Goal: Task Accomplishment & Management: Complete application form

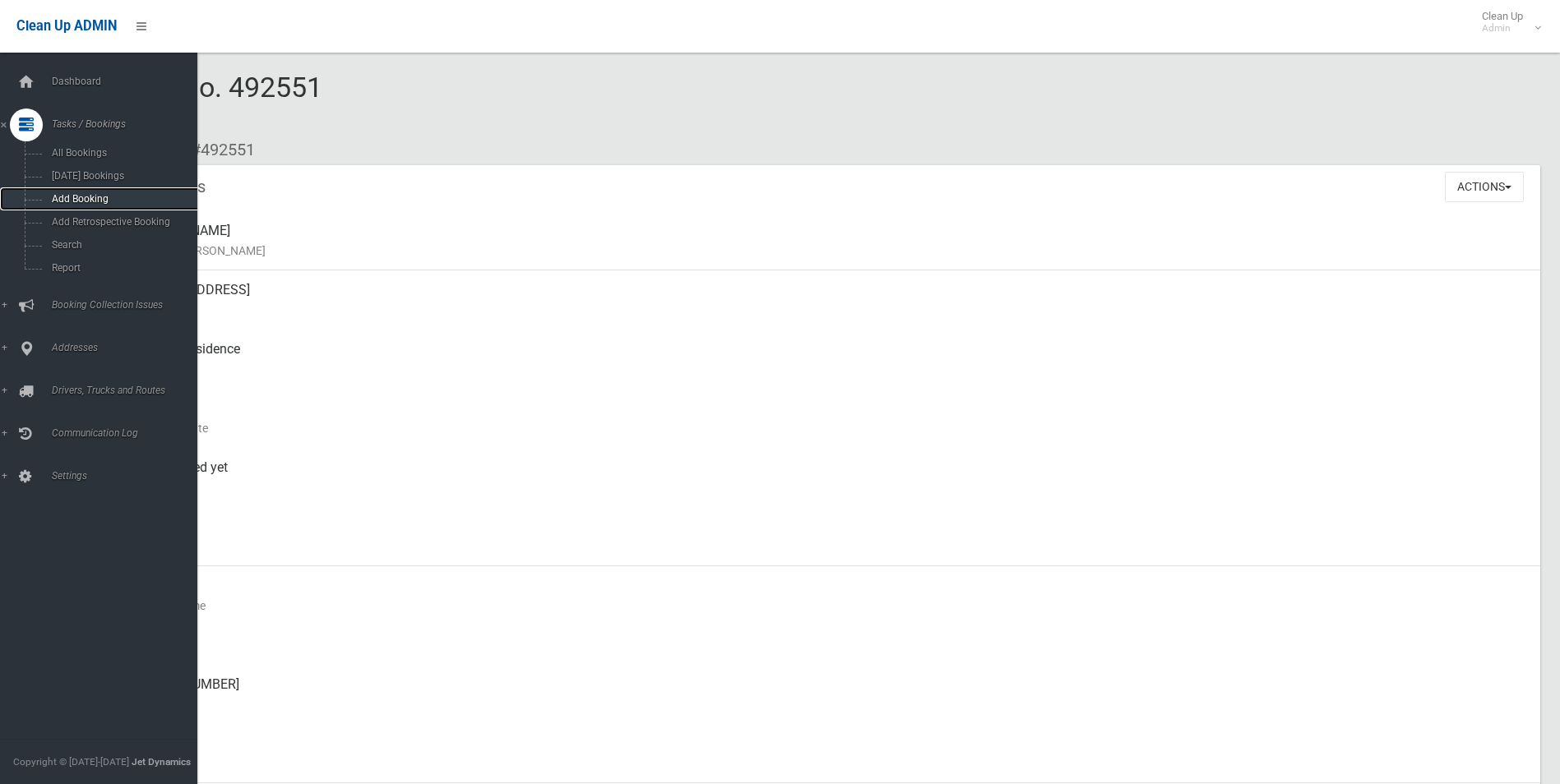
click at [67, 191] on link "Add Booking" at bounding box center [104, 199] width 210 height 23
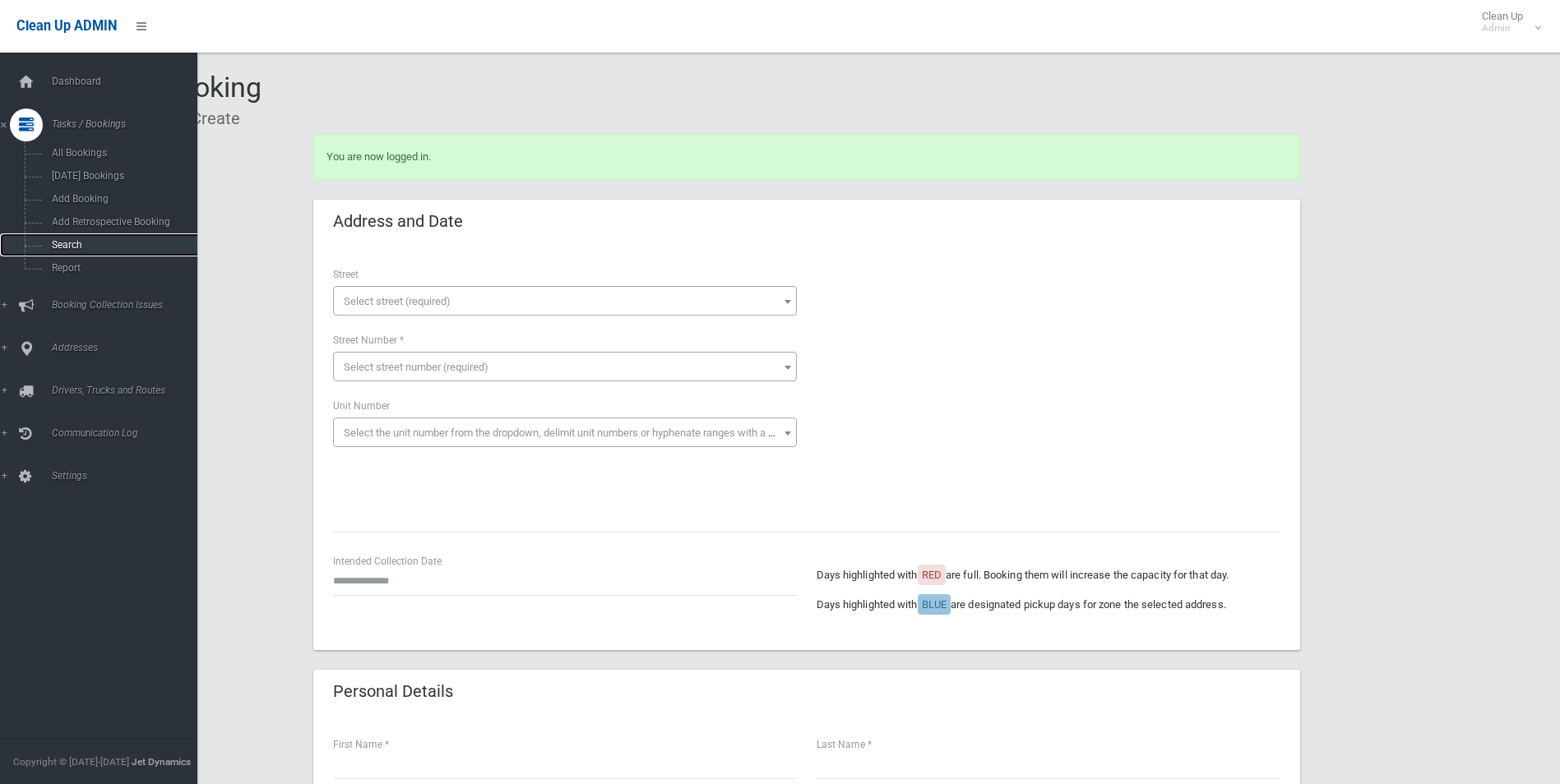
click at [67, 234] on link "Search" at bounding box center [104, 244] width 210 height 23
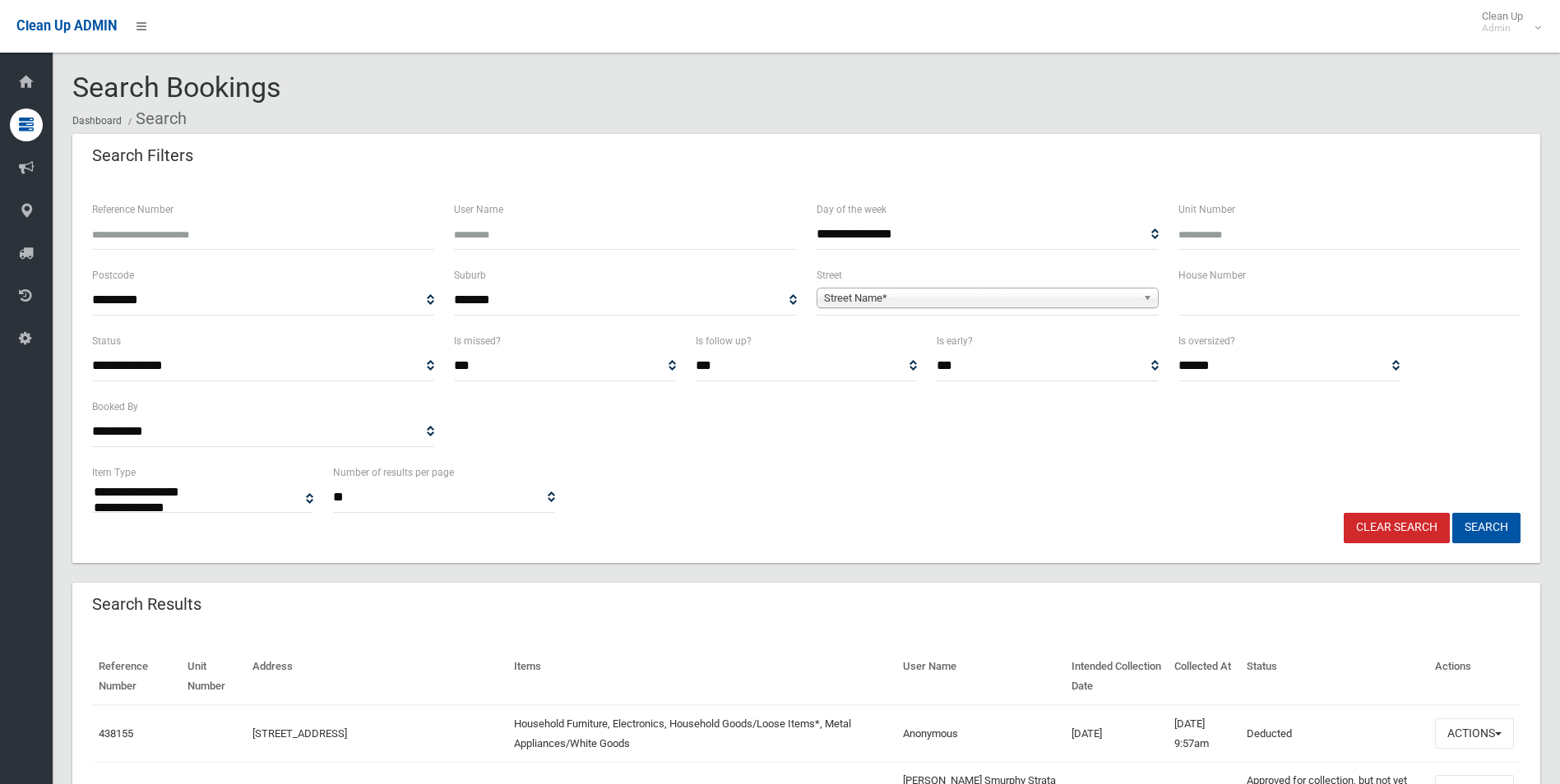
select select
click at [1231, 306] on input "text" at bounding box center [1349, 300] width 342 height 31
type input "***"
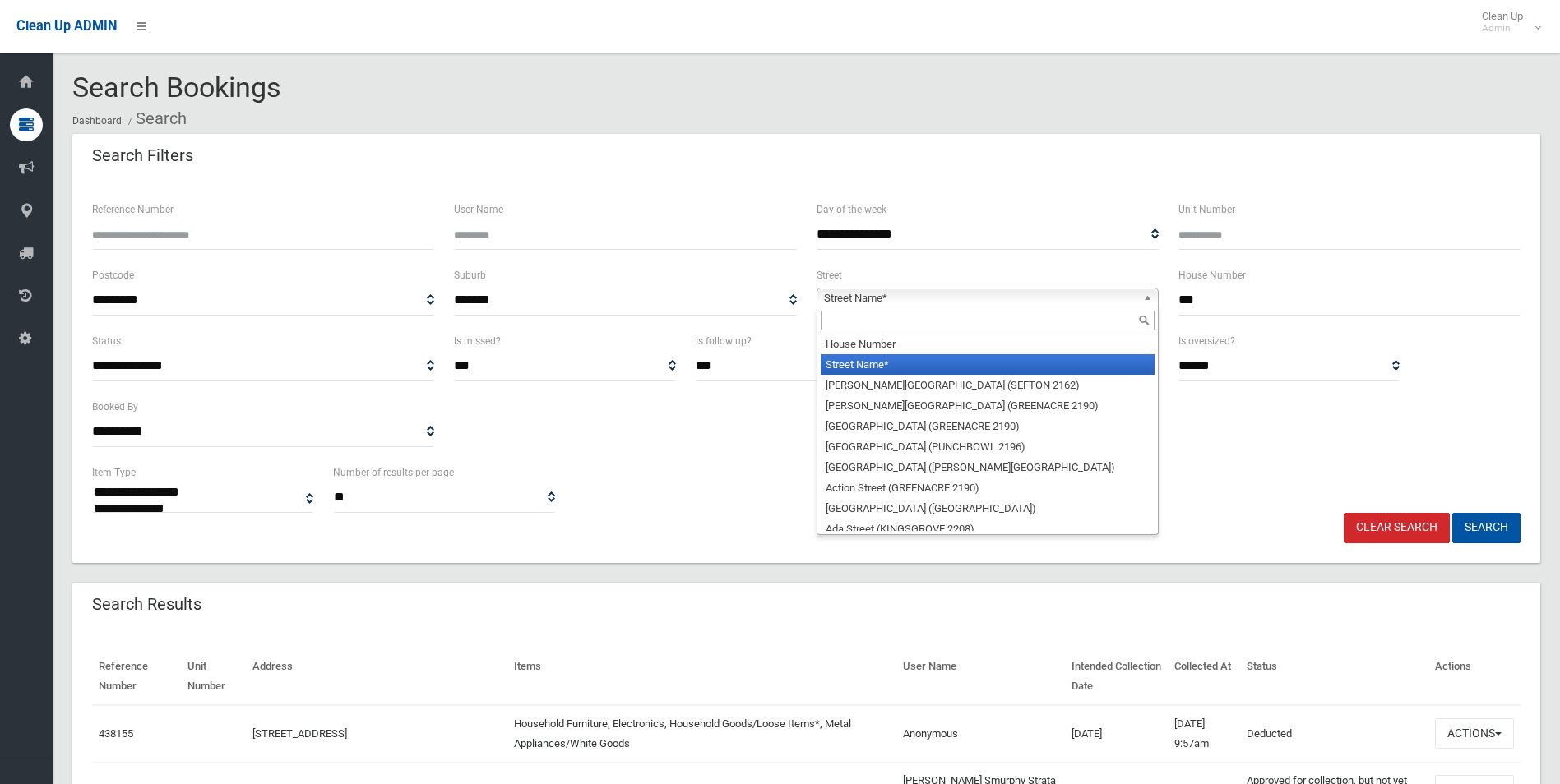
click at [889, 296] on span "Street Name*" at bounding box center [980, 298] width 312 height 20
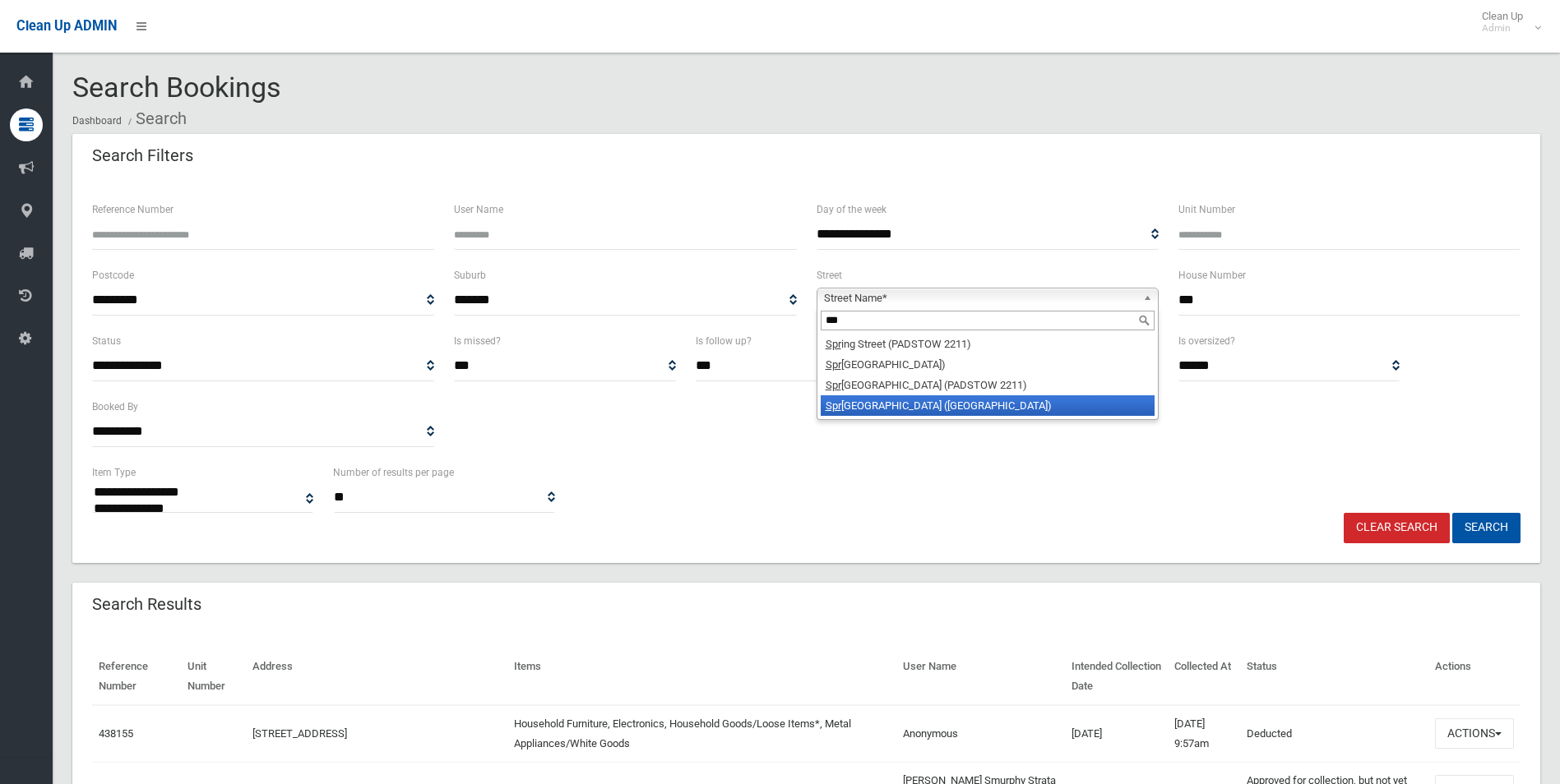
type input "***"
click at [867, 405] on li "Spr oule Street (LAKEMBA 2195)" at bounding box center [987, 406] width 334 height 21
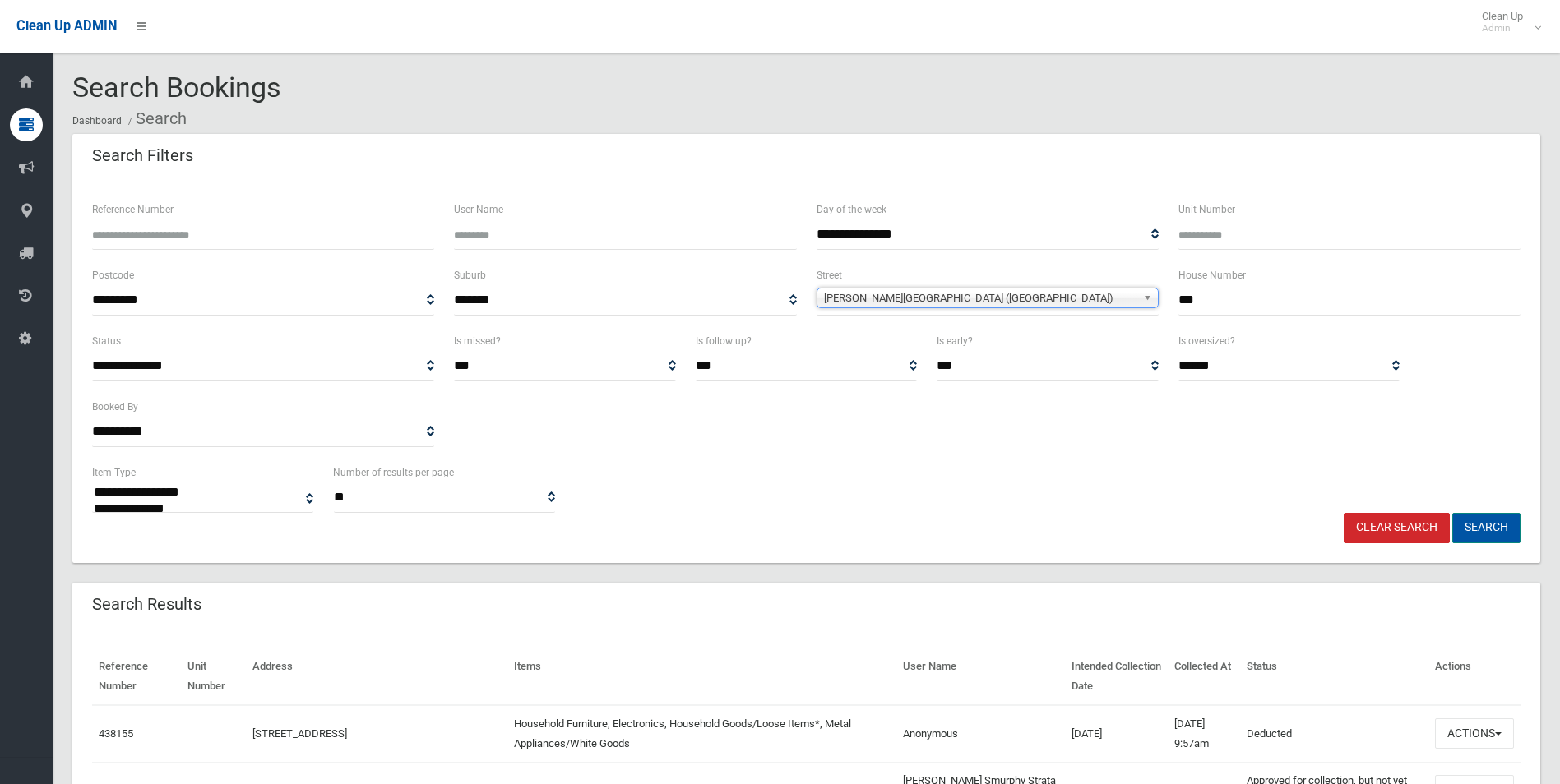
click at [1489, 525] on button "Search" at bounding box center [1486, 528] width 68 height 31
click at [1484, 519] on button "Search" at bounding box center [1486, 528] width 68 height 31
click at [1484, 528] on button "Search" at bounding box center [1486, 528] width 68 height 31
drag, startPoint x: 1180, startPoint y: 300, endPoint x: 1185, endPoint y: 313, distance: 13.9
click at [1181, 303] on input "***" at bounding box center [1349, 300] width 342 height 31
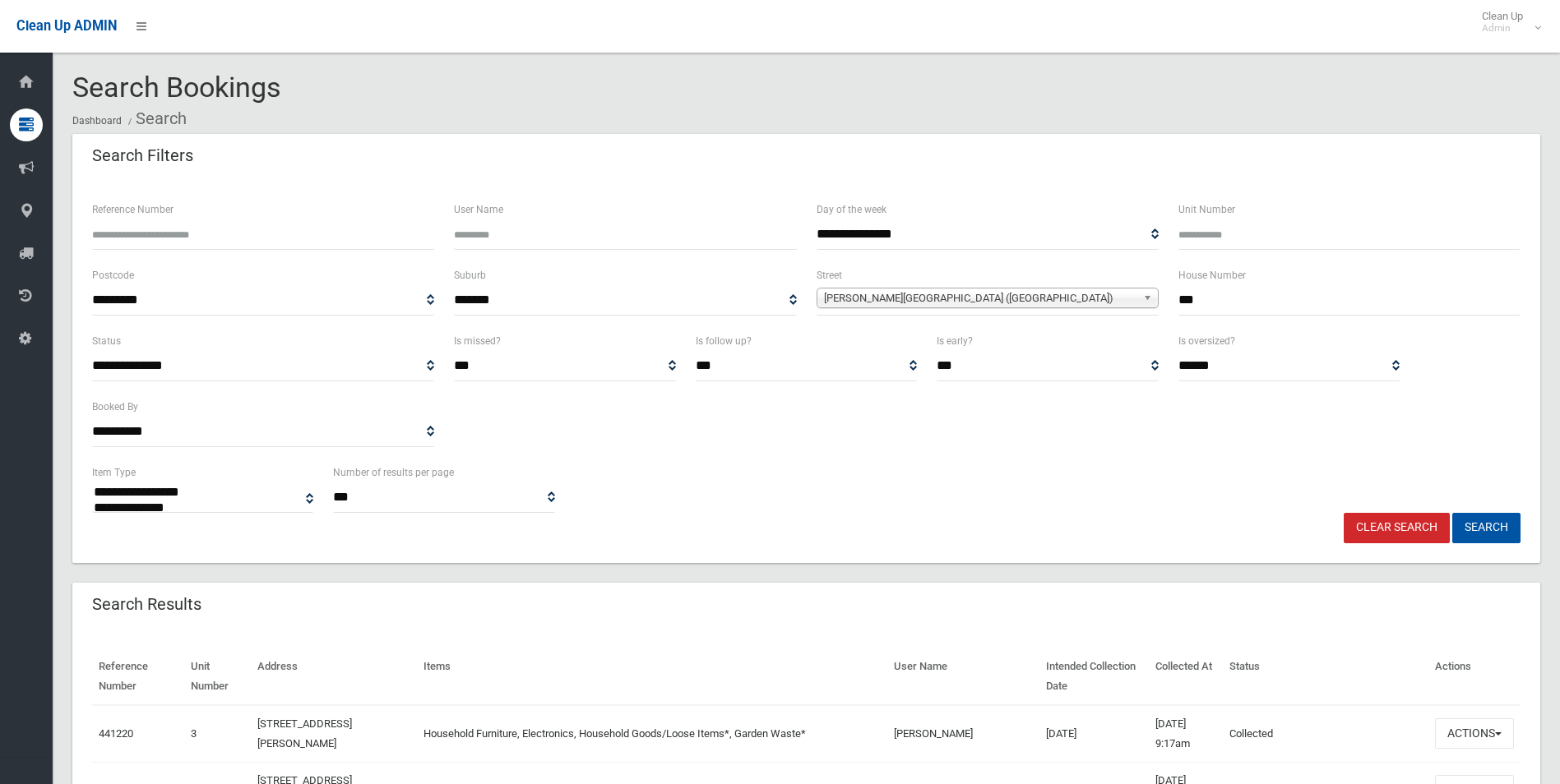
select select
click at [1495, 526] on button "Search" at bounding box center [1486, 528] width 68 height 31
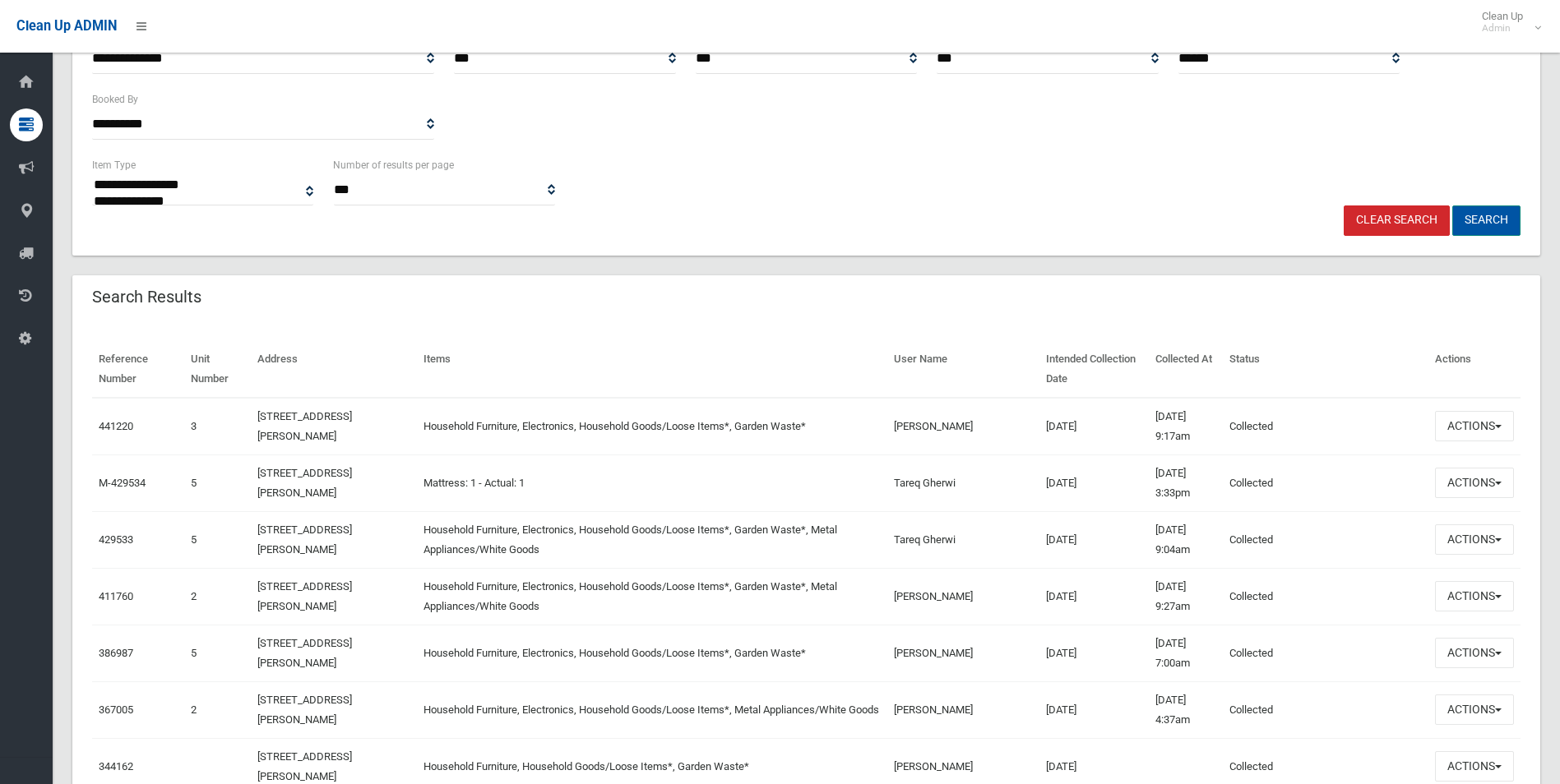
scroll to position [312, 0]
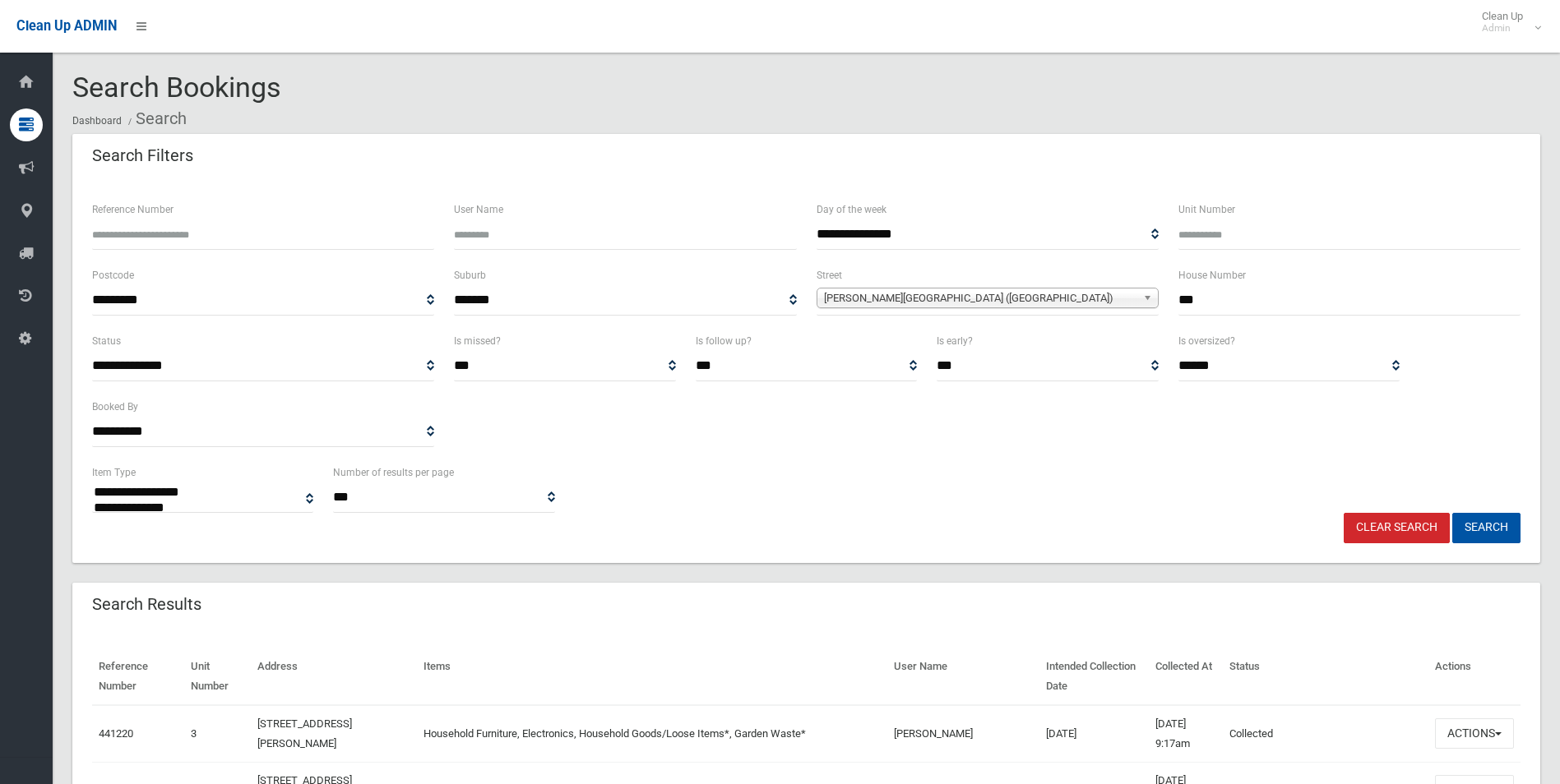
select select
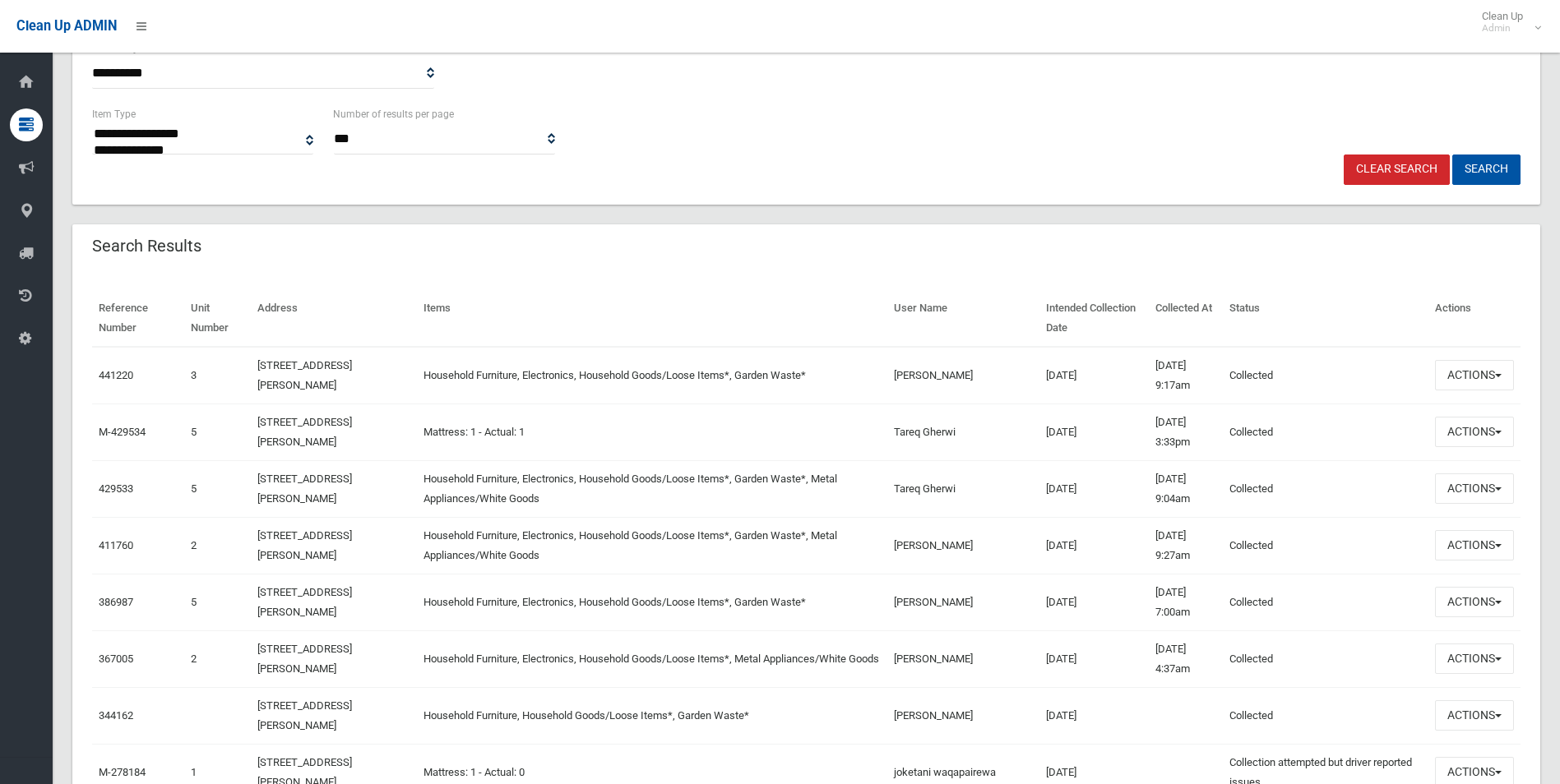
scroll to position [373, 0]
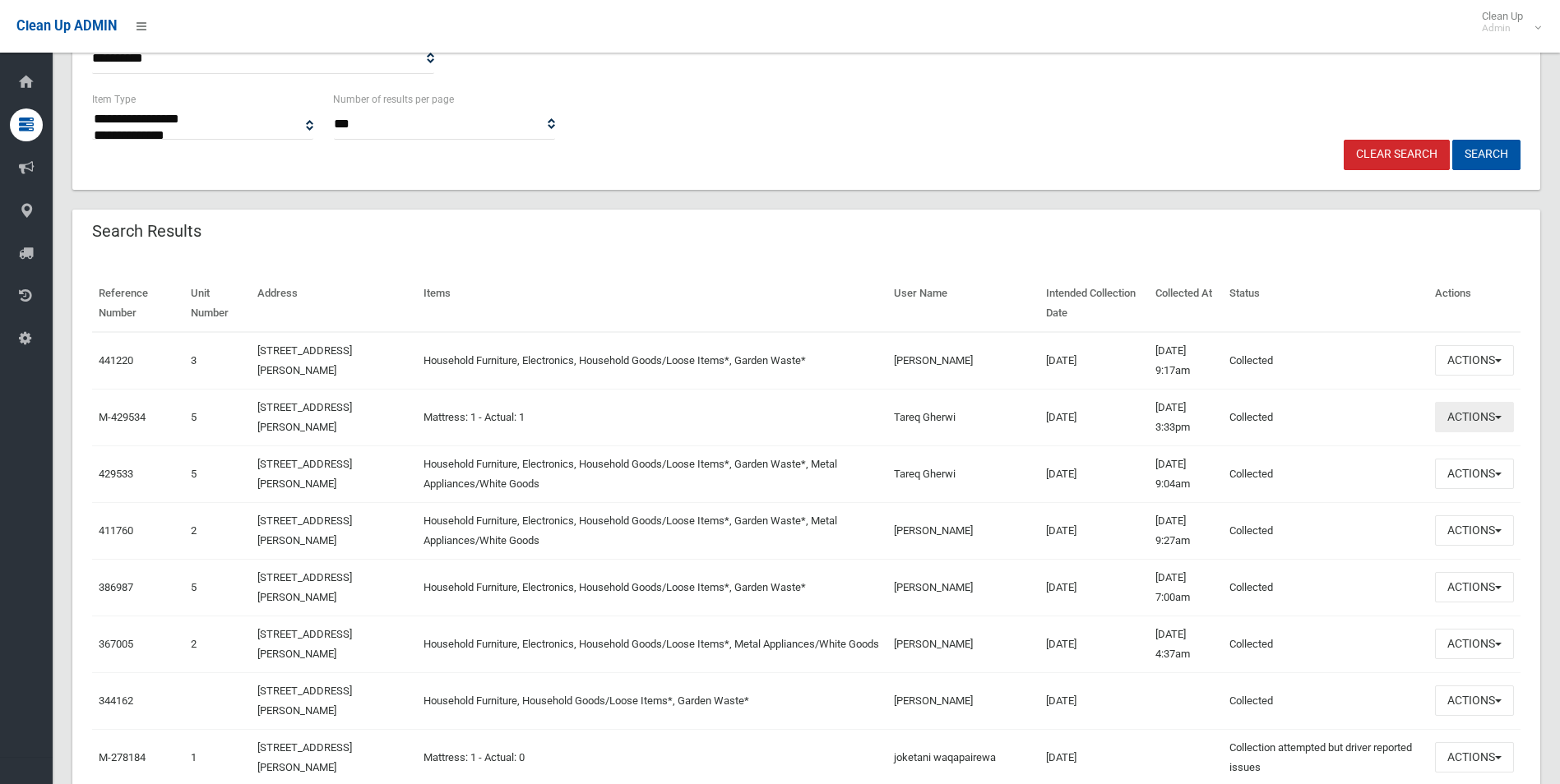
click at [1485, 418] on button "Actions" at bounding box center [1474, 417] width 79 height 31
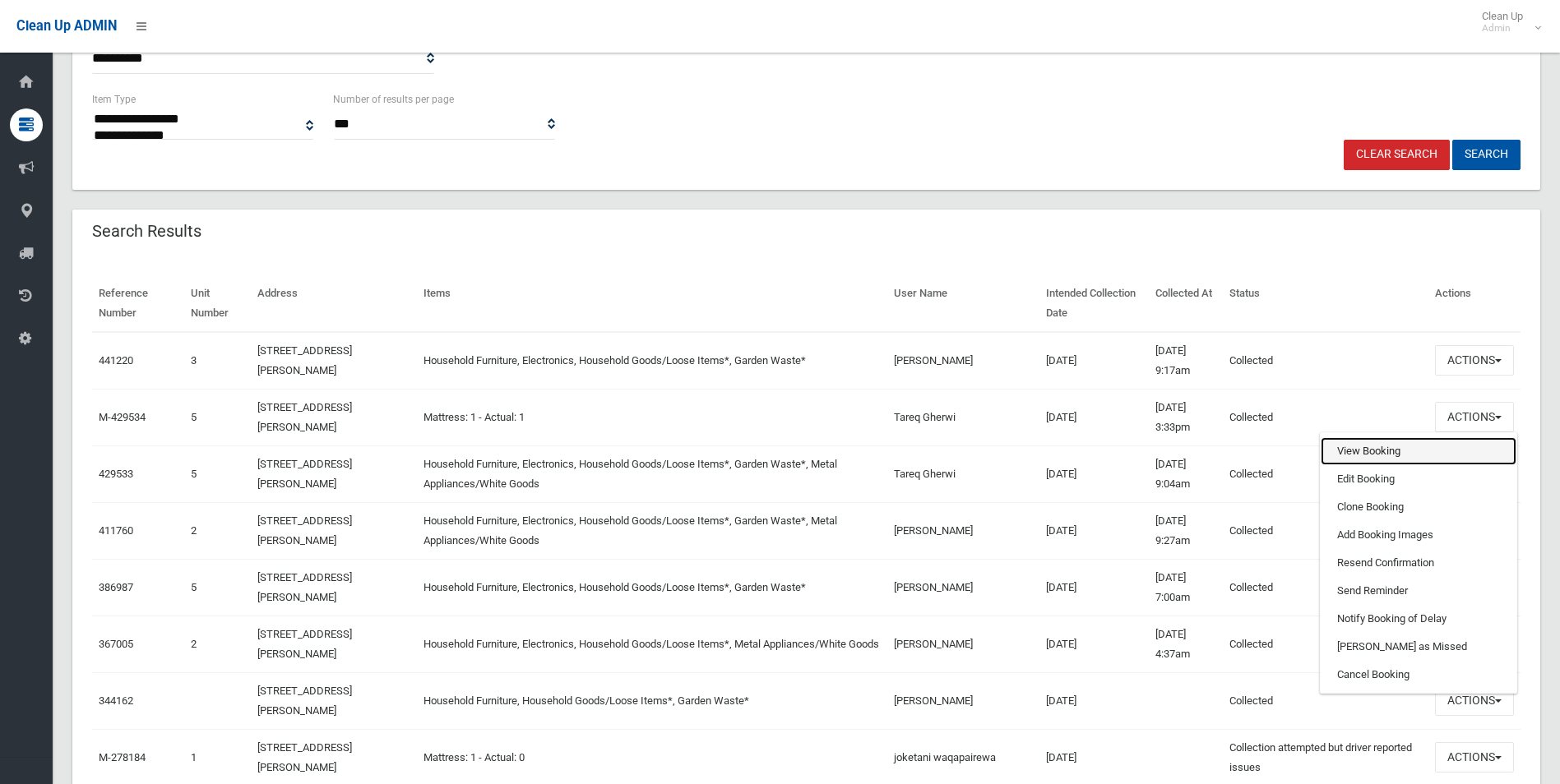
click at [1350, 449] on link "View Booking" at bounding box center [1418, 451] width 196 height 28
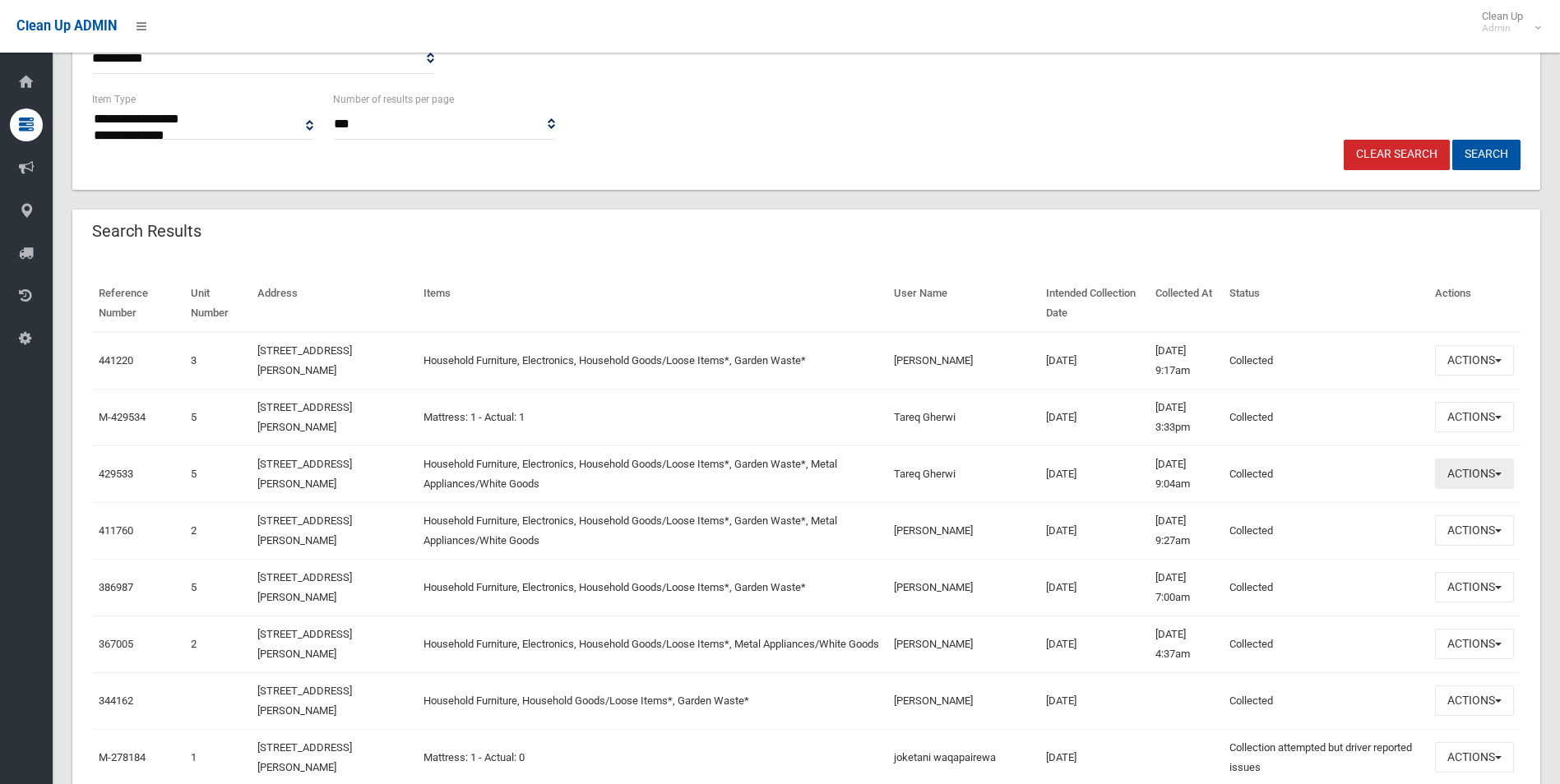
click at [1495, 477] on button "Actions" at bounding box center [1474, 474] width 79 height 31
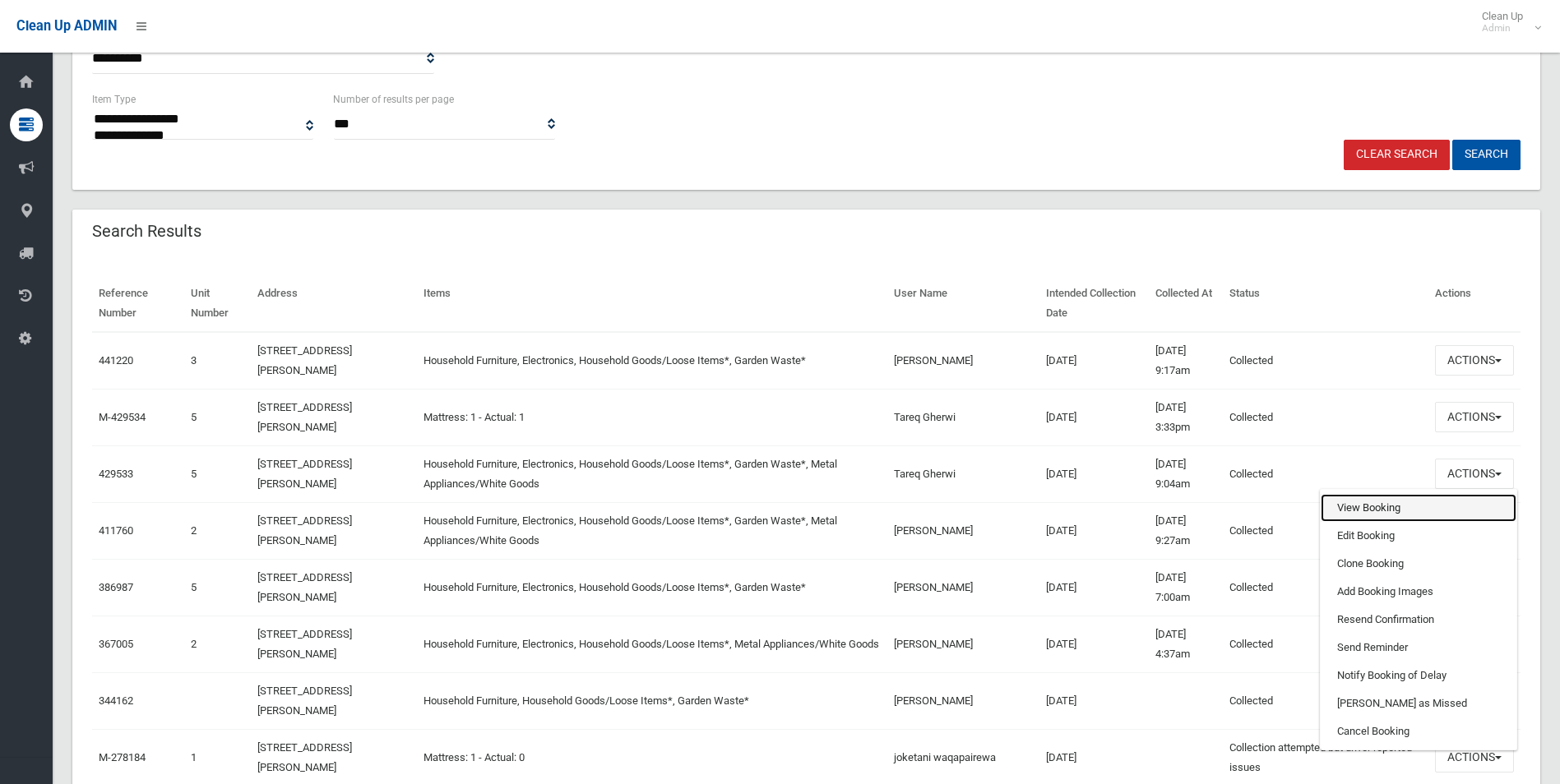
click at [1389, 507] on link "View Booking" at bounding box center [1418, 508] width 196 height 28
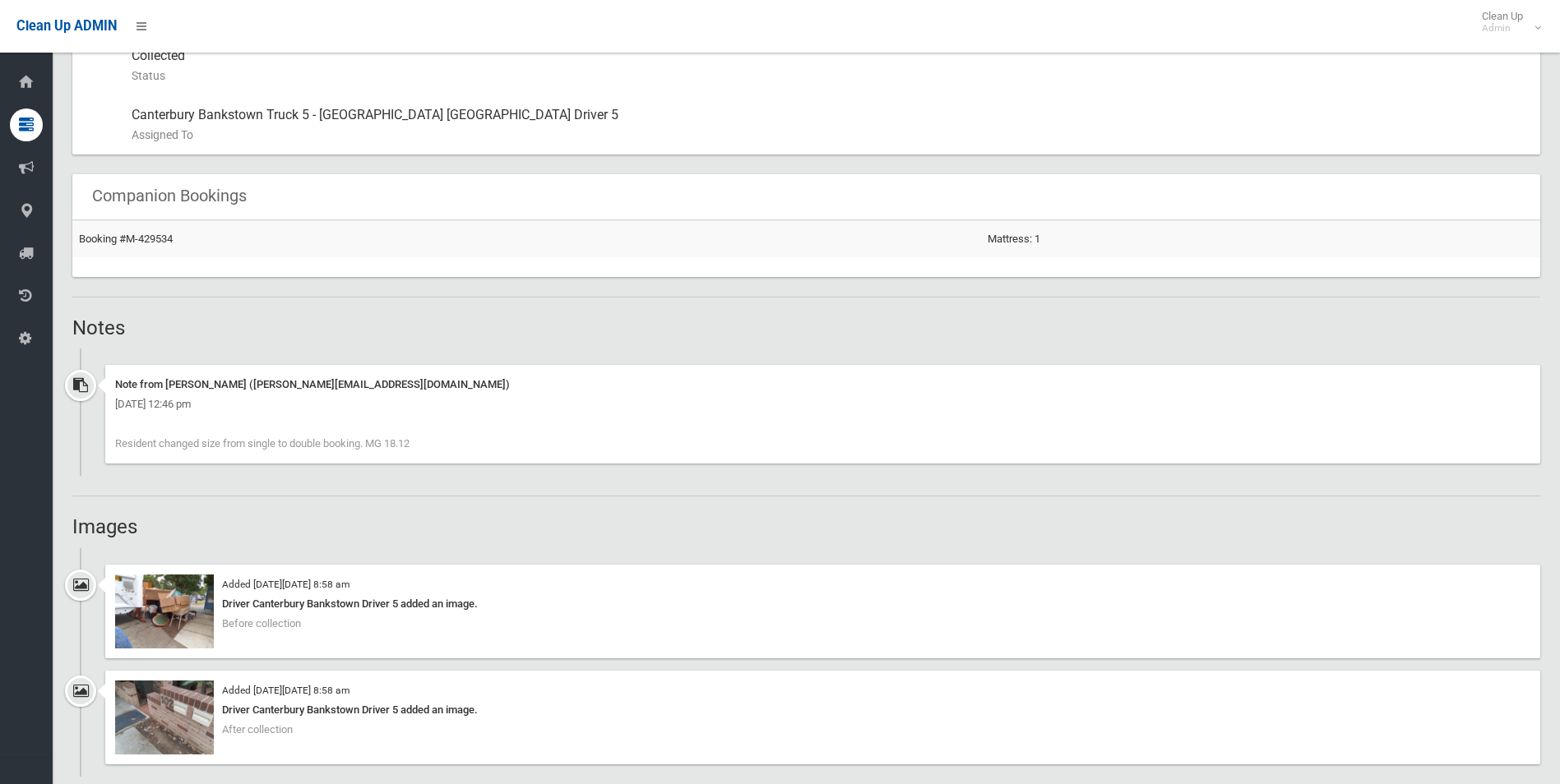
scroll to position [971, 0]
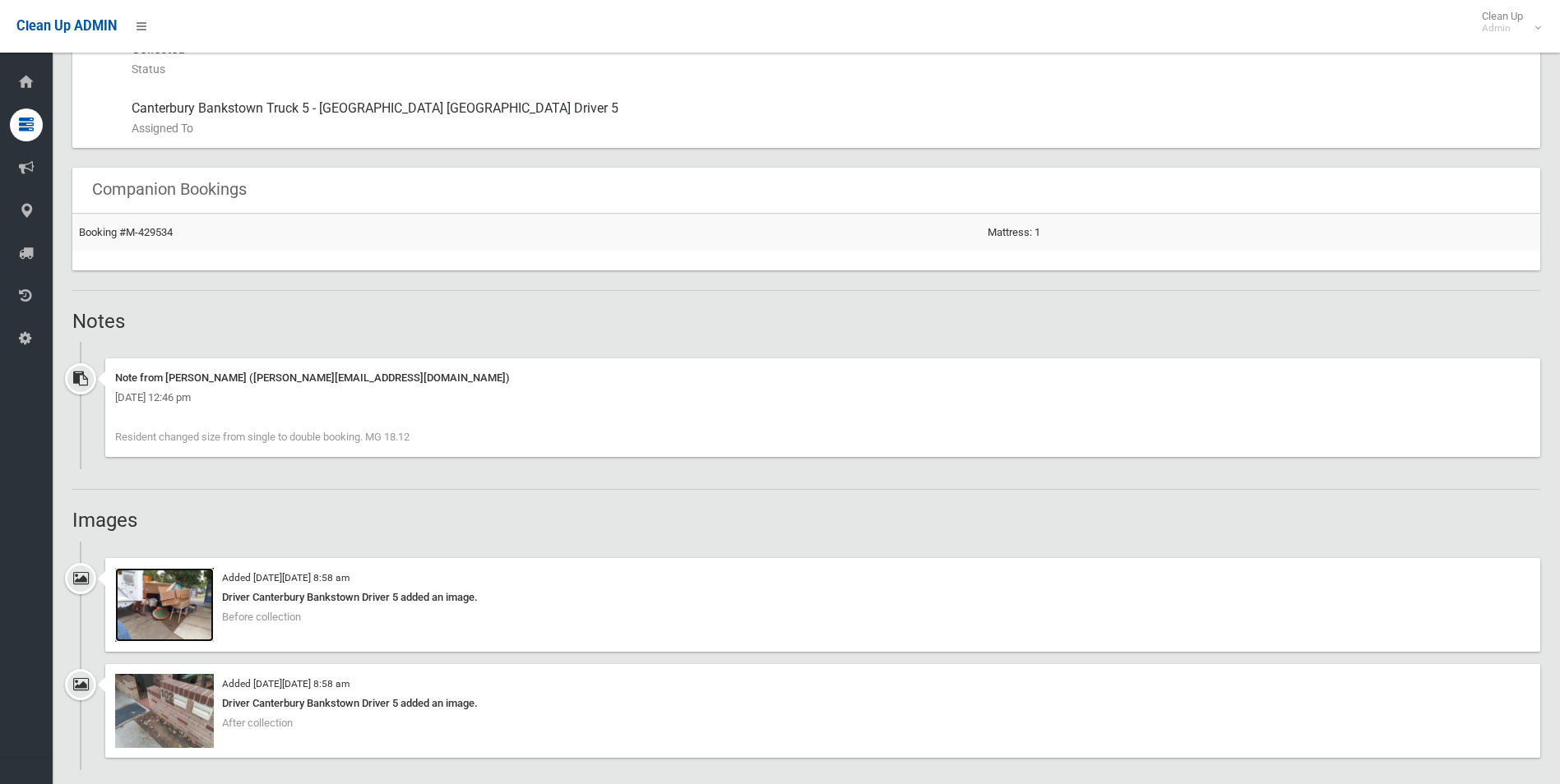
click at [146, 610] on img at bounding box center [164, 604] width 99 height 74
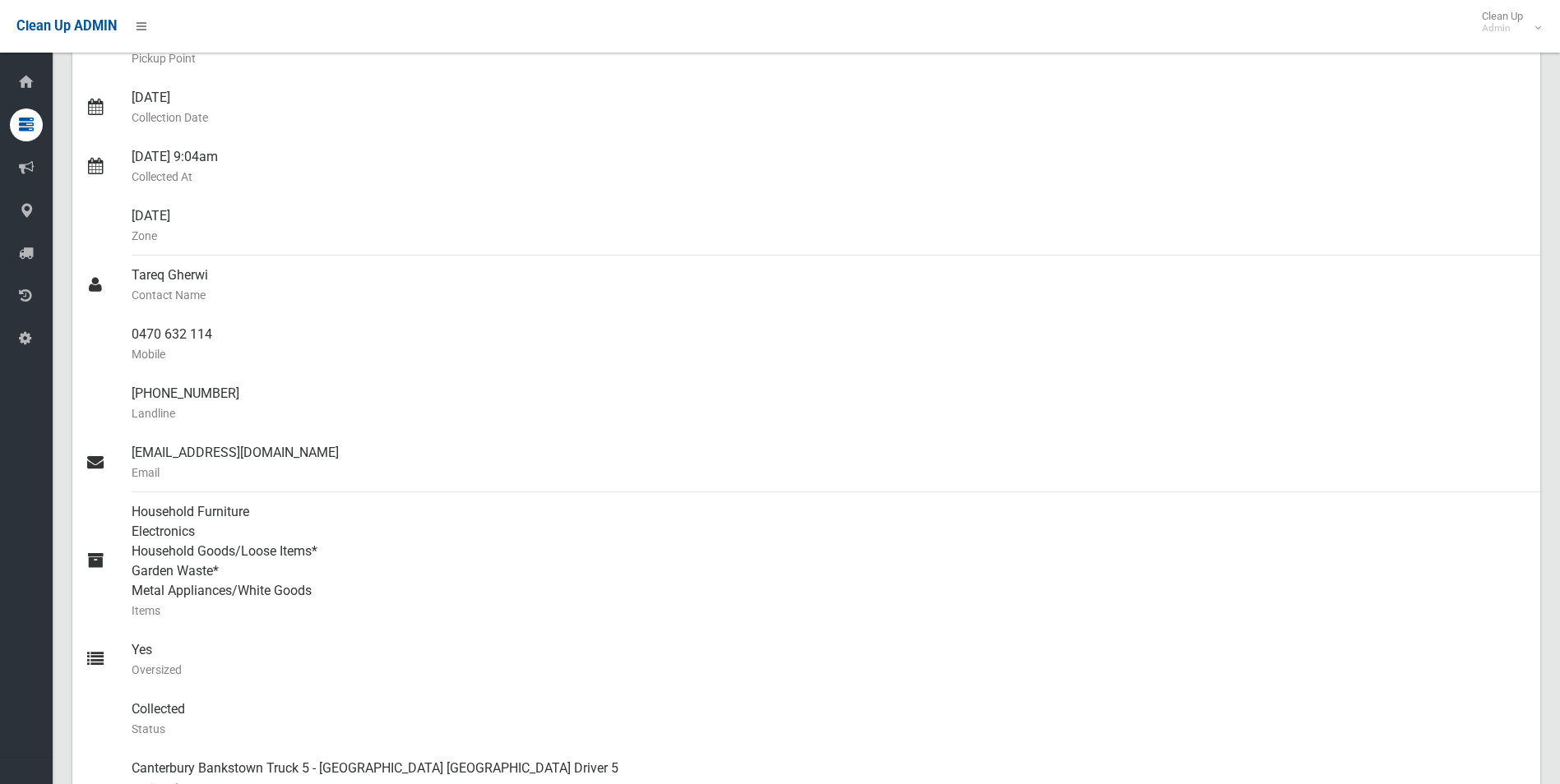
scroll to position [0, 0]
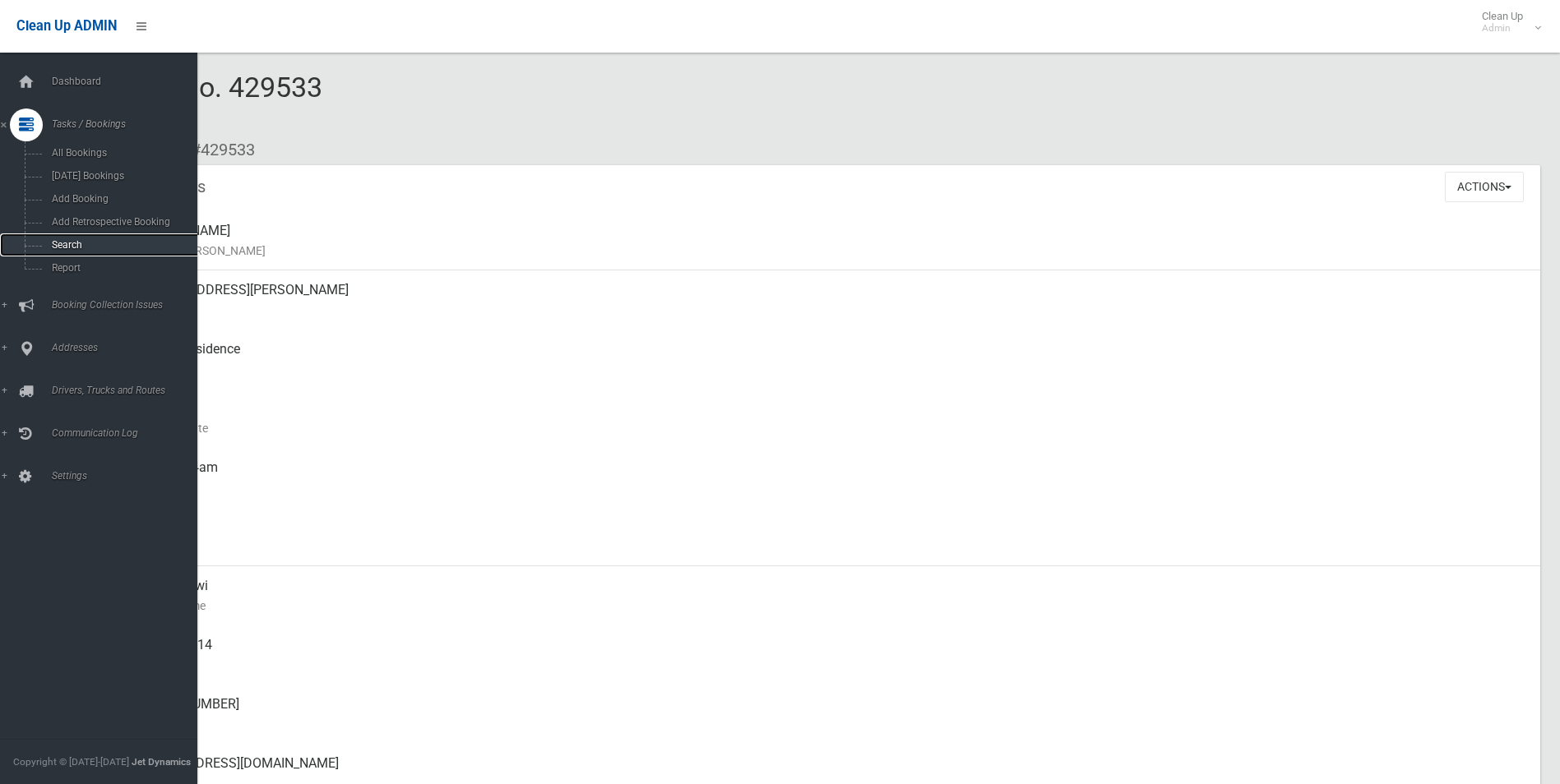
click at [64, 240] on span "Search" at bounding box center [121, 245] width 149 height 11
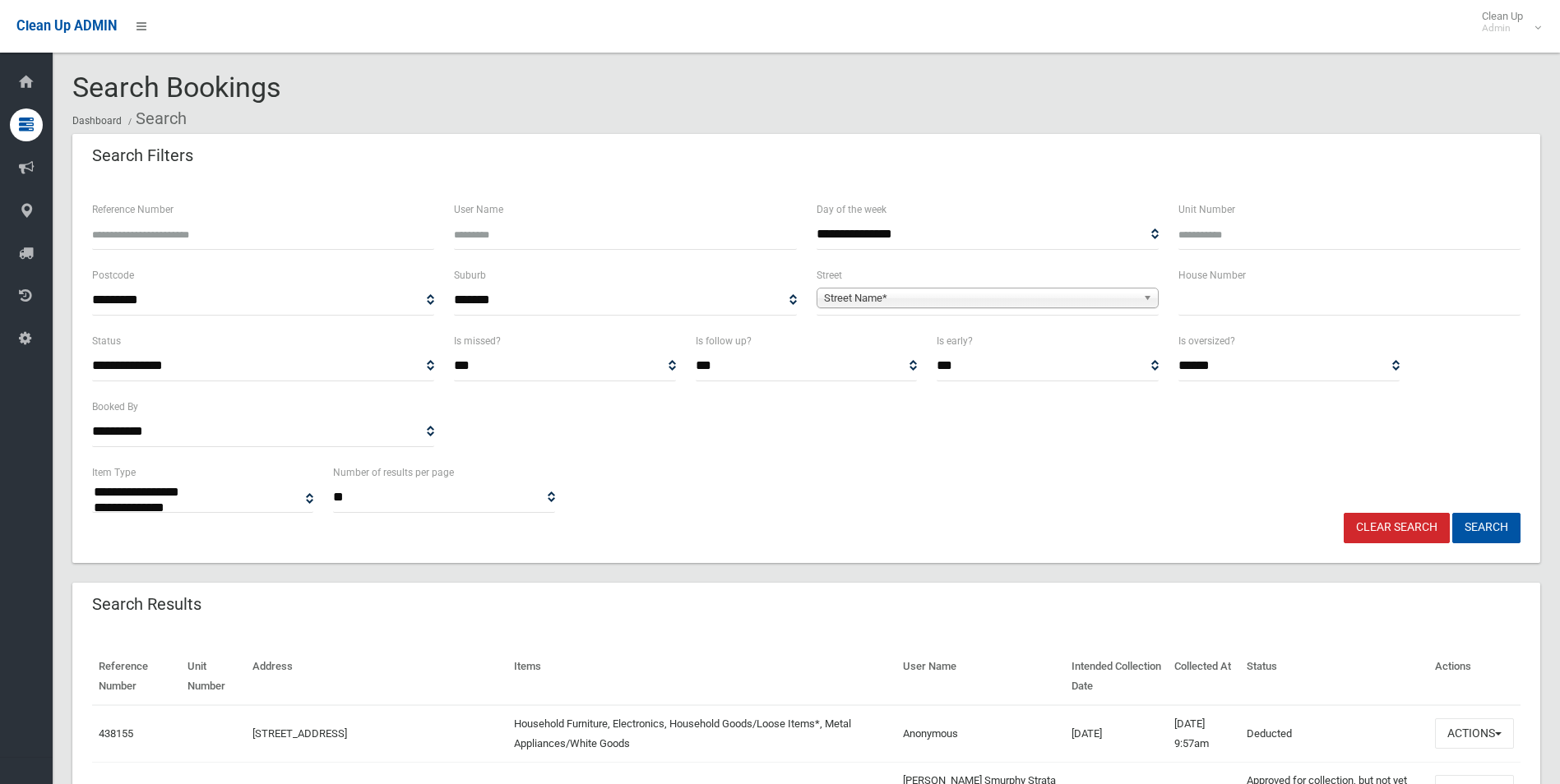
select select
click at [1250, 296] on input "text" at bounding box center [1349, 300] width 342 height 31
type input "**"
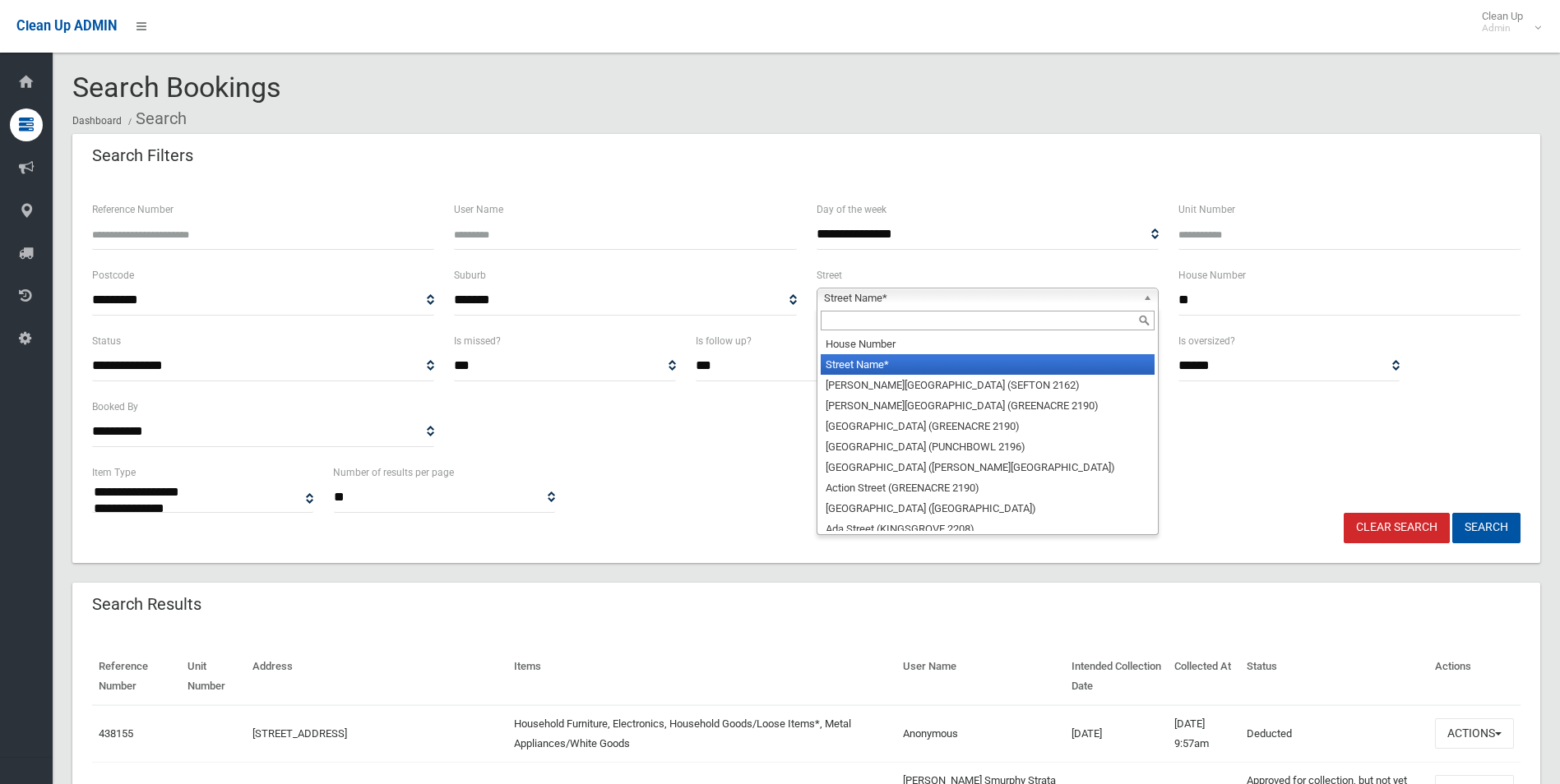
click at [843, 300] on span "Street Name*" at bounding box center [980, 298] width 312 height 20
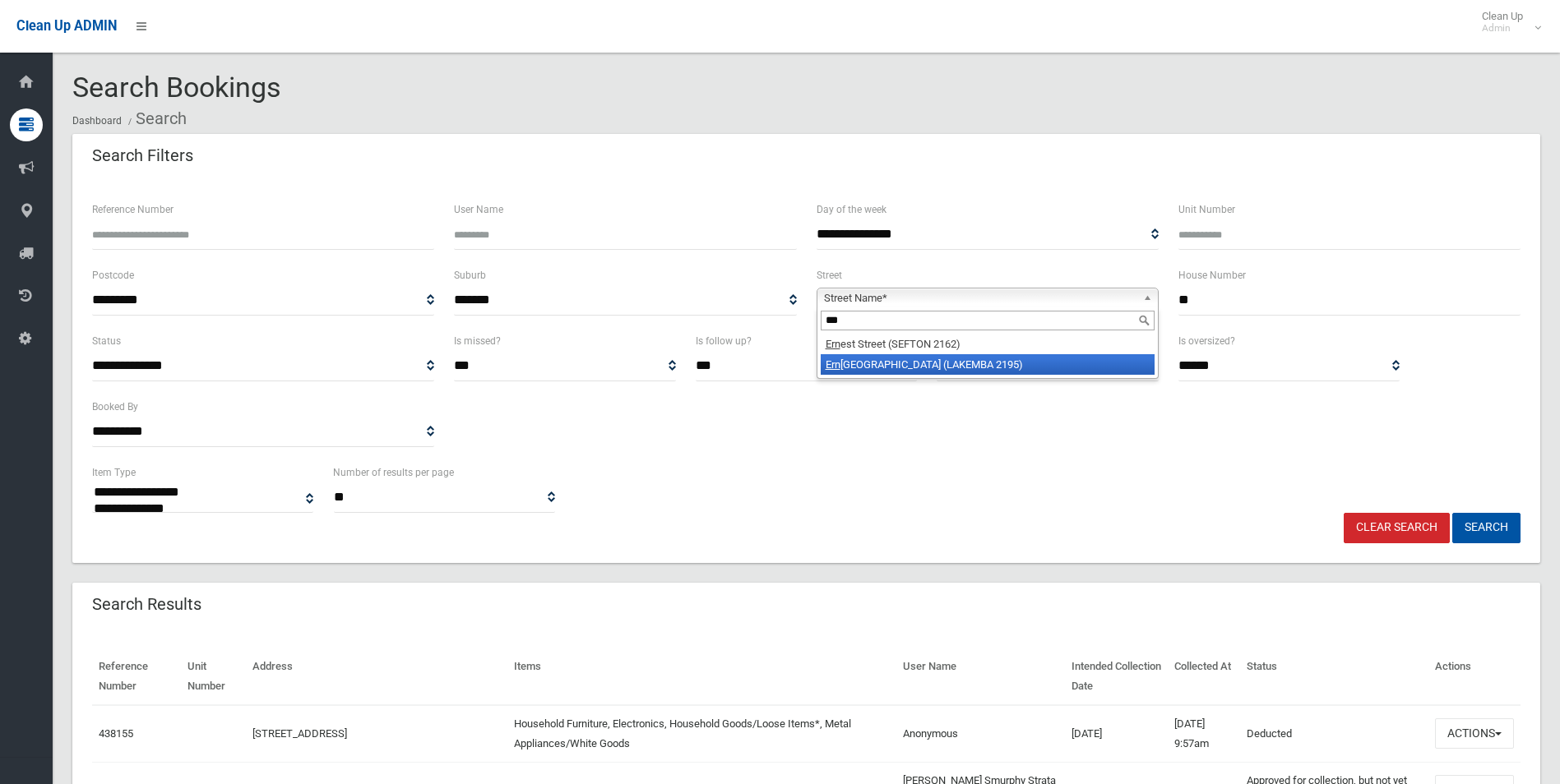
type input "***"
click at [873, 364] on li "Ern est Street (LAKEMBA 2195)" at bounding box center [987, 364] width 334 height 21
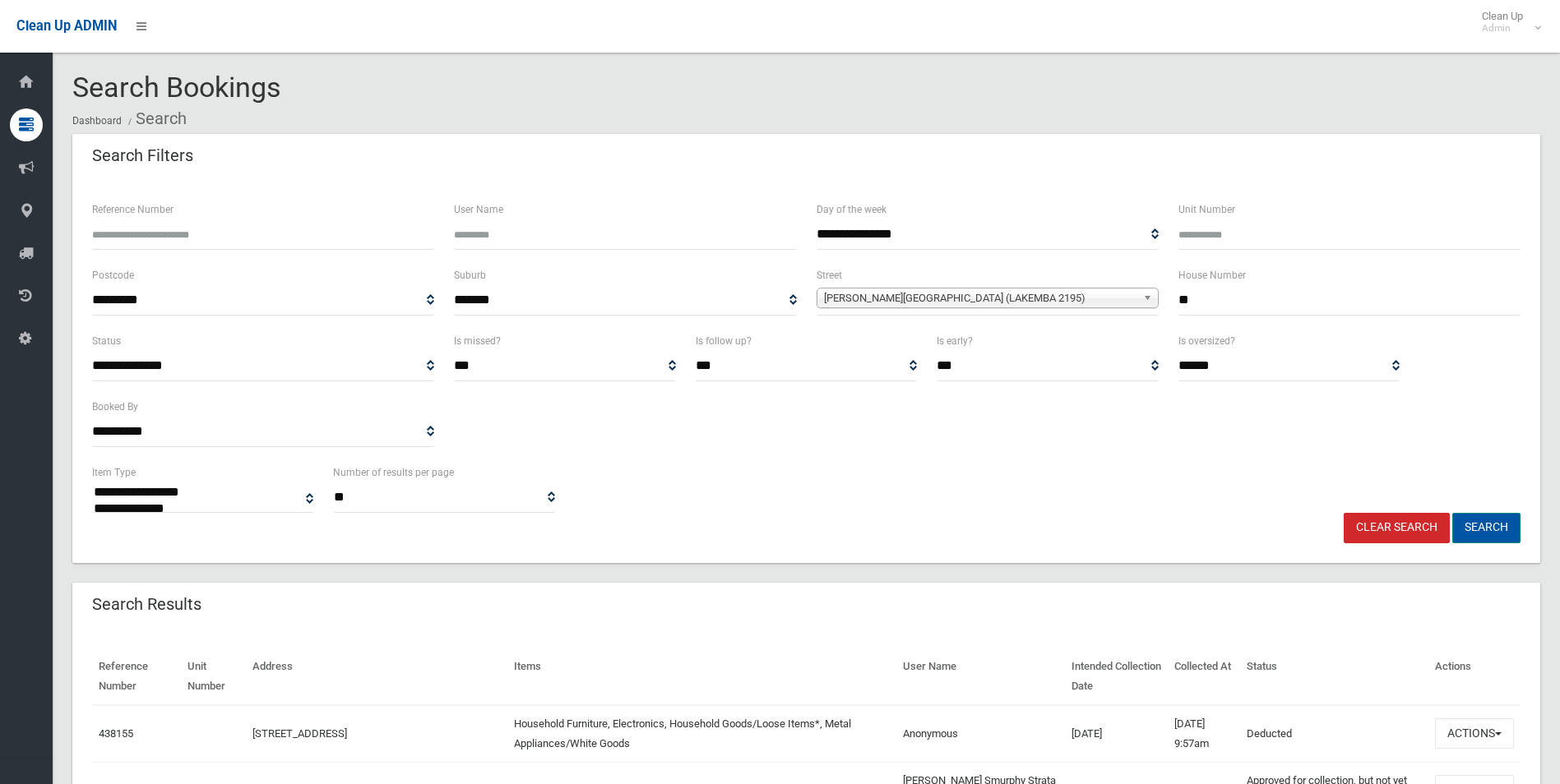
click at [1495, 530] on button "Search" at bounding box center [1486, 528] width 68 height 31
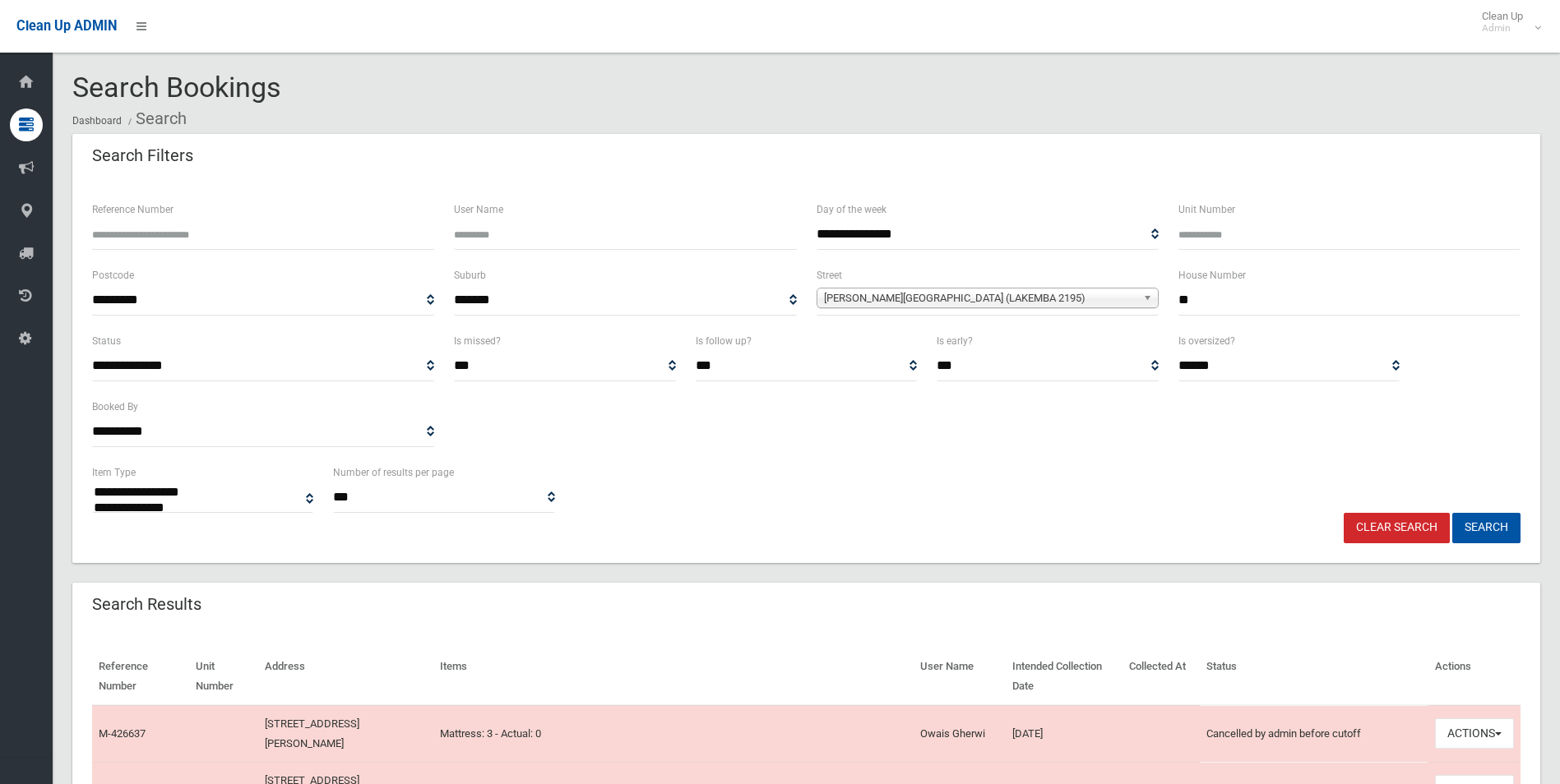
select select
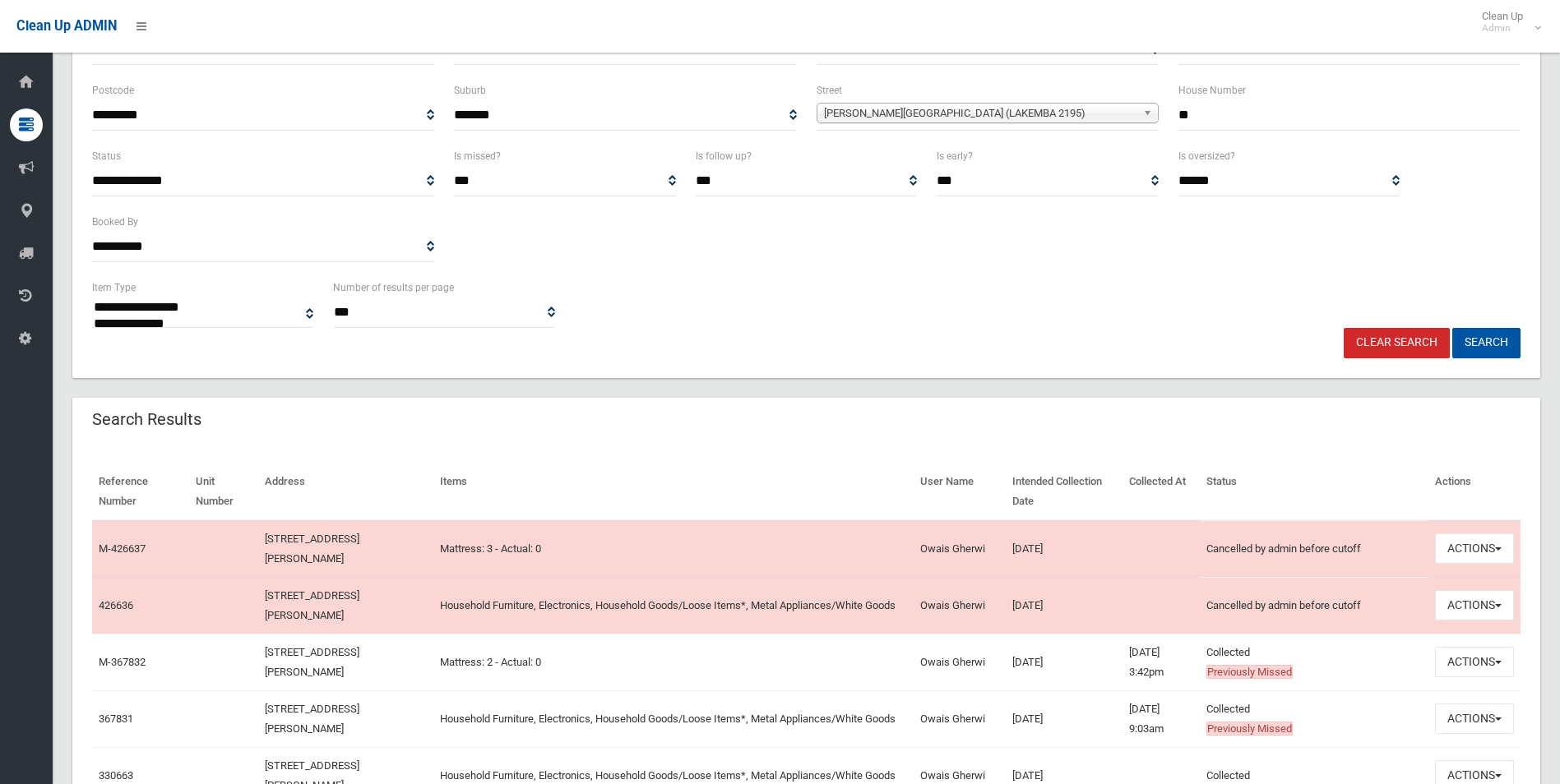
scroll to position [186, 0]
click at [1468, 608] on button "Actions" at bounding box center [1474, 603] width 79 height 31
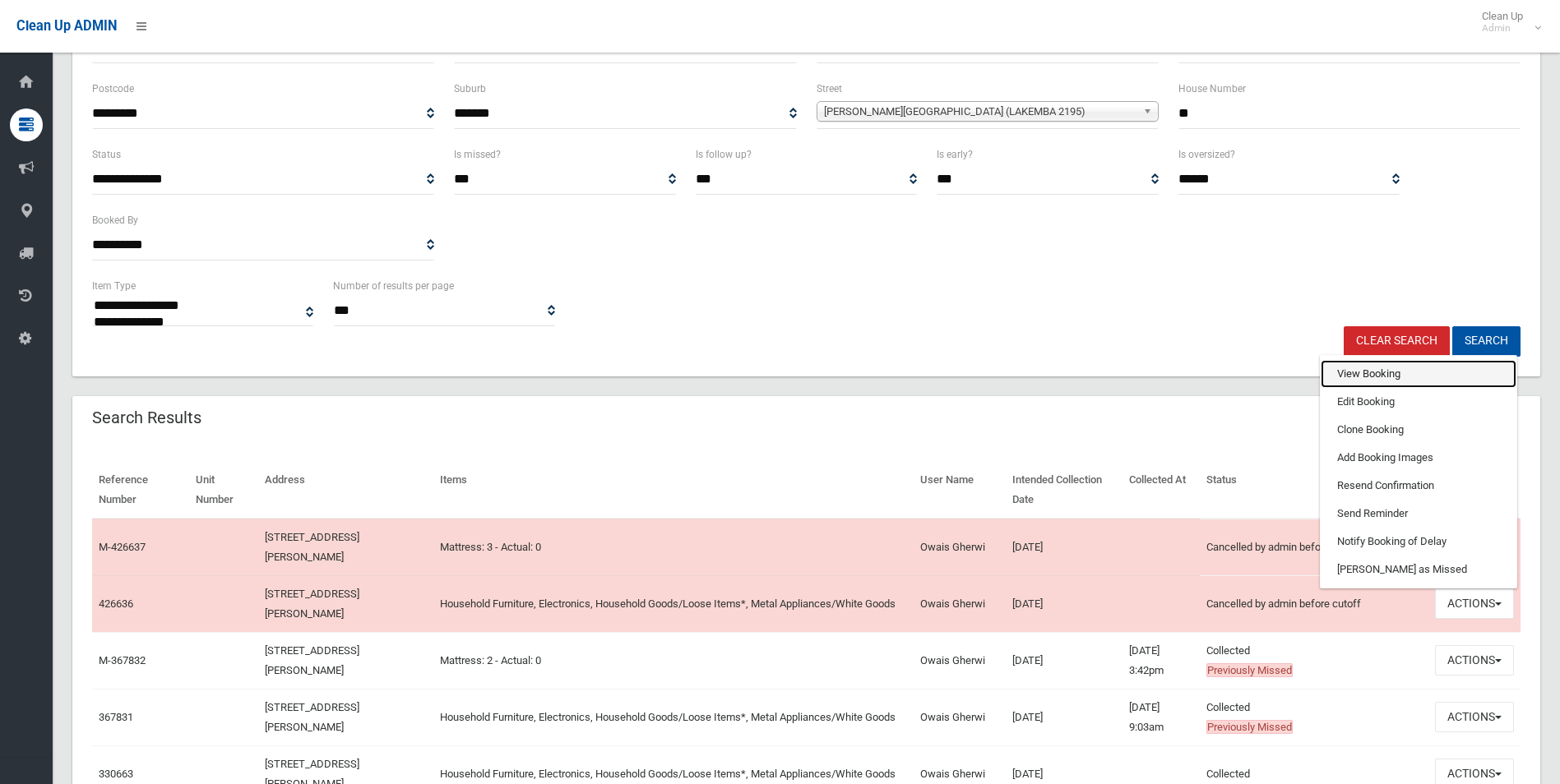
click at [1376, 372] on link "View Booking" at bounding box center [1418, 374] width 196 height 28
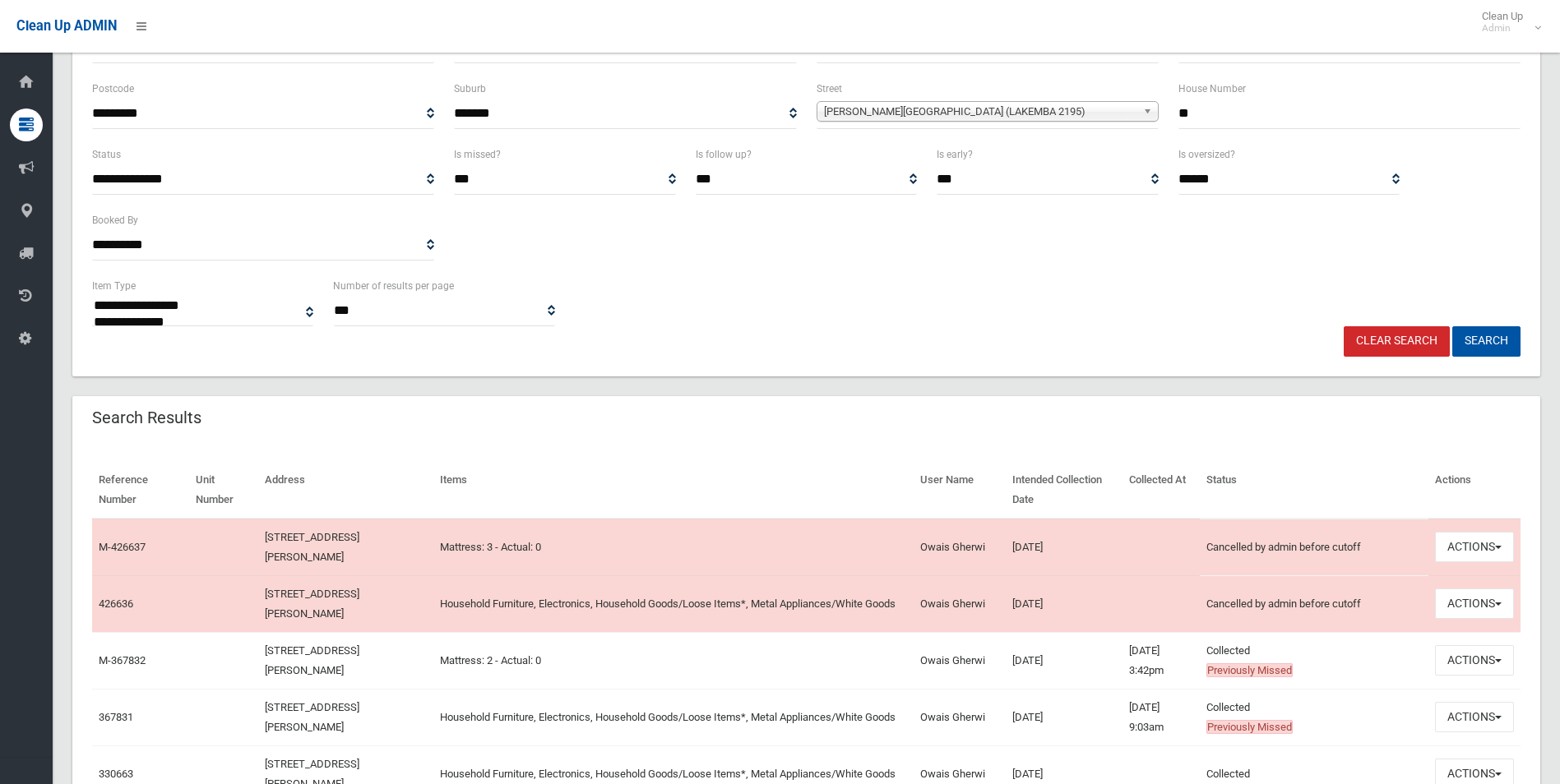
click at [1207, 115] on input "**" at bounding box center [1349, 114] width 342 height 31
type input "*"
type input "***"
click at [902, 108] on span "Ernest Street (LAKEMBA 2195)" at bounding box center [980, 111] width 312 height 20
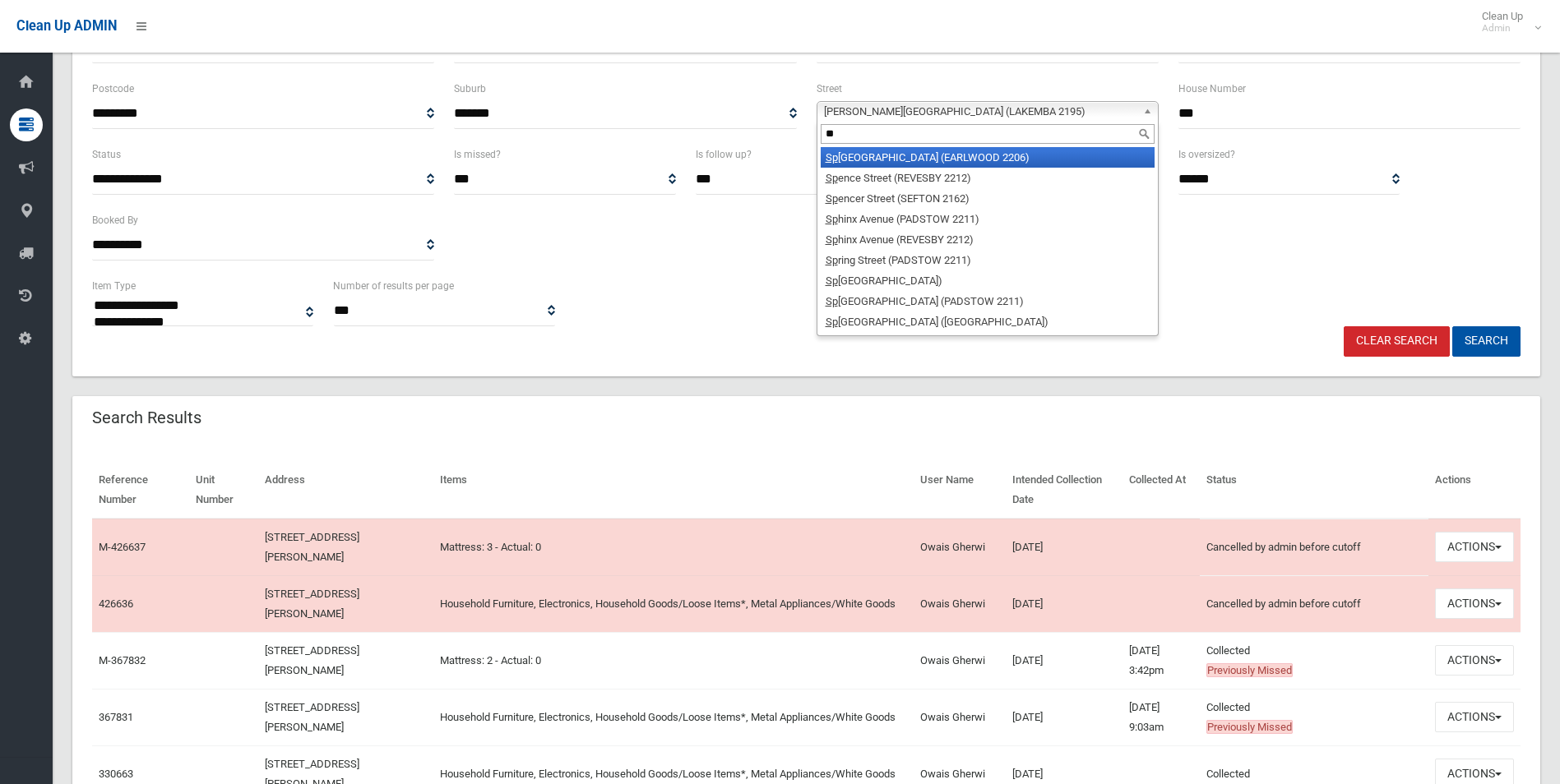
scroll to position [0, 0]
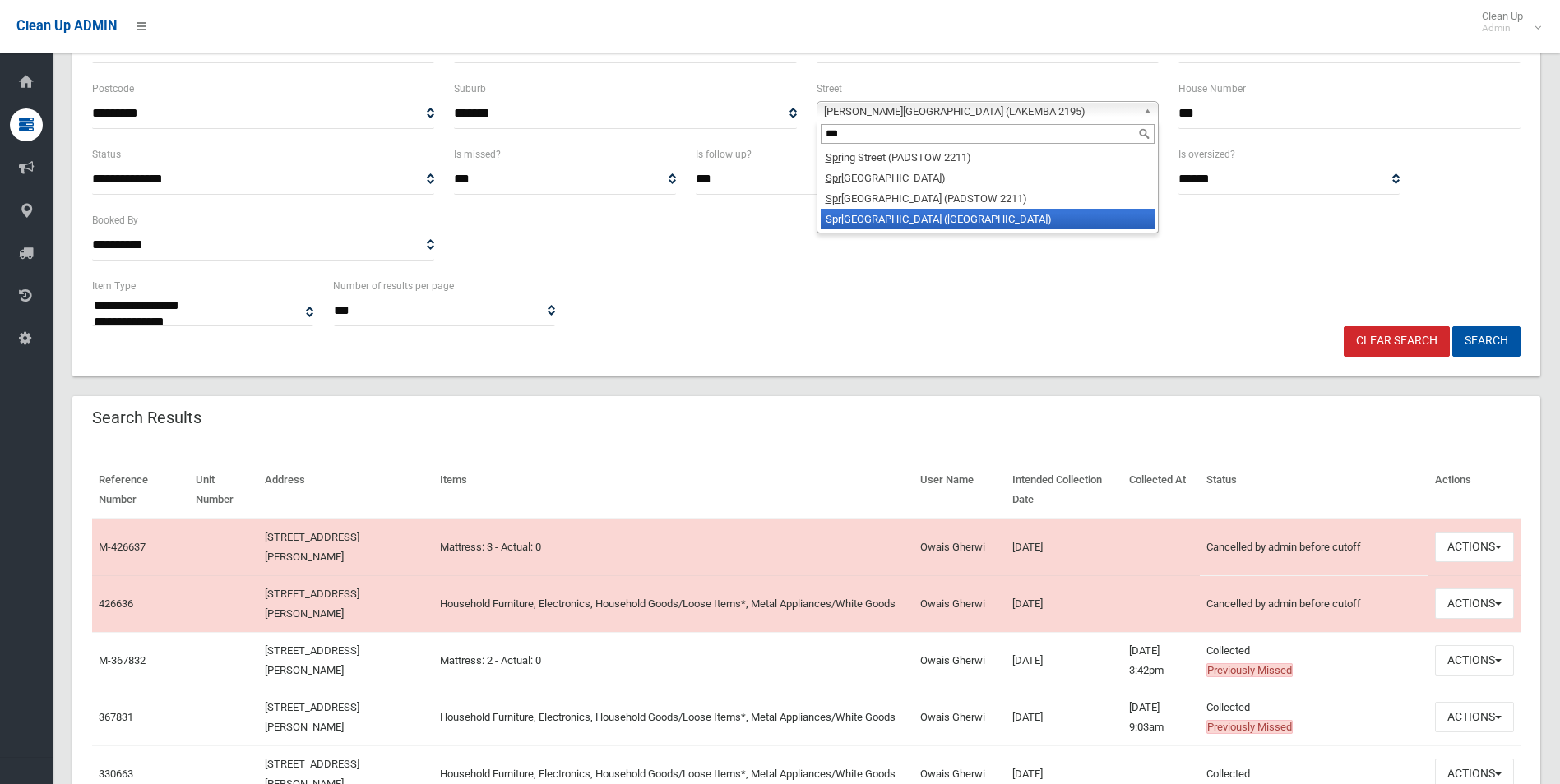
type input "***"
click at [913, 215] on li "Spr oule Street (LAKEMBA 2195)" at bounding box center [987, 219] width 334 height 21
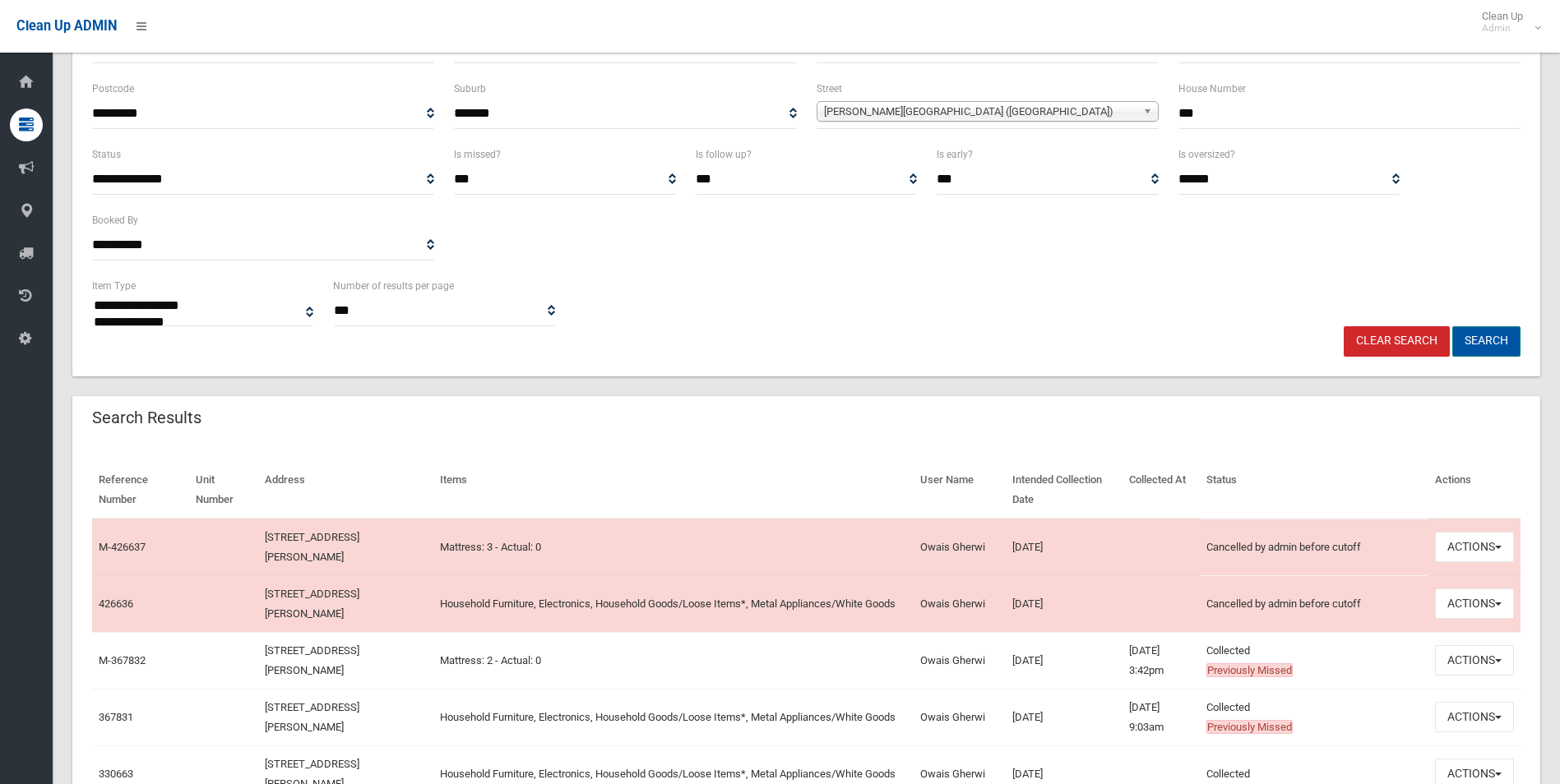
click at [1481, 340] on button "Search" at bounding box center [1486, 341] width 68 height 31
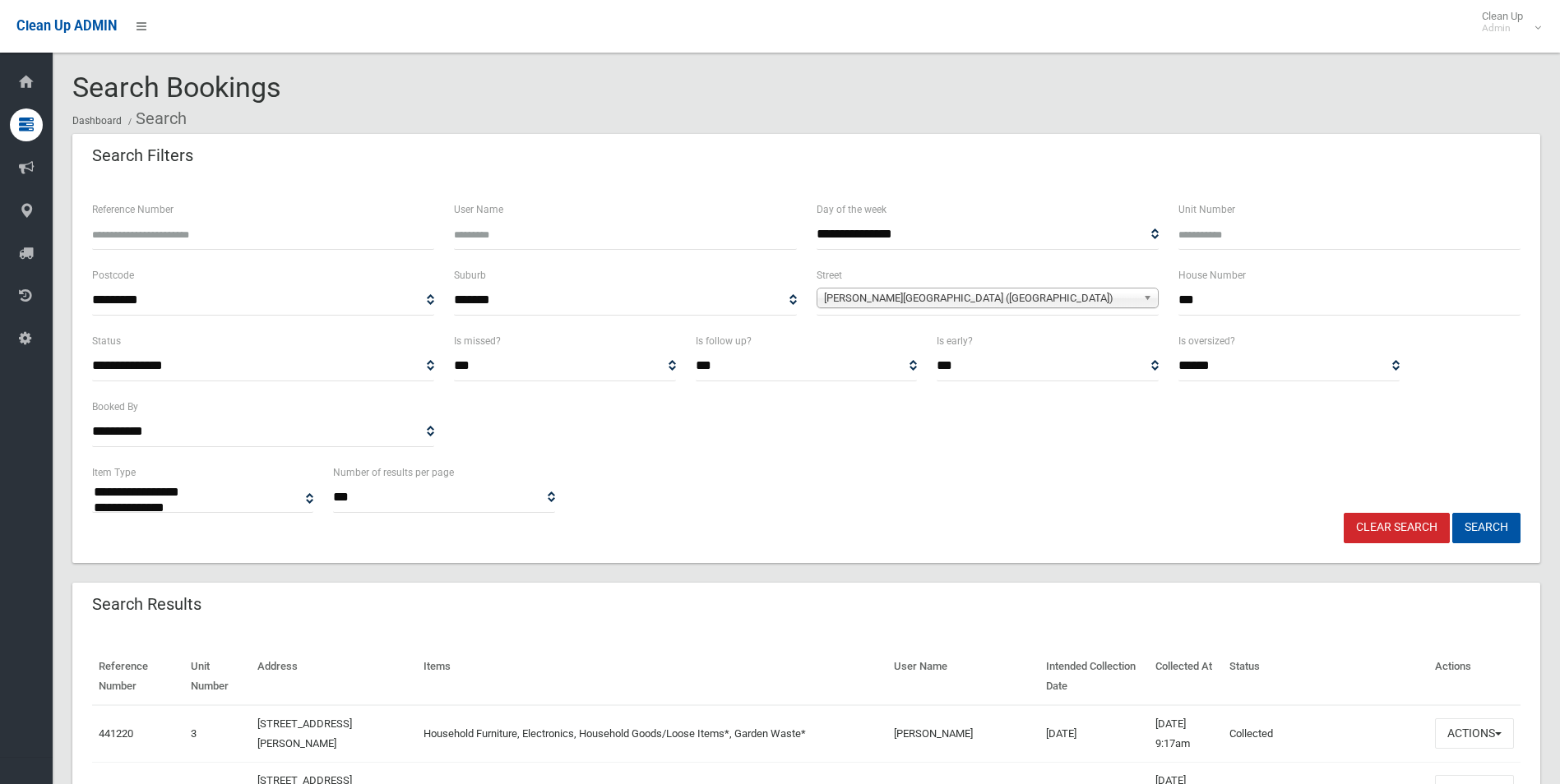
select select
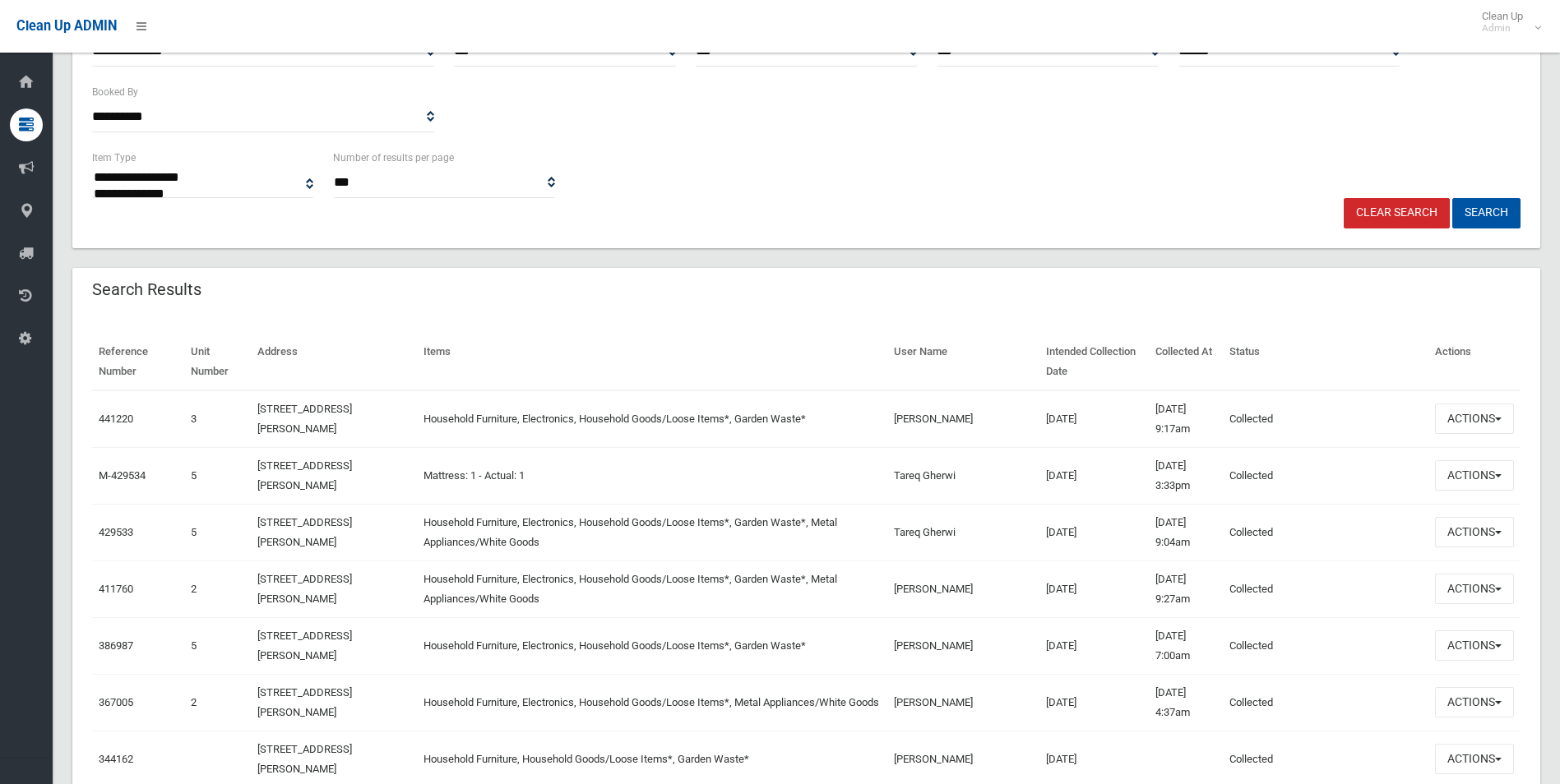
scroll to position [323, 0]
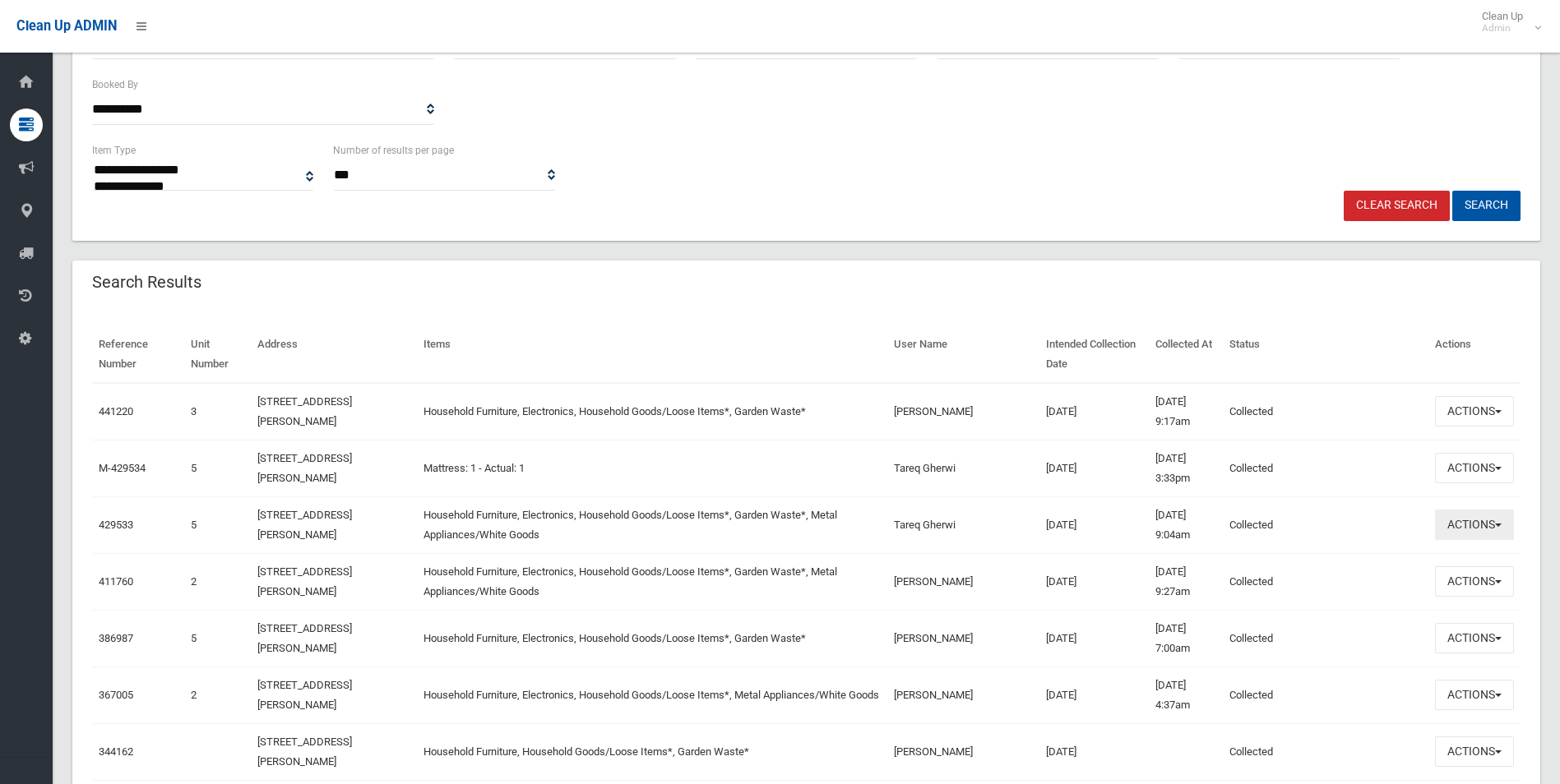
click at [1464, 532] on button "Actions" at bounding box center [1474, 525] width 79 height 31
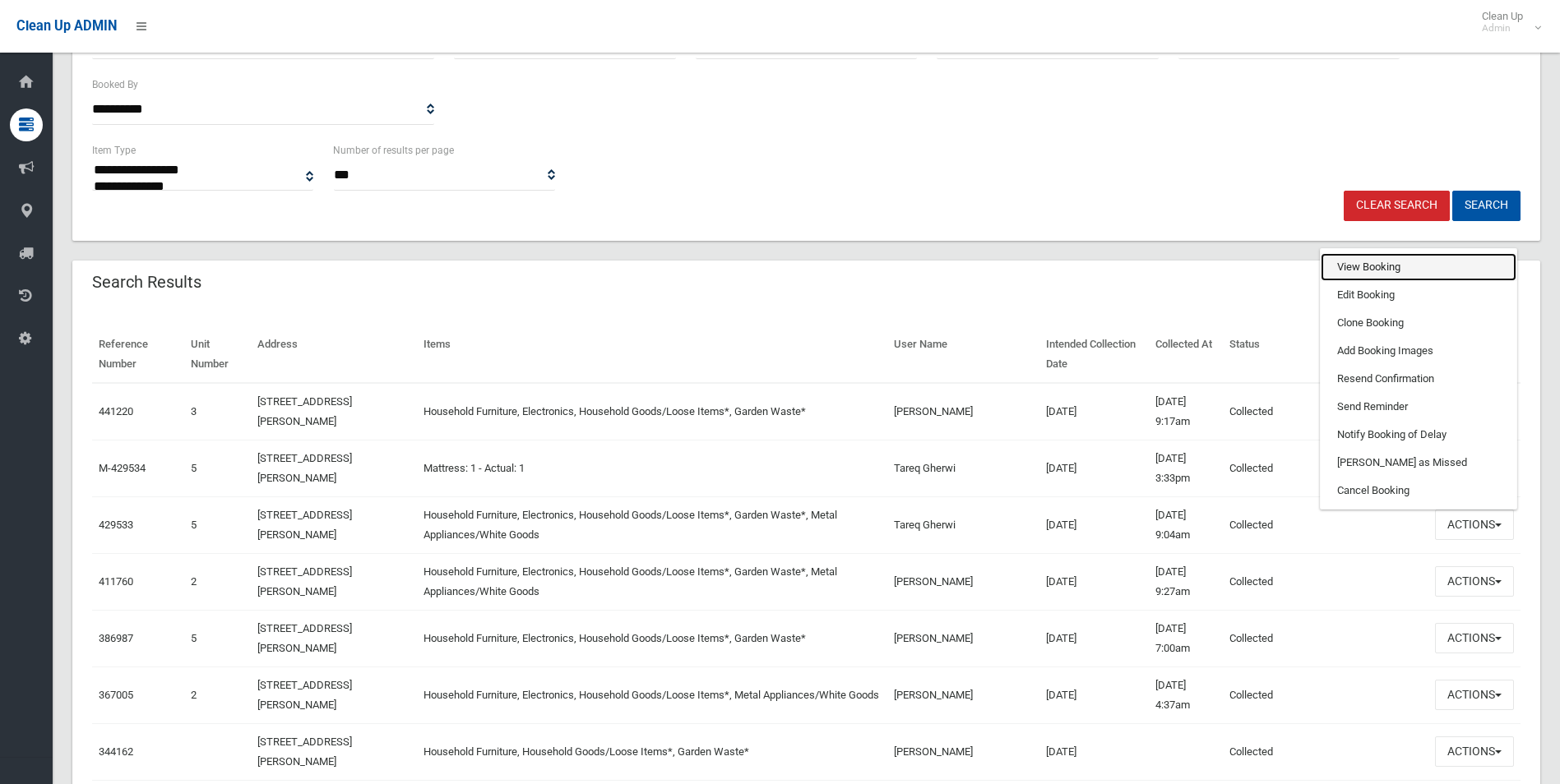
click at [1357, 261] on link "View Booking" at bounding box center [1418, 268] width 196 height 28
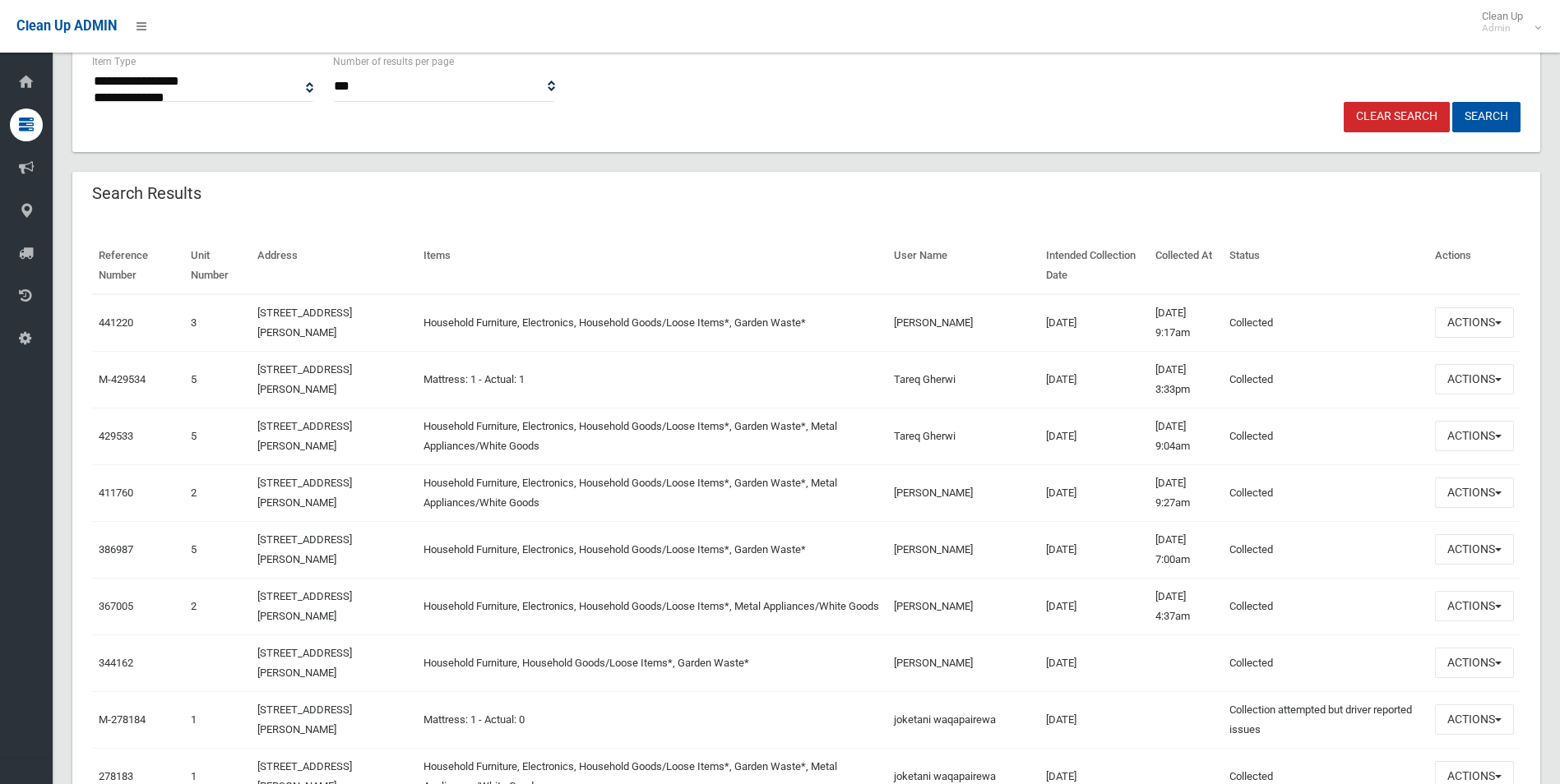
scroll to position [421, 0]
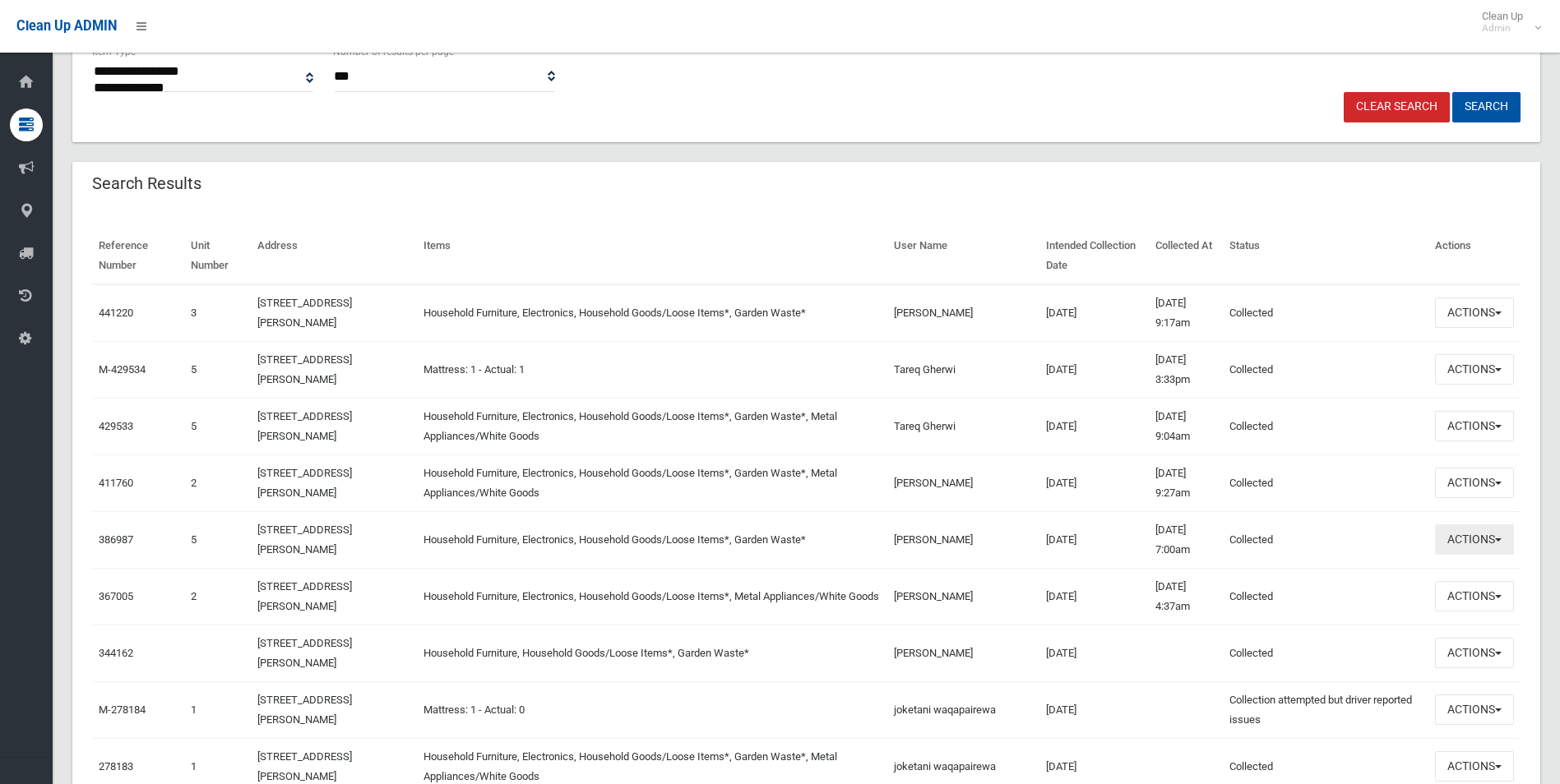
click at [1486, 542] on button "Actions" at bounding box center [1474, 540] width 79 height 31
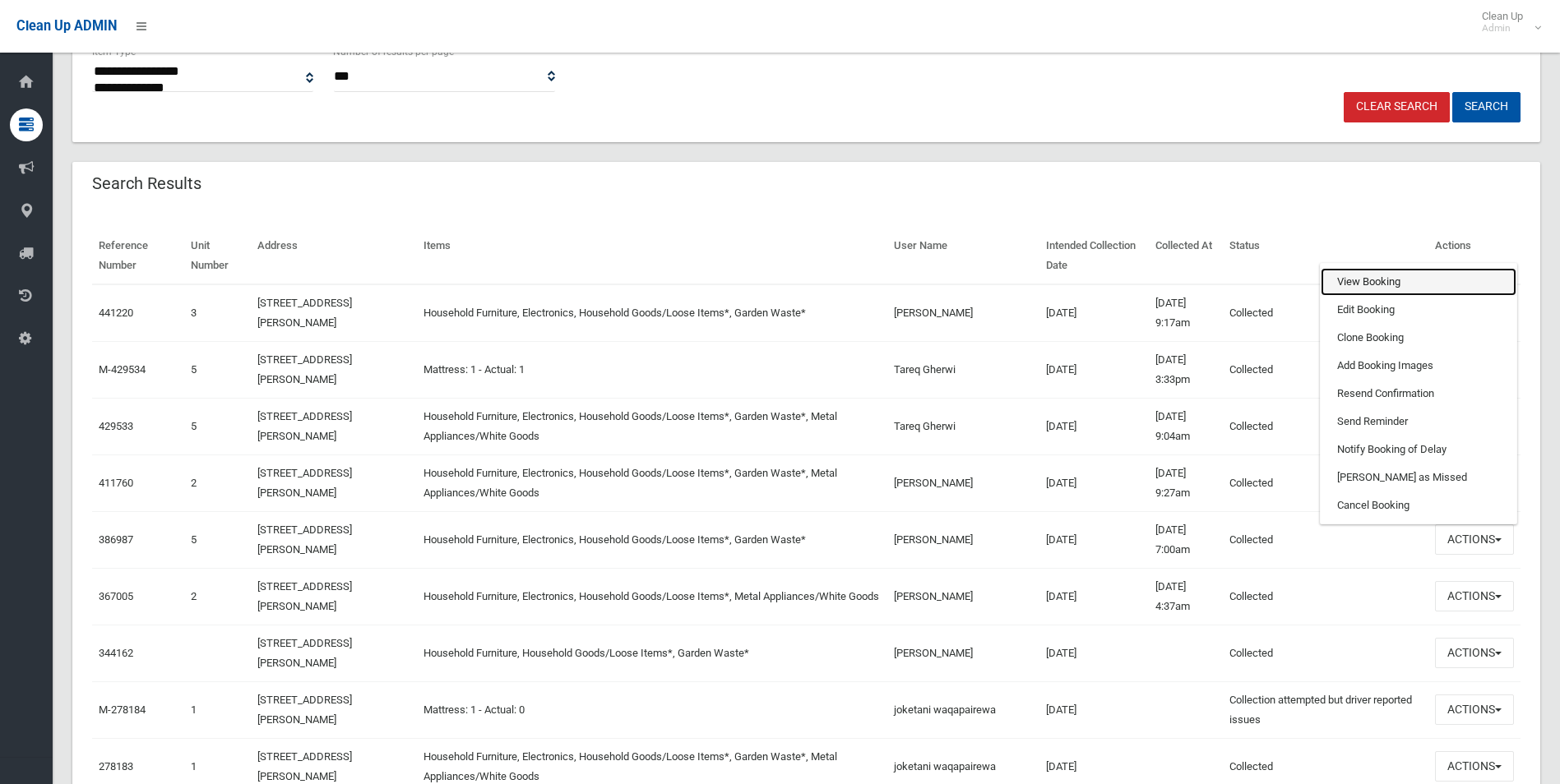
click at [1376, 275] on link "View Booking" at bounding box center [1418, 282] width 196 height 28
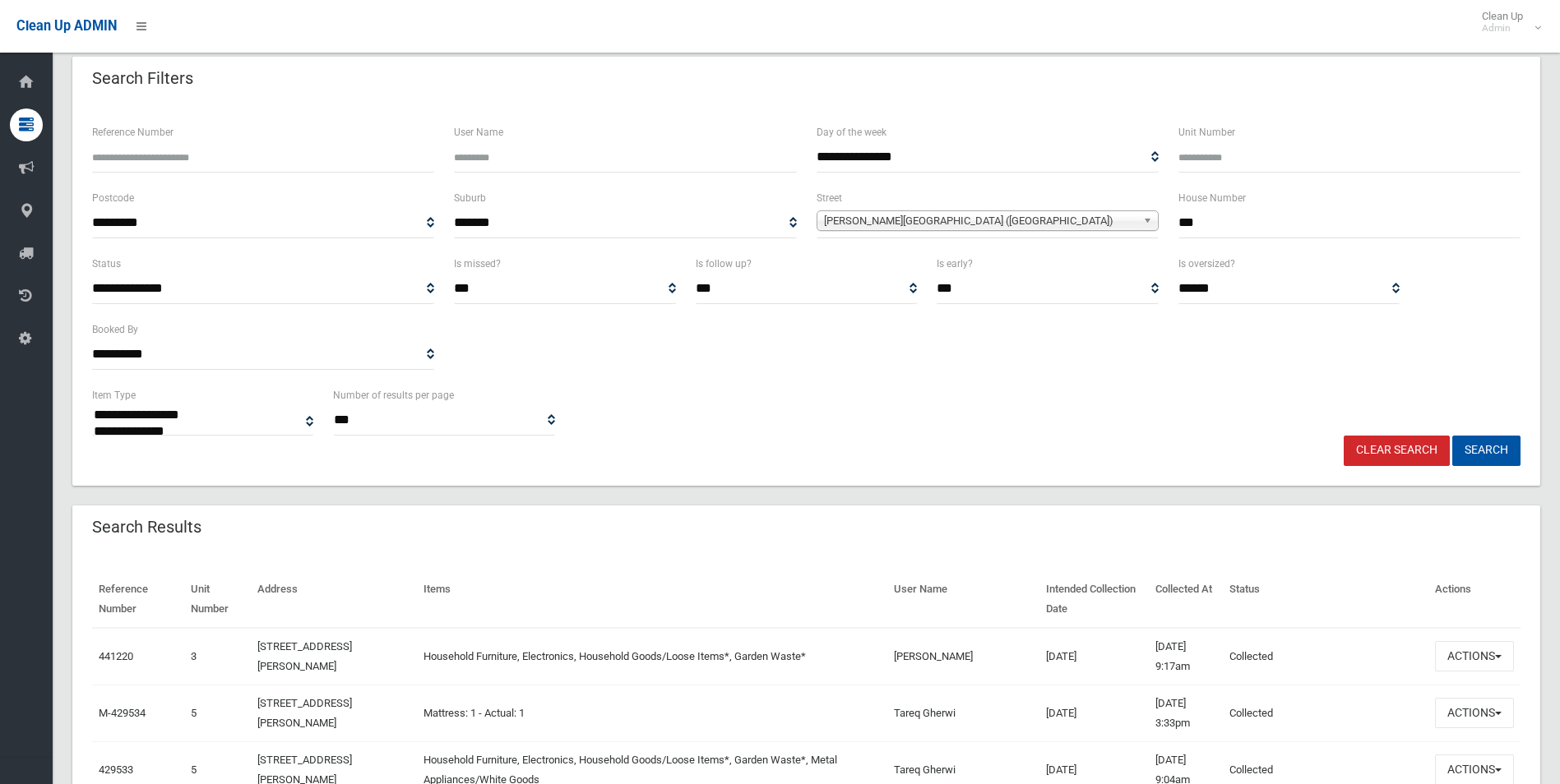
scroll to position [0, 0]
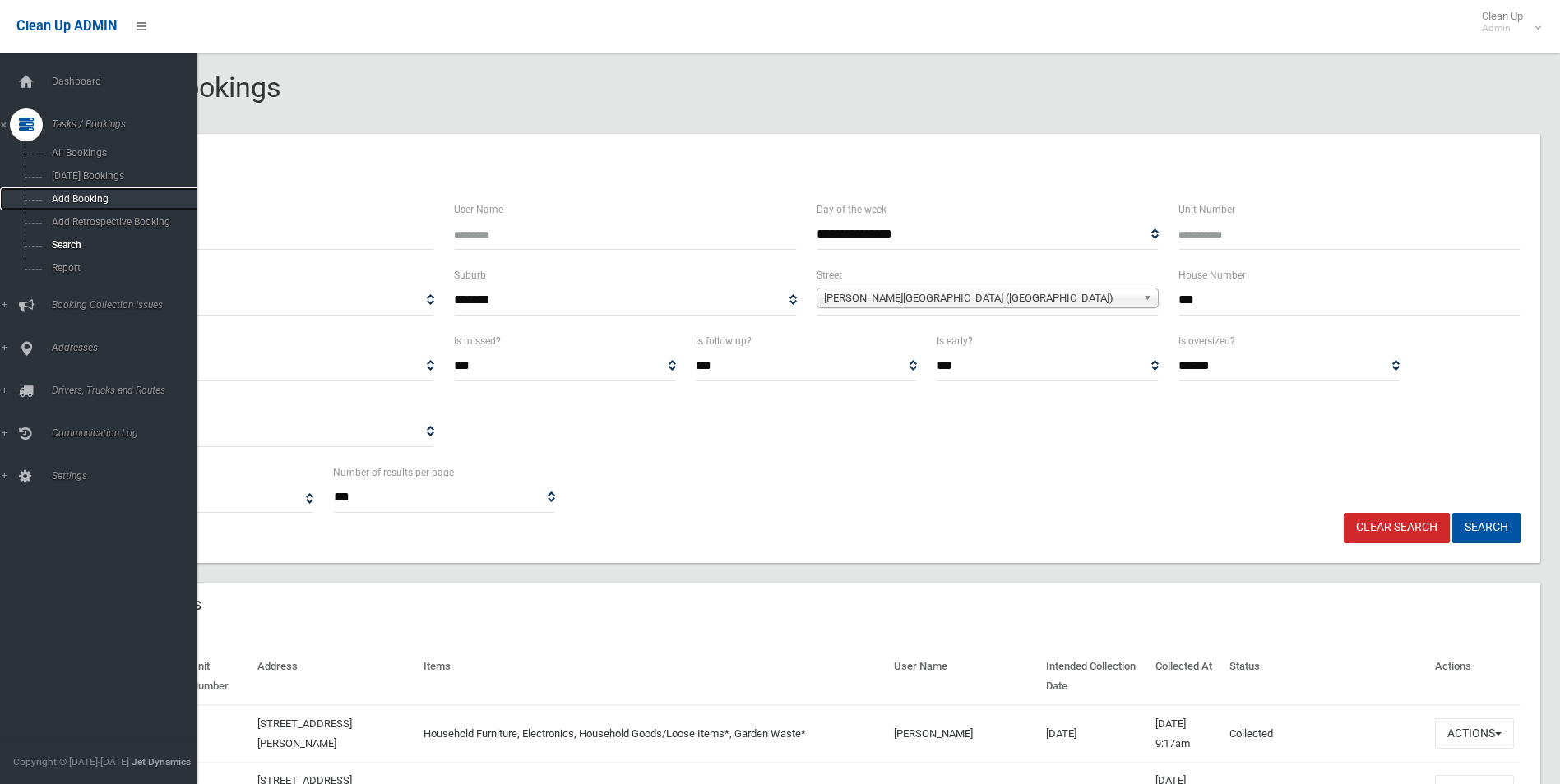
click at [73, 191] on link "Add Booking" at bounding box center [104, 199] width 210 height 23
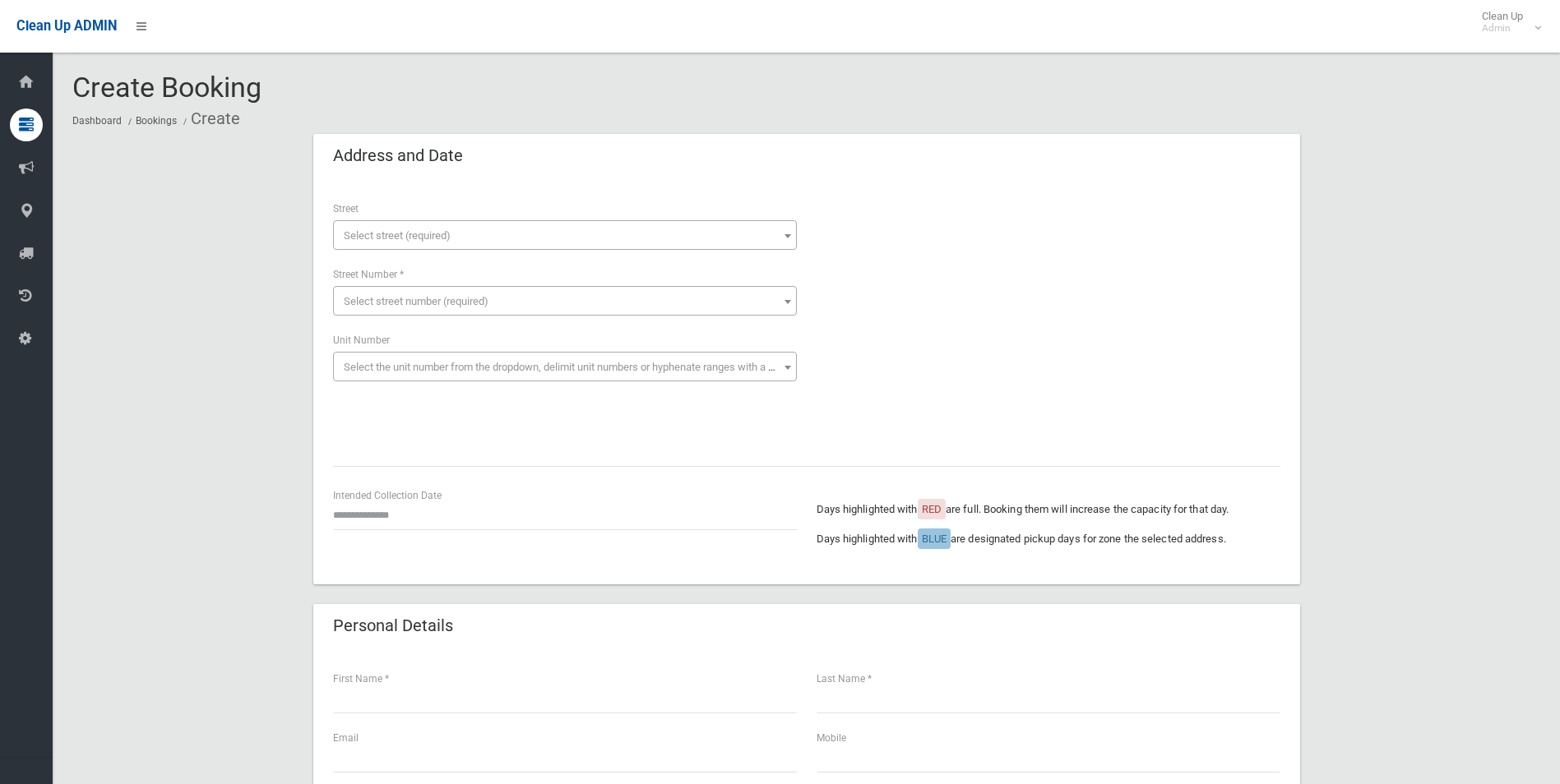
click at [378, 227] on span "Select street (required)" at bounding box center [565, 236] width 456 height 23
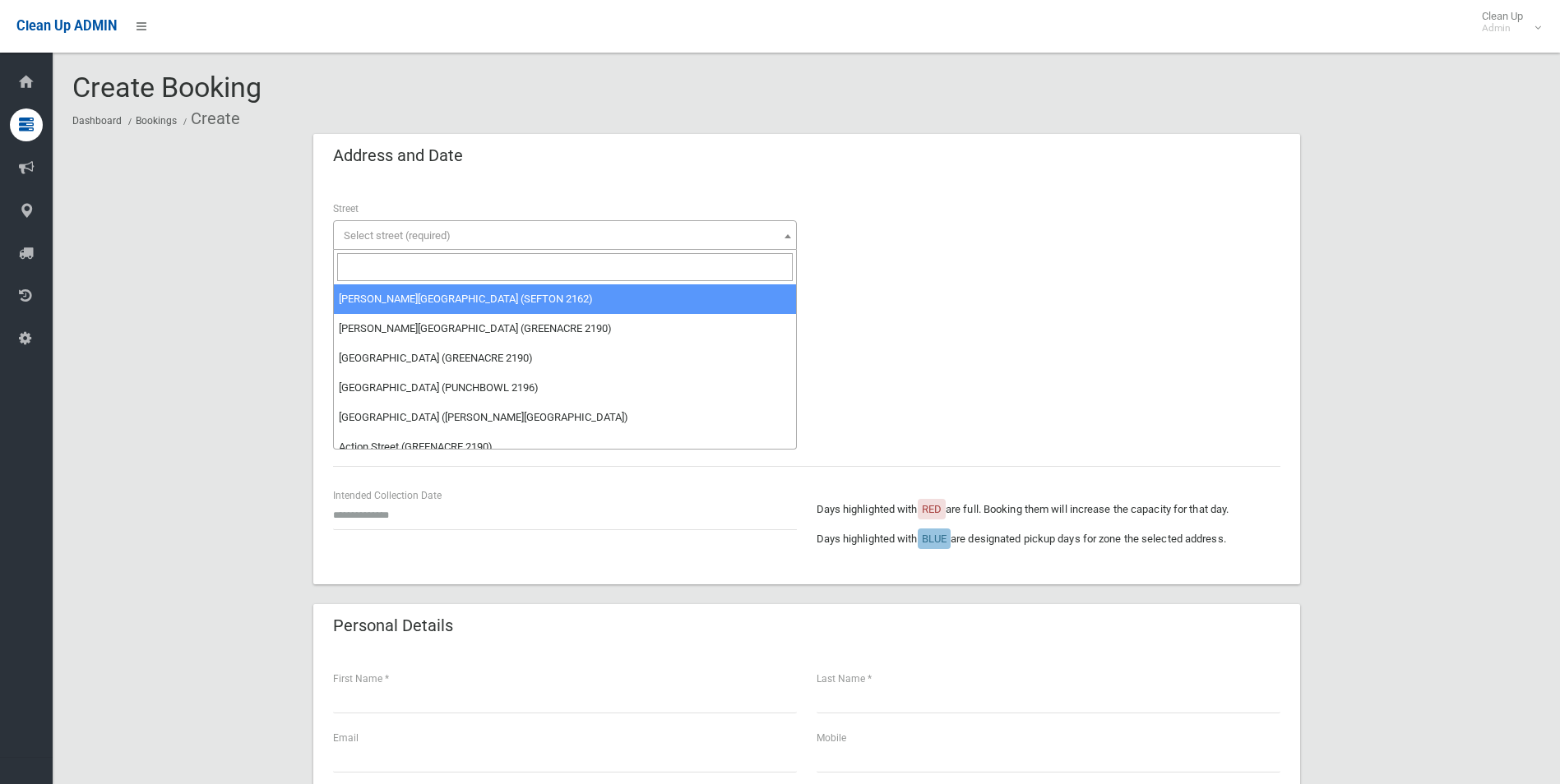
click at [369, 271] on input "search" at bounding box center [565, 268] width 456 height 28
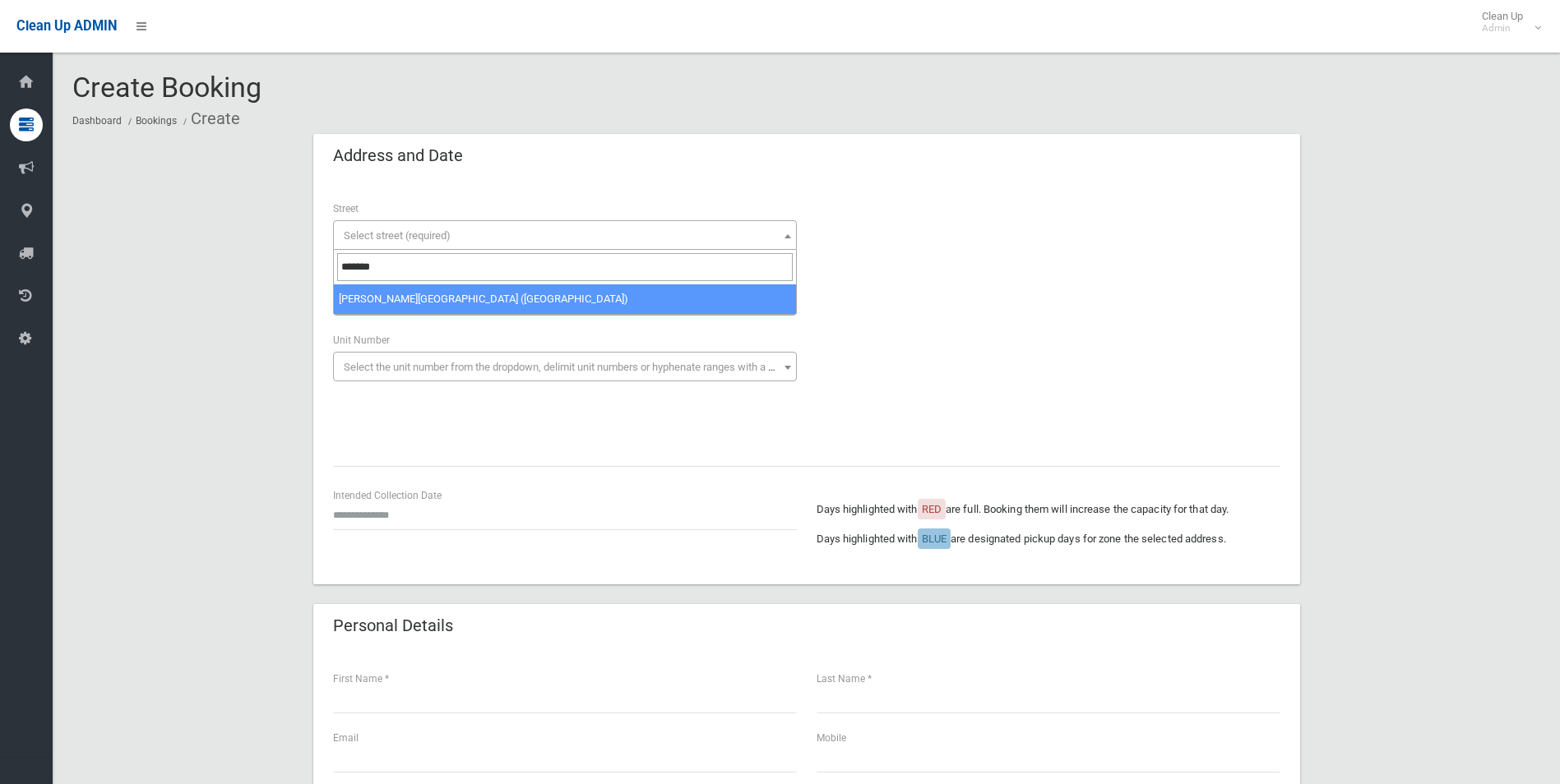
type input "*******"
select select "***"
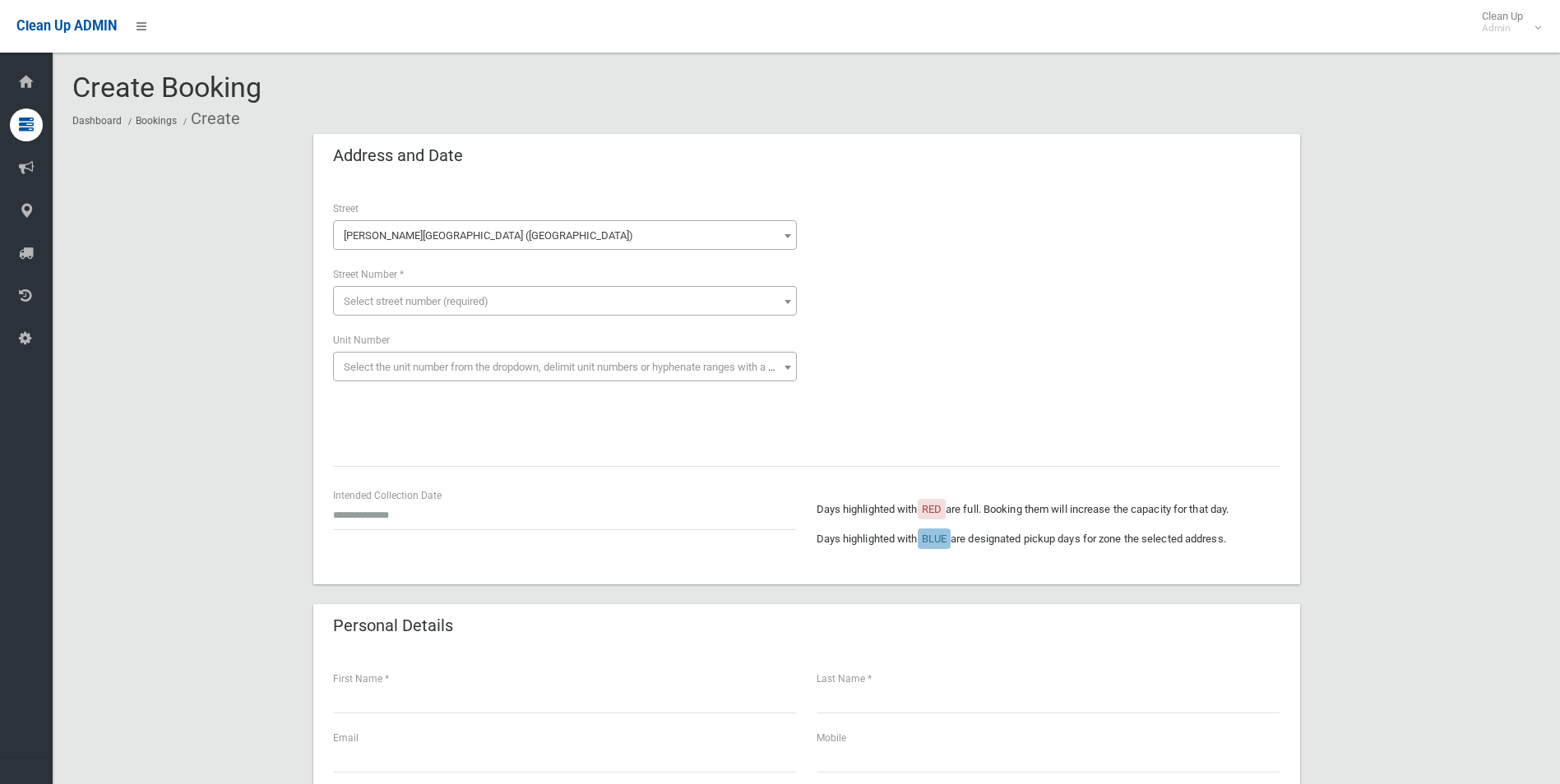
click at [366, 293] on span "Select street number (required)" at bounding box center [565, 301] width 456 height 23
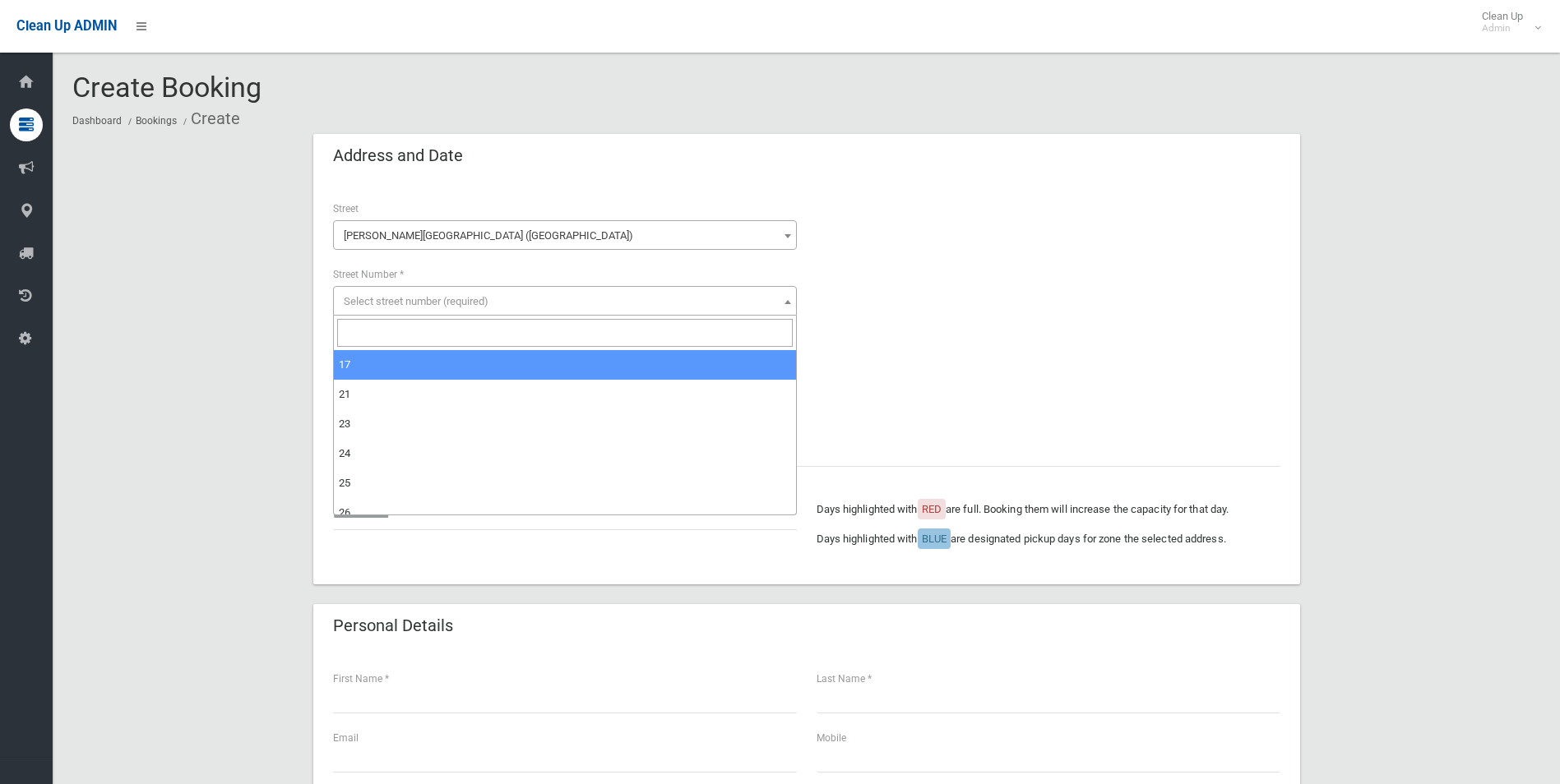
click at [362, 324] on input "search" at bounding box center [565, 333] width 456 height 28
type input "***"
select select "***"
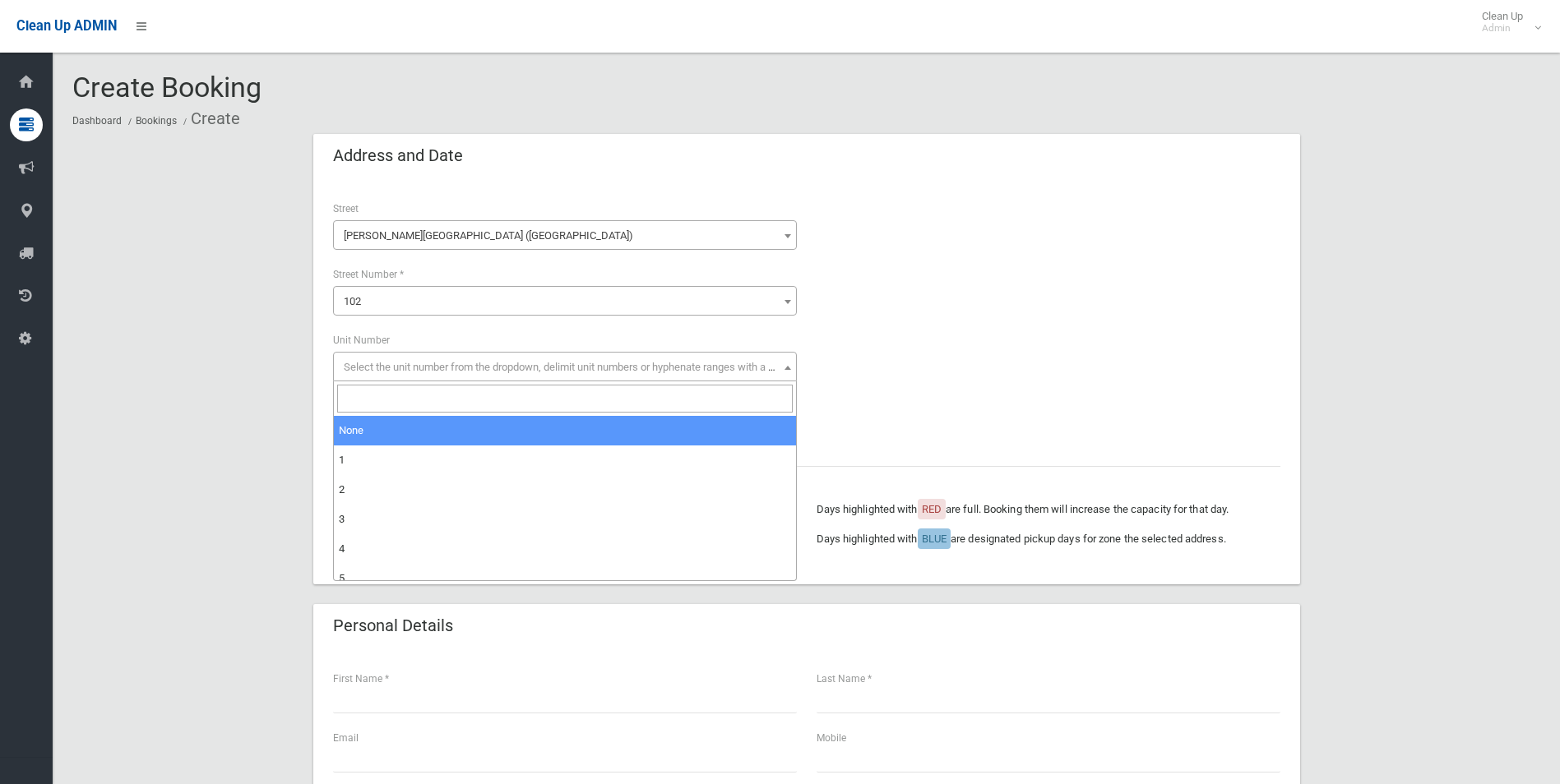
click at [367, 365] on span "Select the unit number from the dropdown, delimit unit numbers or hyphenate ran…" at bounding box center [573, 366] width 460 height 12
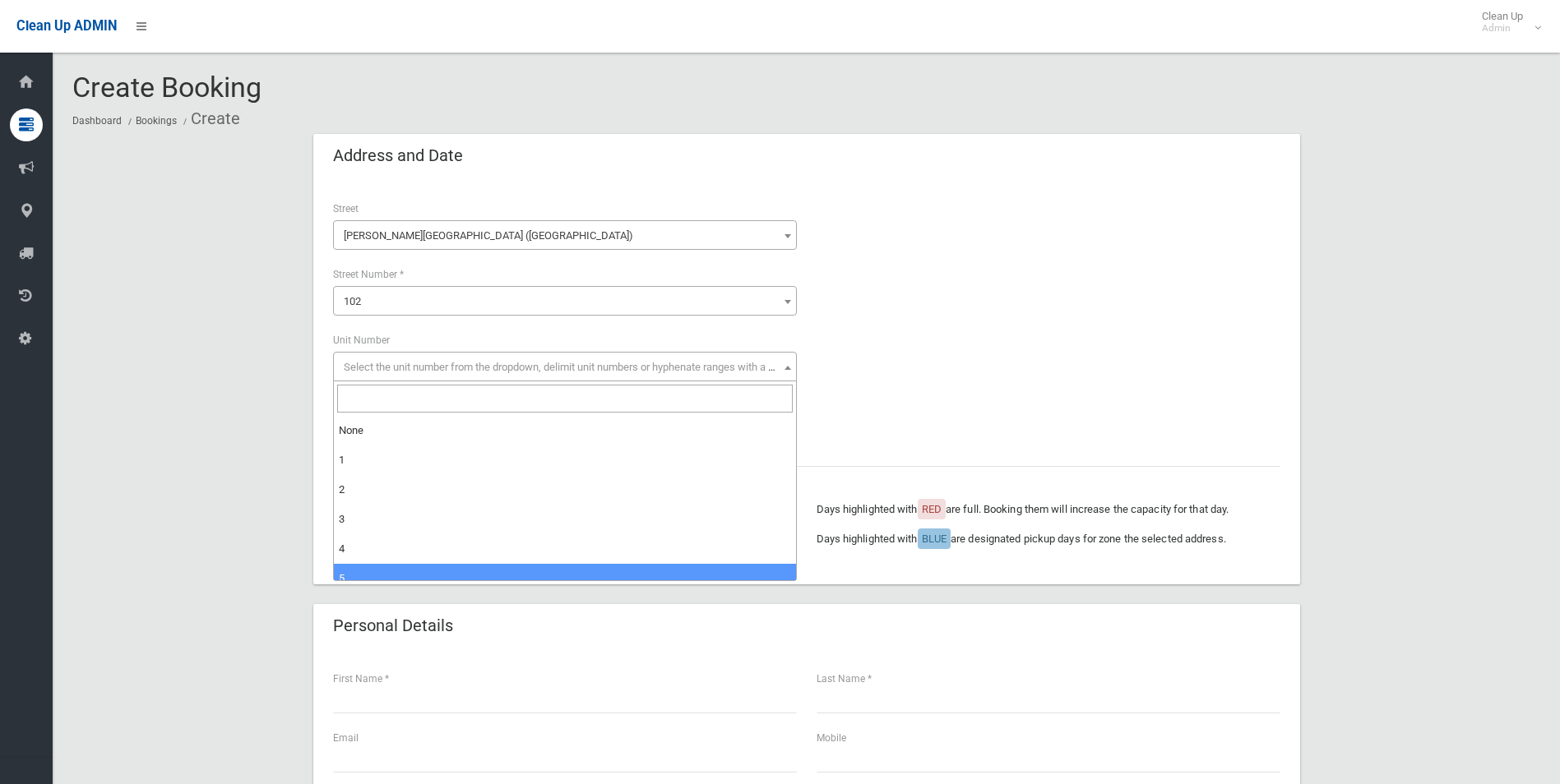
select select "*"
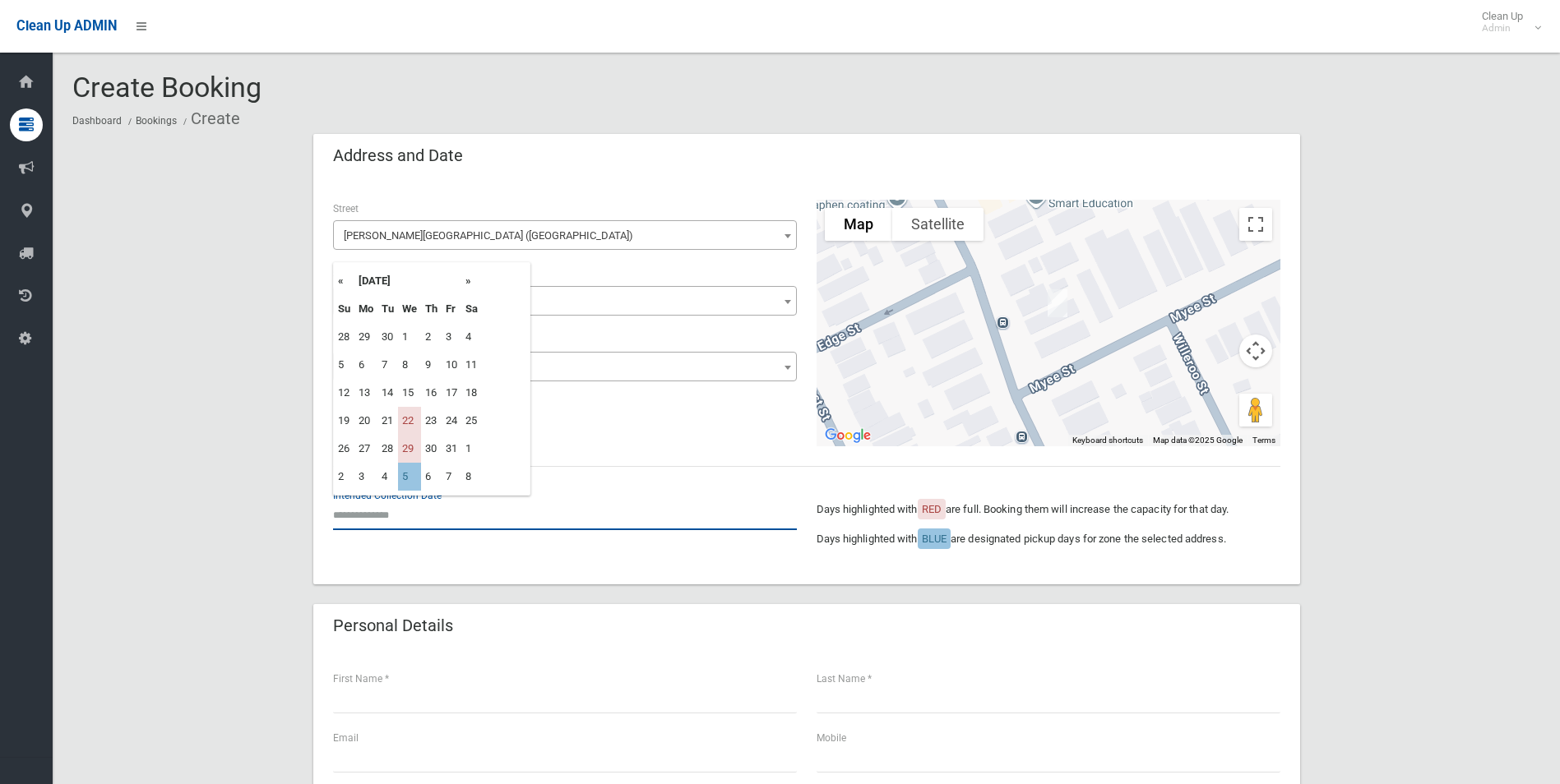
click at [380, 514] on input "text" at bounding box center [564, 515] width 463 height 31
click at [407, 479] on td "5" at bounding box center [409, 477] width 23 height 28
type input "**********"
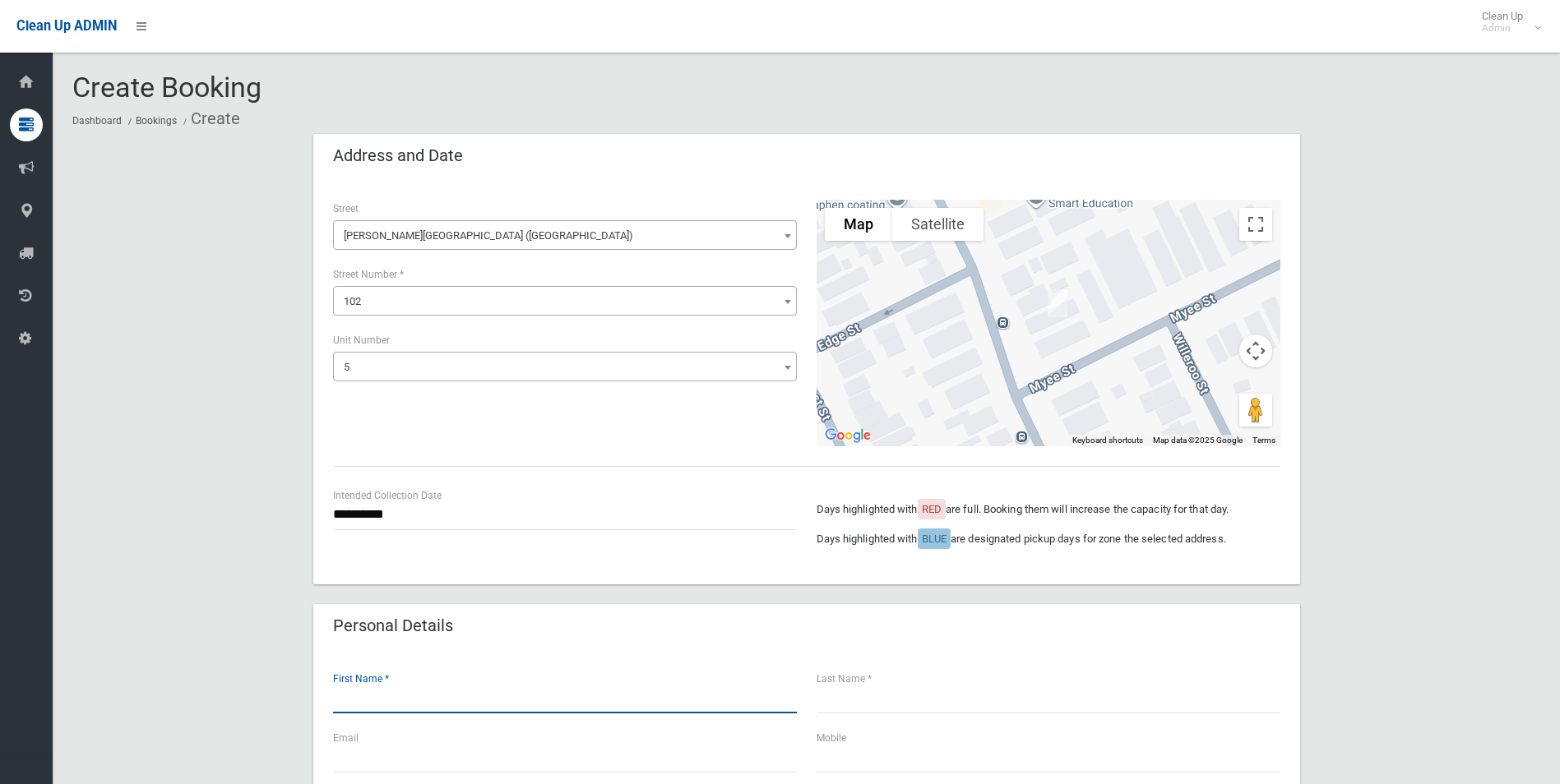
click at [435, 688] on input "text" at bounding box center [564, 698] width 463 height 31
type input "*****"
type input "*"
type input "******"
click at [405, 701] on input "*****" at bounding box center [564, 698] width 463 height 31
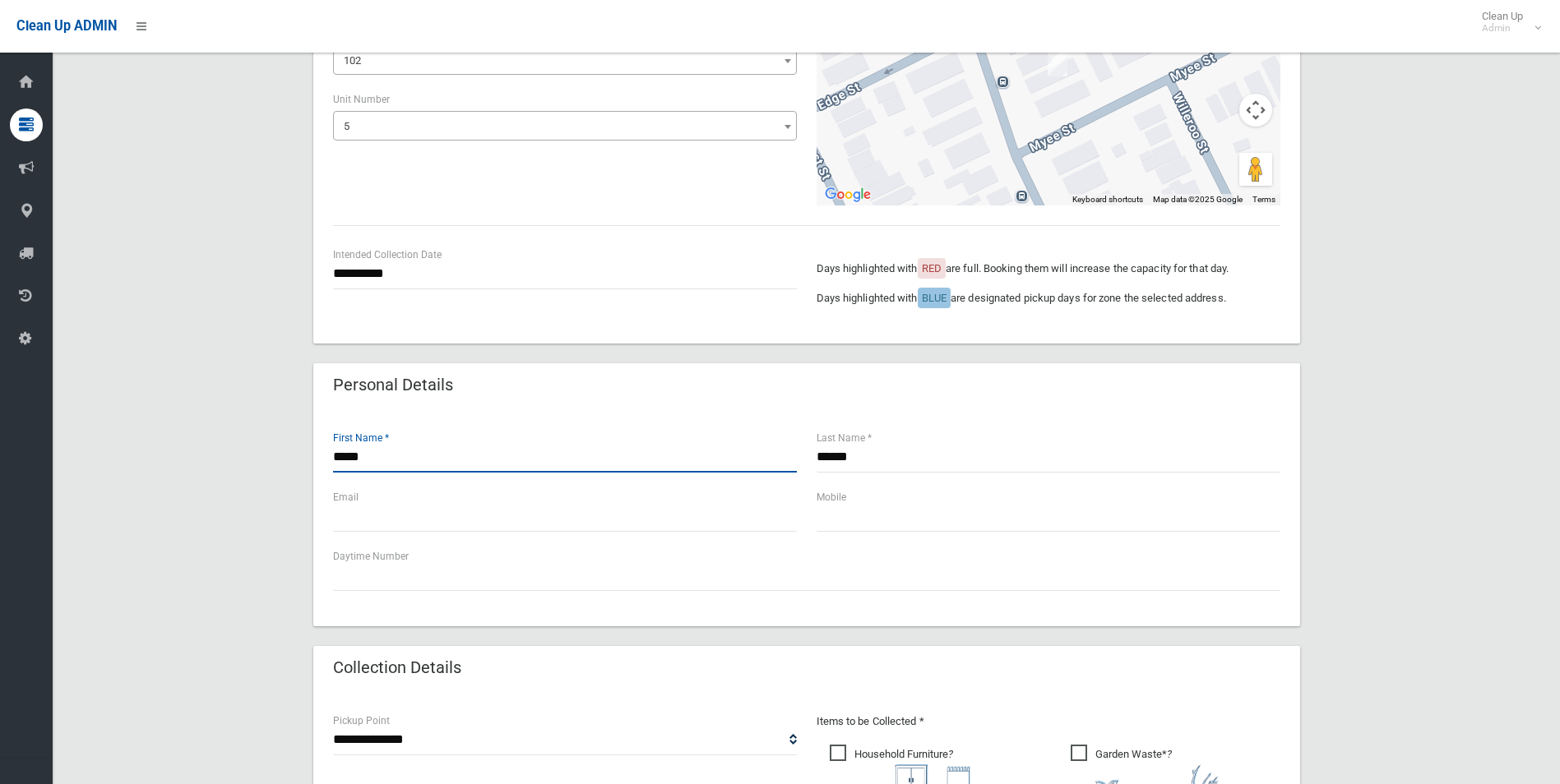
scroll to position [242, 0]
type input "*****"
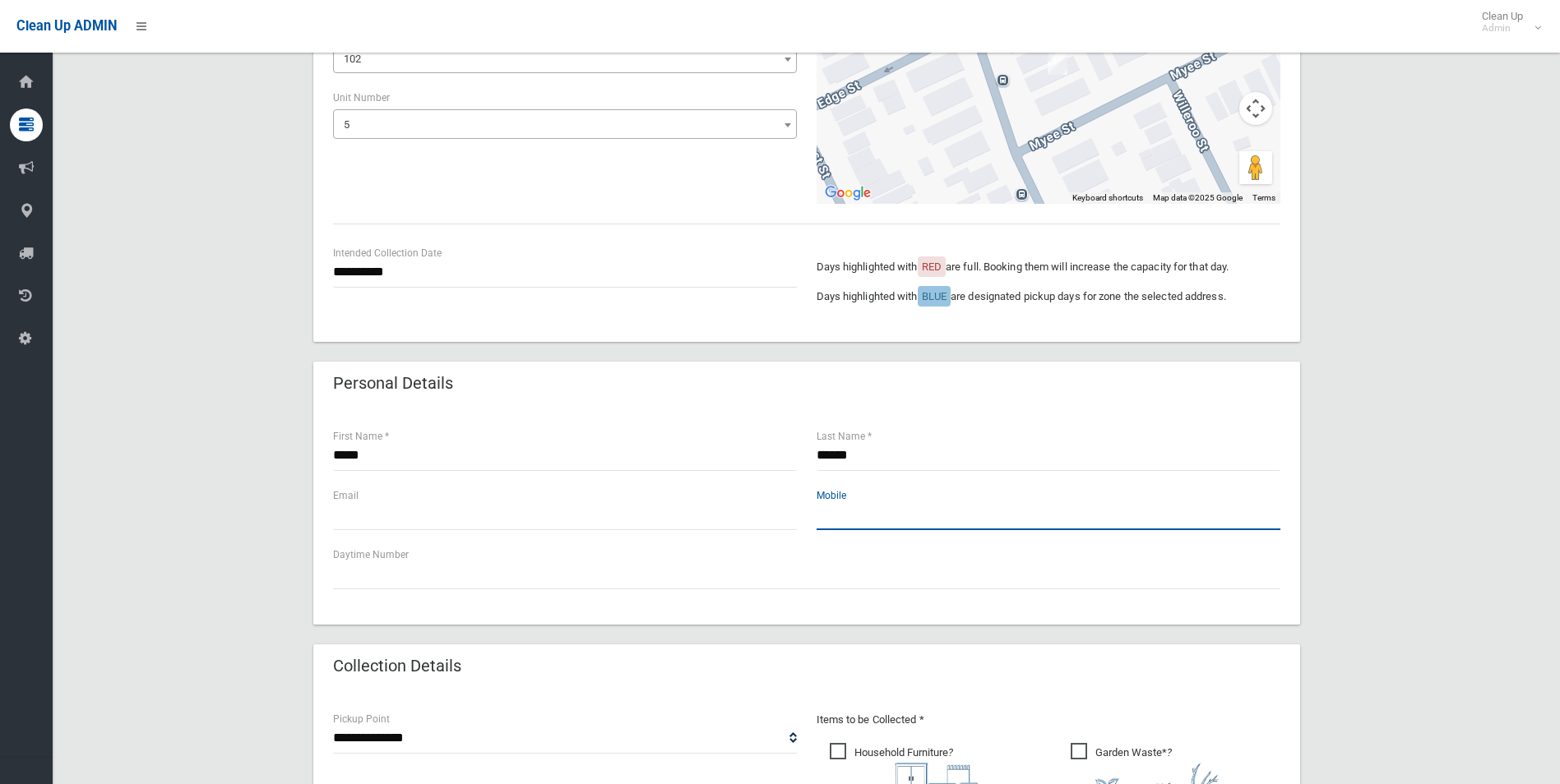
click at [888, 520] on input "text" at bounding box center [1048, 515] width 463 height 31
click at [852, 516] on input "*********" at bounding box center [1048, 515] width 463 height 31
type input "**********"
click at [386, 523] on input "text" at bounding box center [564, 515] width 463 height 31
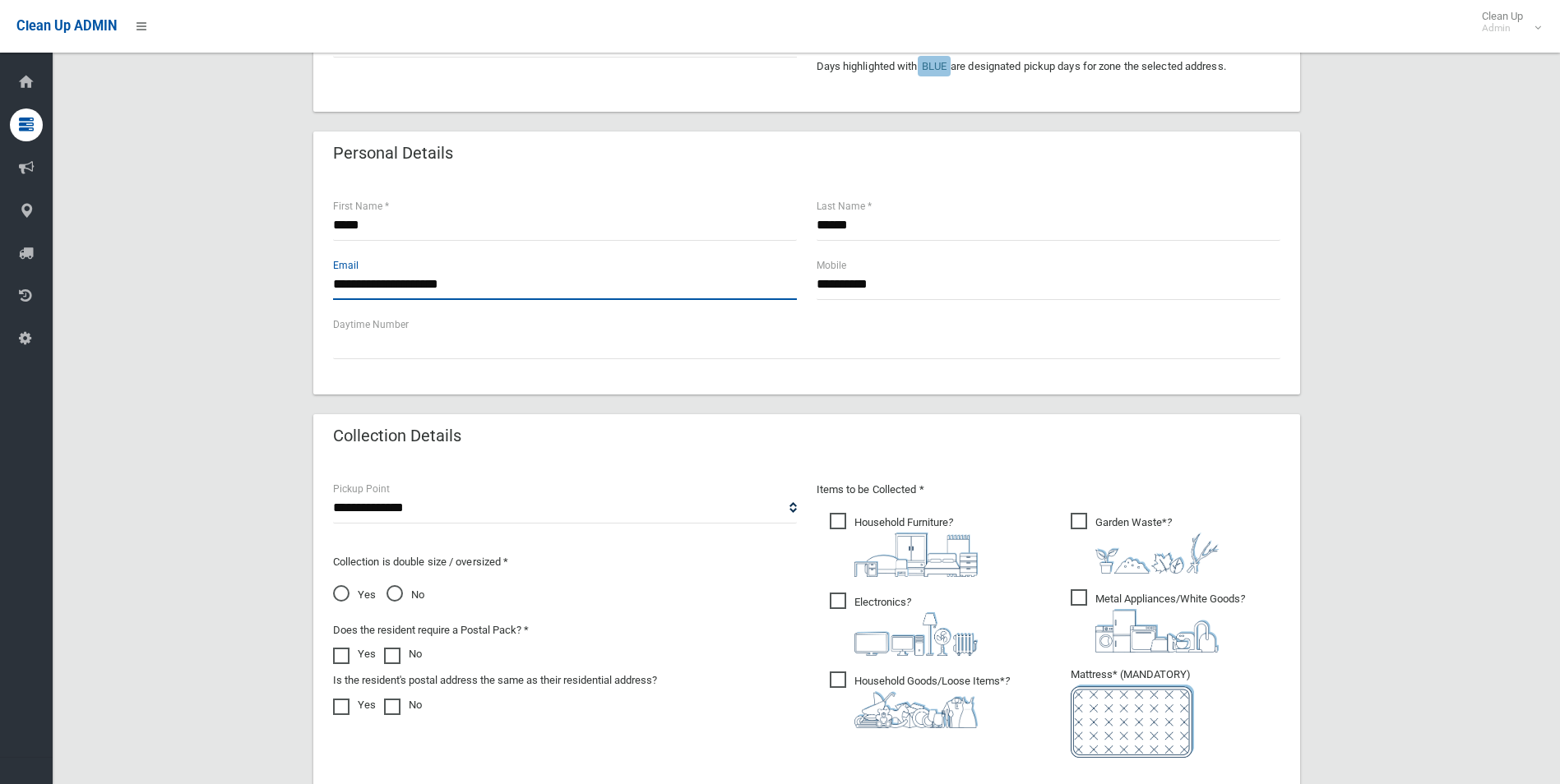
scroll to position [492, 0]
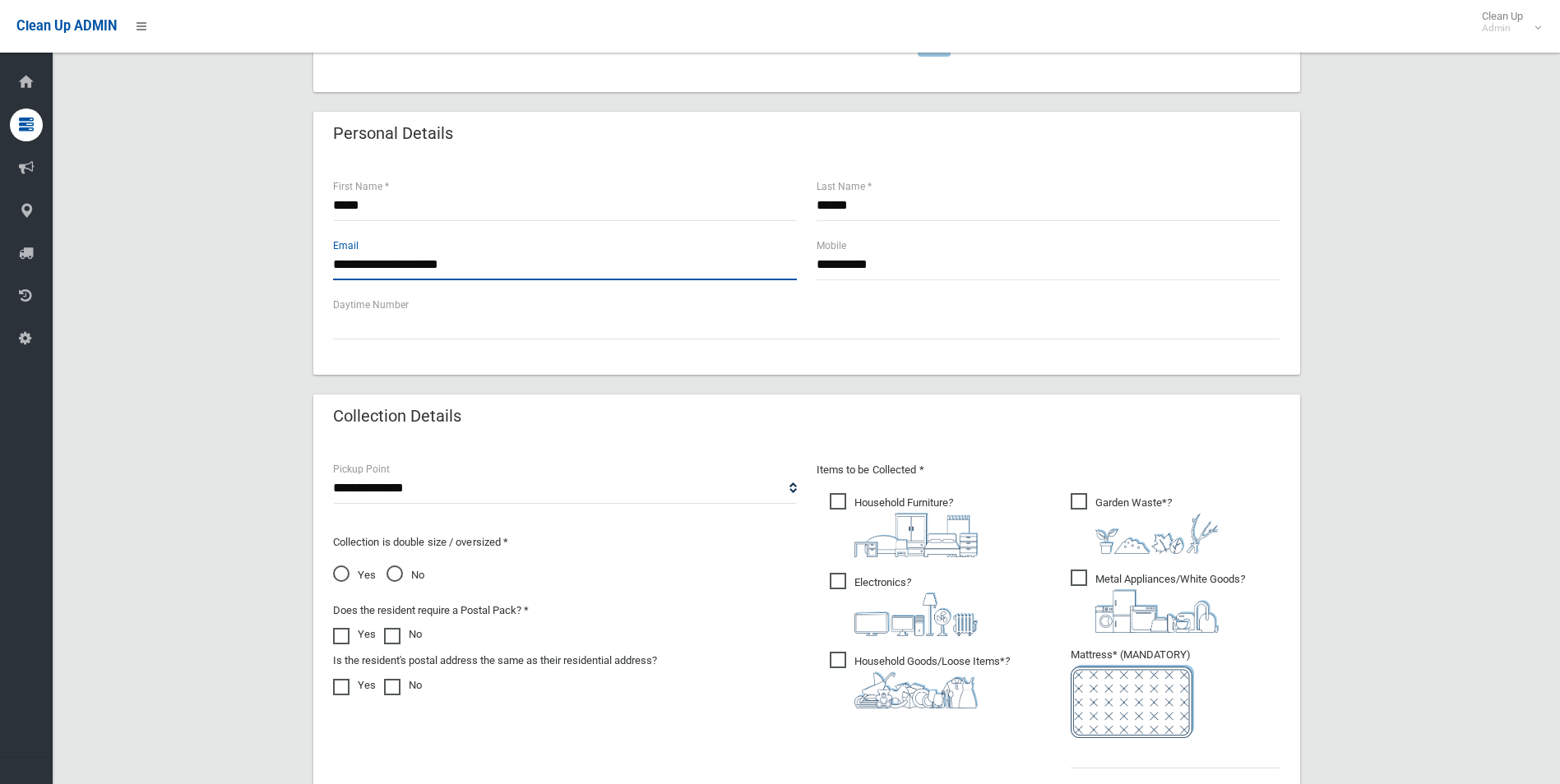
type input "**********"
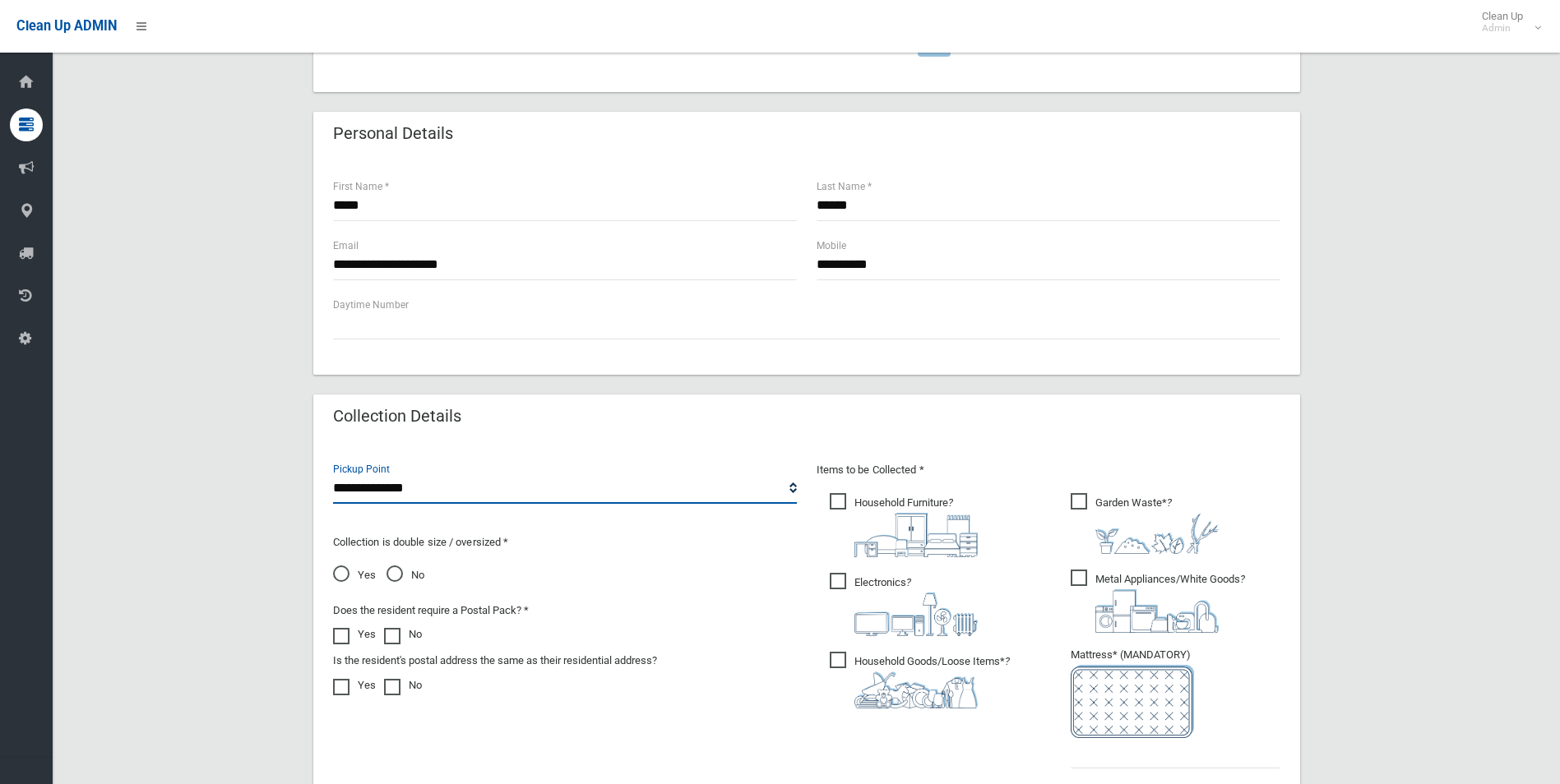
click at [793, 488] on select "**********" at bounding box center [564, 488] width 463 height 31
select select "*"
click at [333, 474] on select "**********" at bounding box center [564, 488] width 463 height 31
click at [389, 575] on span "No" at bounding box center [406, 575] width 38 height 20
click at [340, 628] on span at bounding box center [345, 628] width 24 height 0
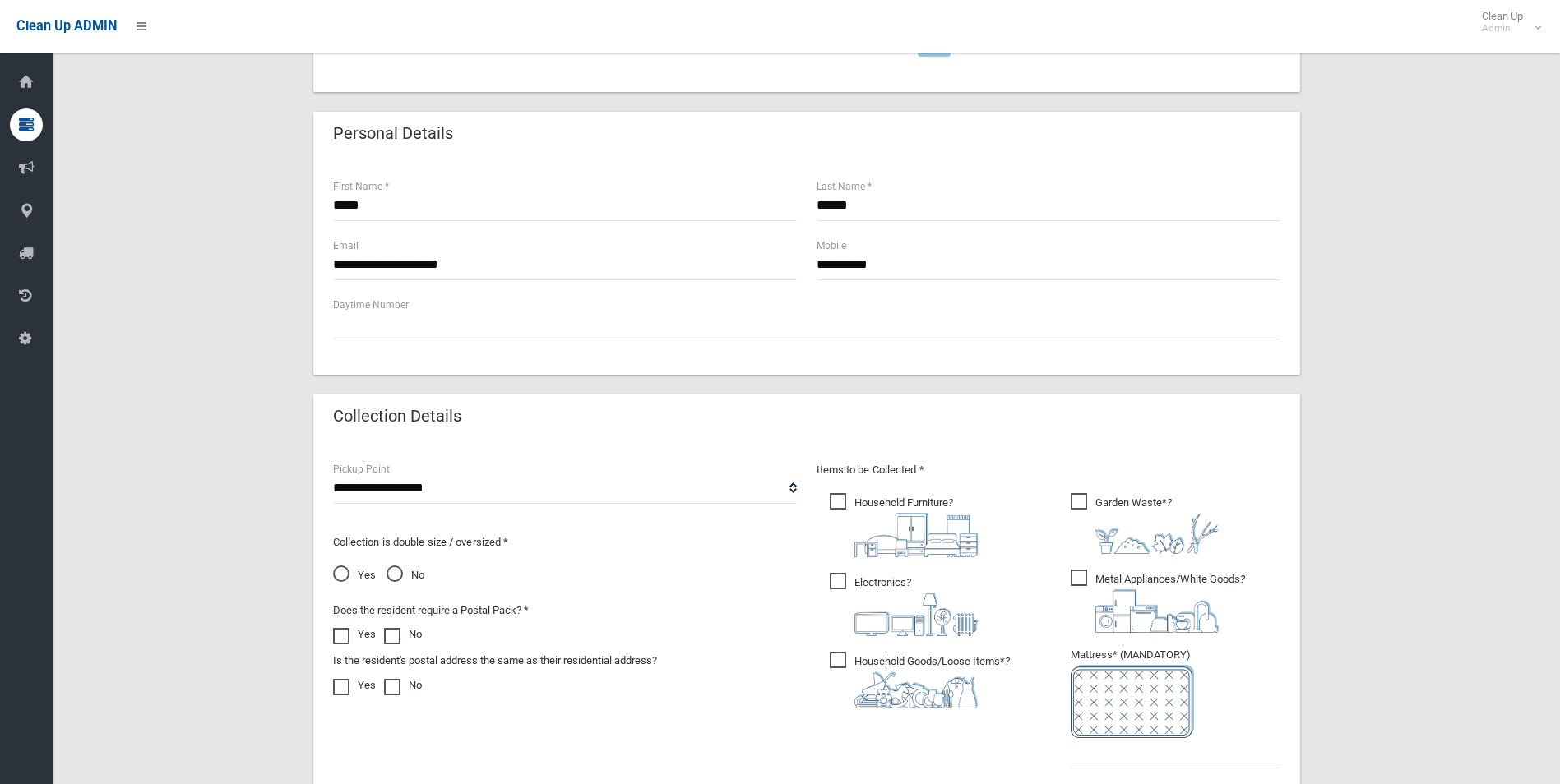
click at [844, 502] on span "Household Furniture ?" at bounding box center [904, 525] width 148 height 64
click at [834, 585] on span "Electronics ?" at bounding box center [904, 605] width 148 height 63
click at [835, 658] on span "Household Goods/Loose Items* ?" at bounding box center [919, 680] width 180 height 57
click at [1084, 505] on span "Garden Waste* ?" at bounding box center [1144, 523] width 148 height 61
click at [1073, 578] on span "Metal Appliances/White Goods ?" at bounding box center [1157, 601] width 174 height 63
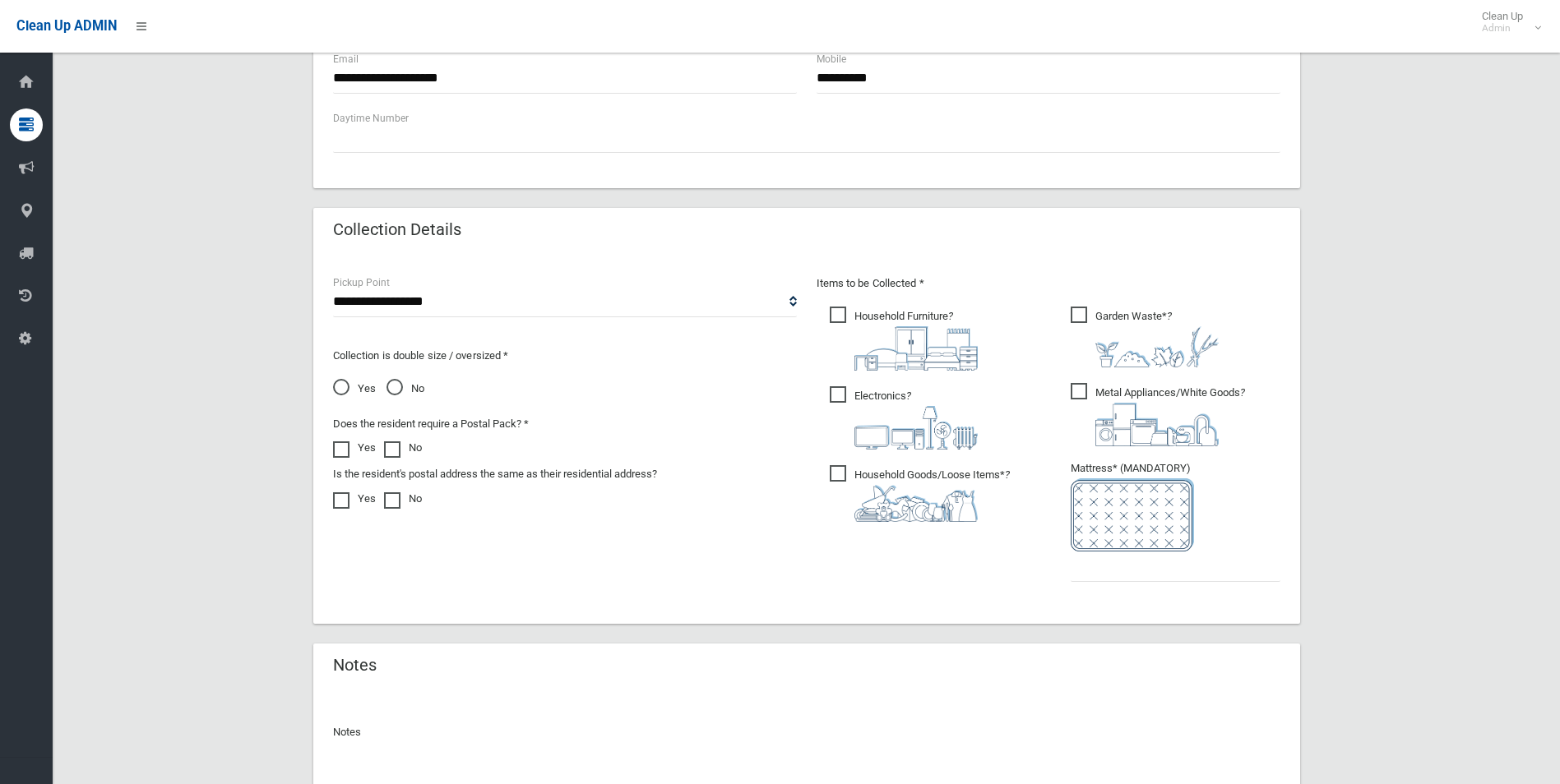
scroll to position [692, 0]
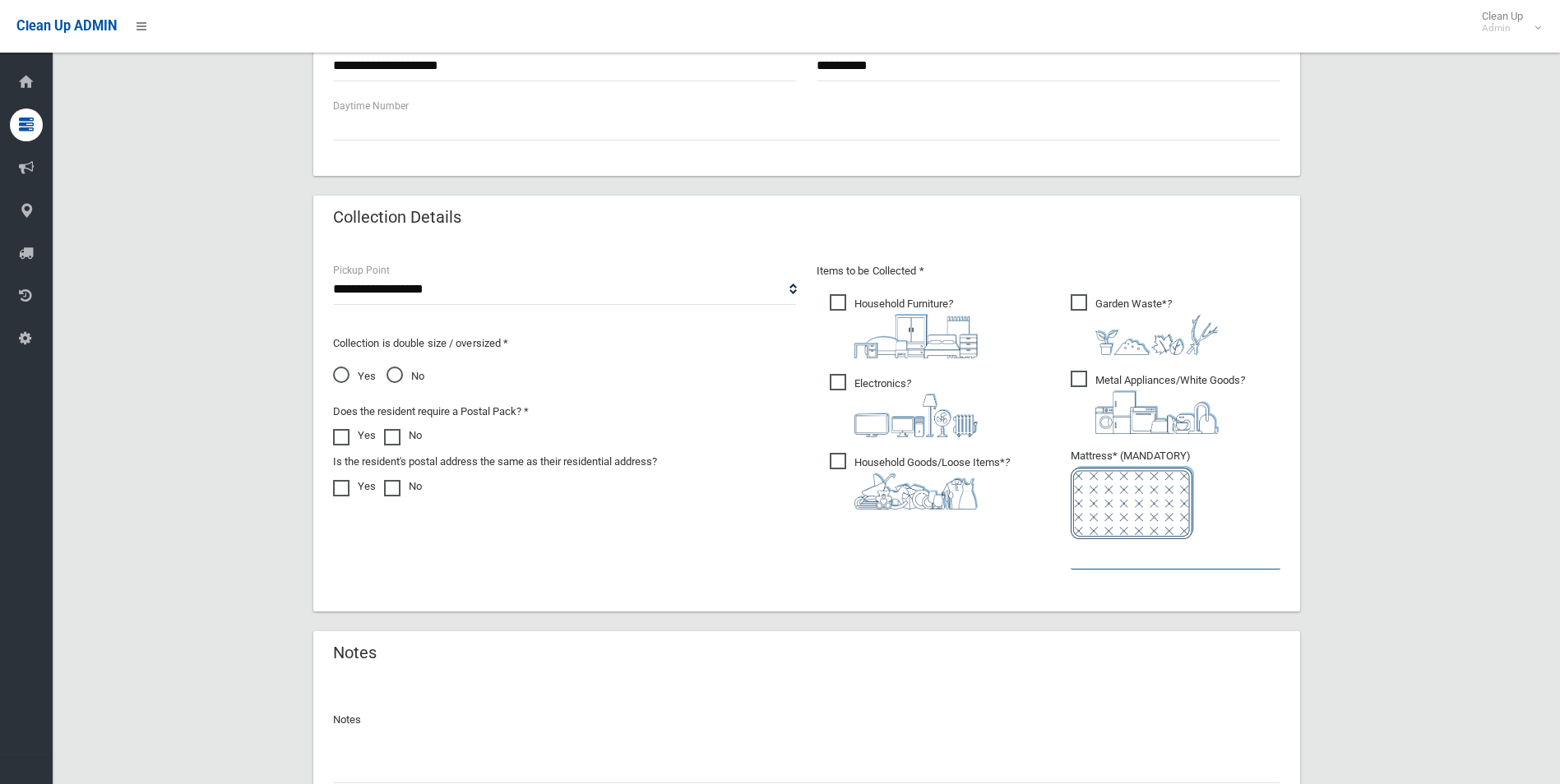
click at [1108, 557] on input "text" at bounding box center [1175, 555] width 210 height 31
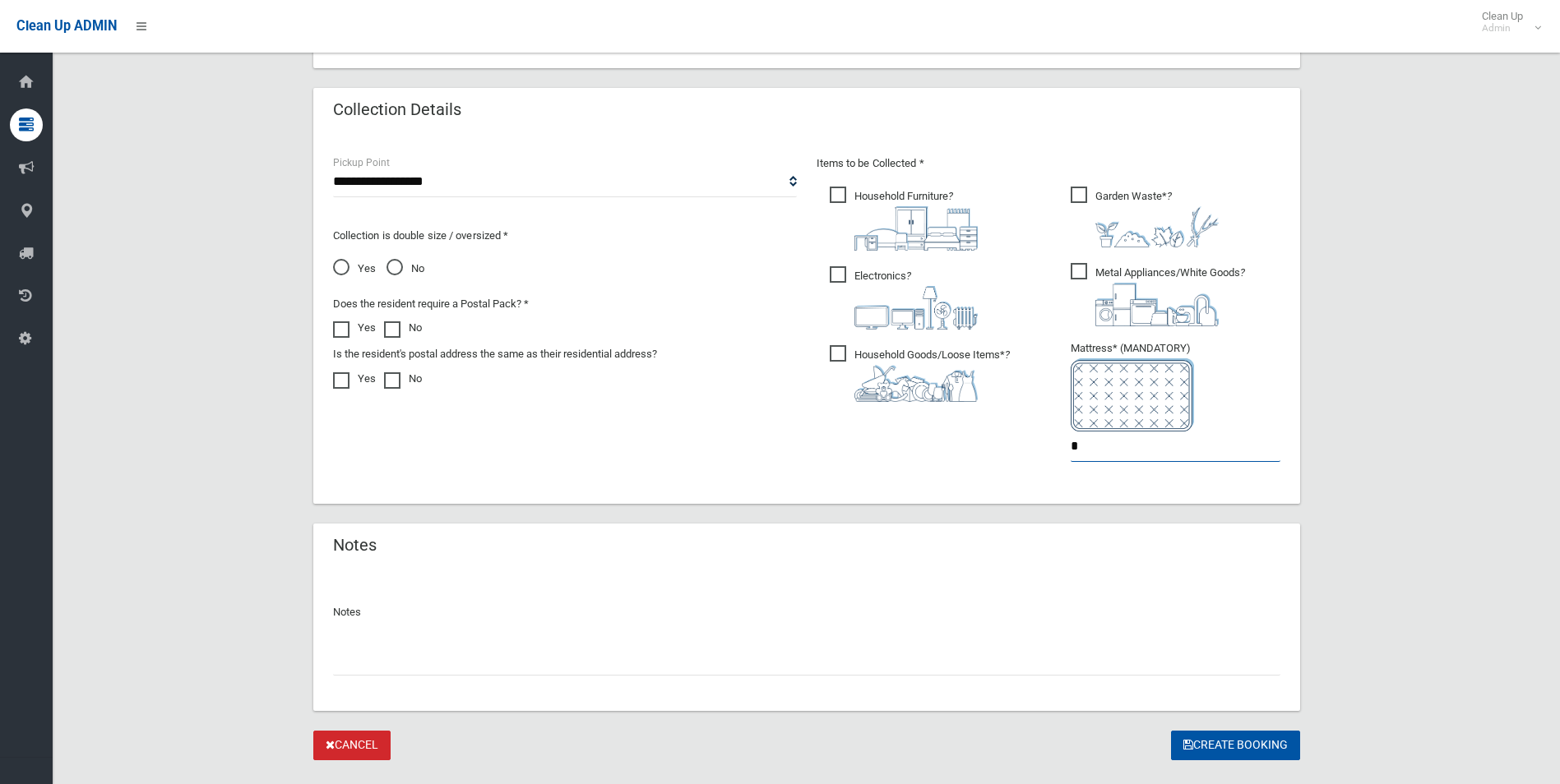
scroll to position [834, 0]
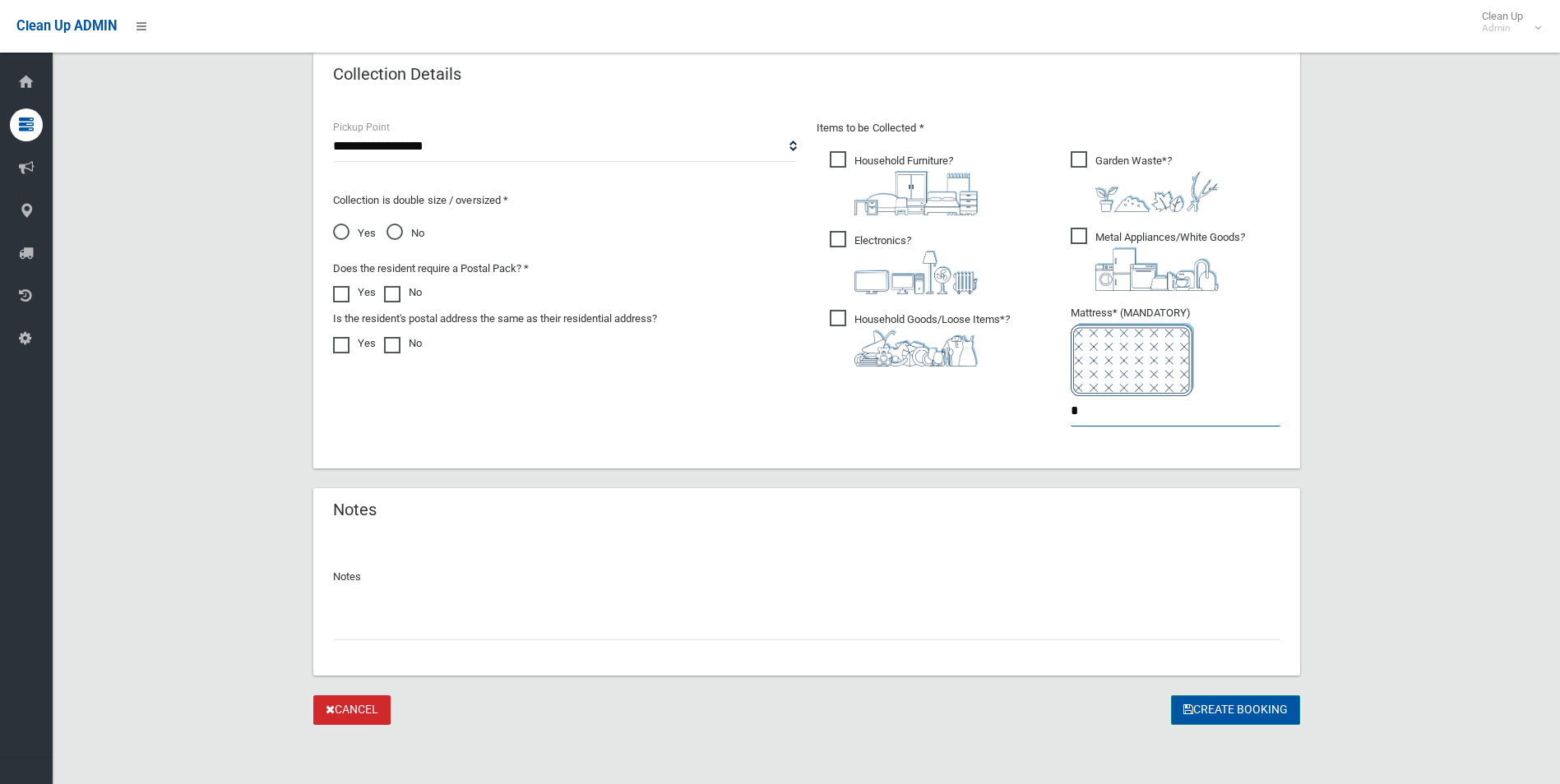
type input "*"
click at [1216, 708] on button "Create Booking" at bounding box center [1236, 710] width 129 height 31
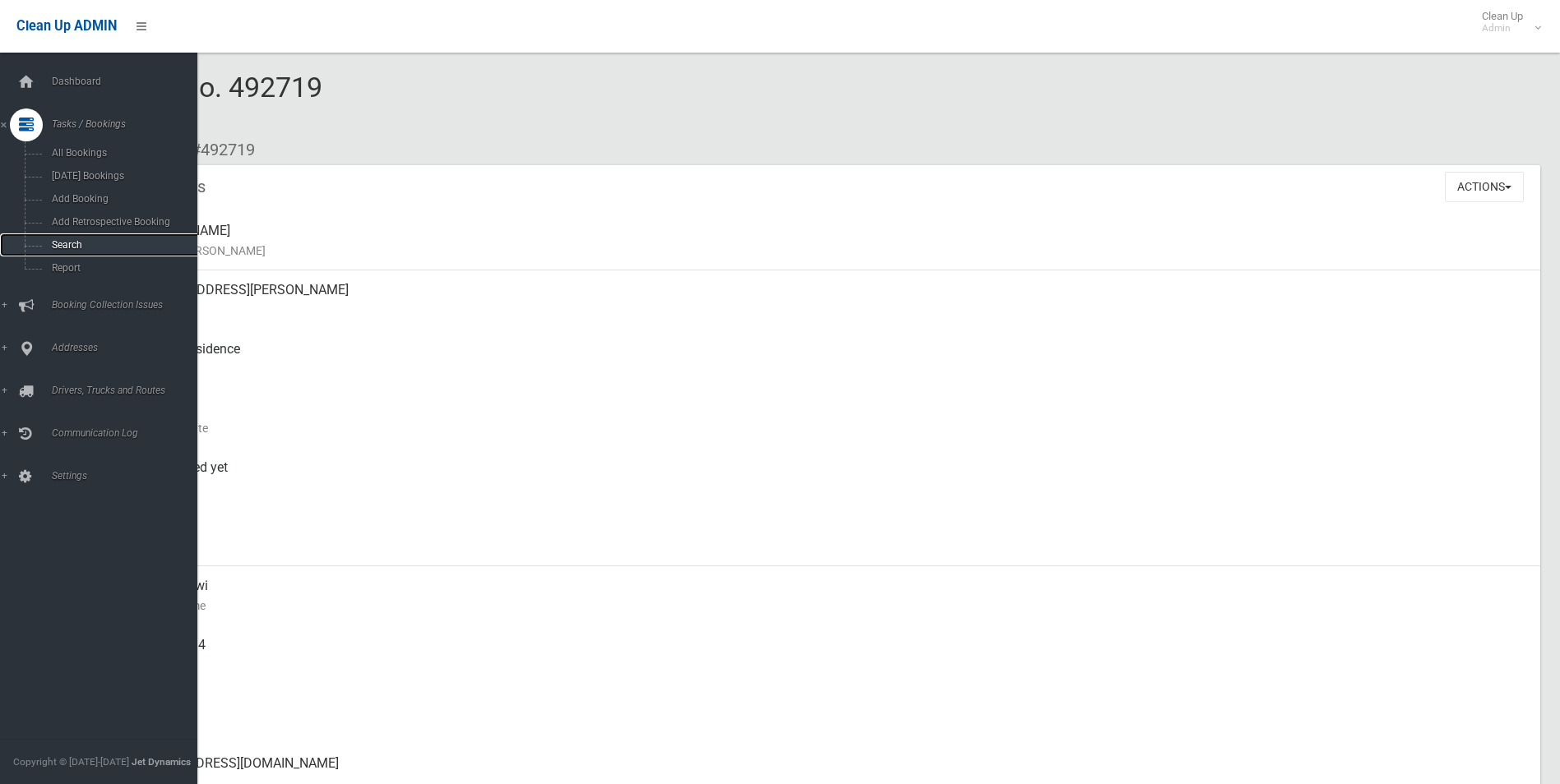
click at [56, 244] on span "Search" at bounding box center [121, 245] width 149 height 11
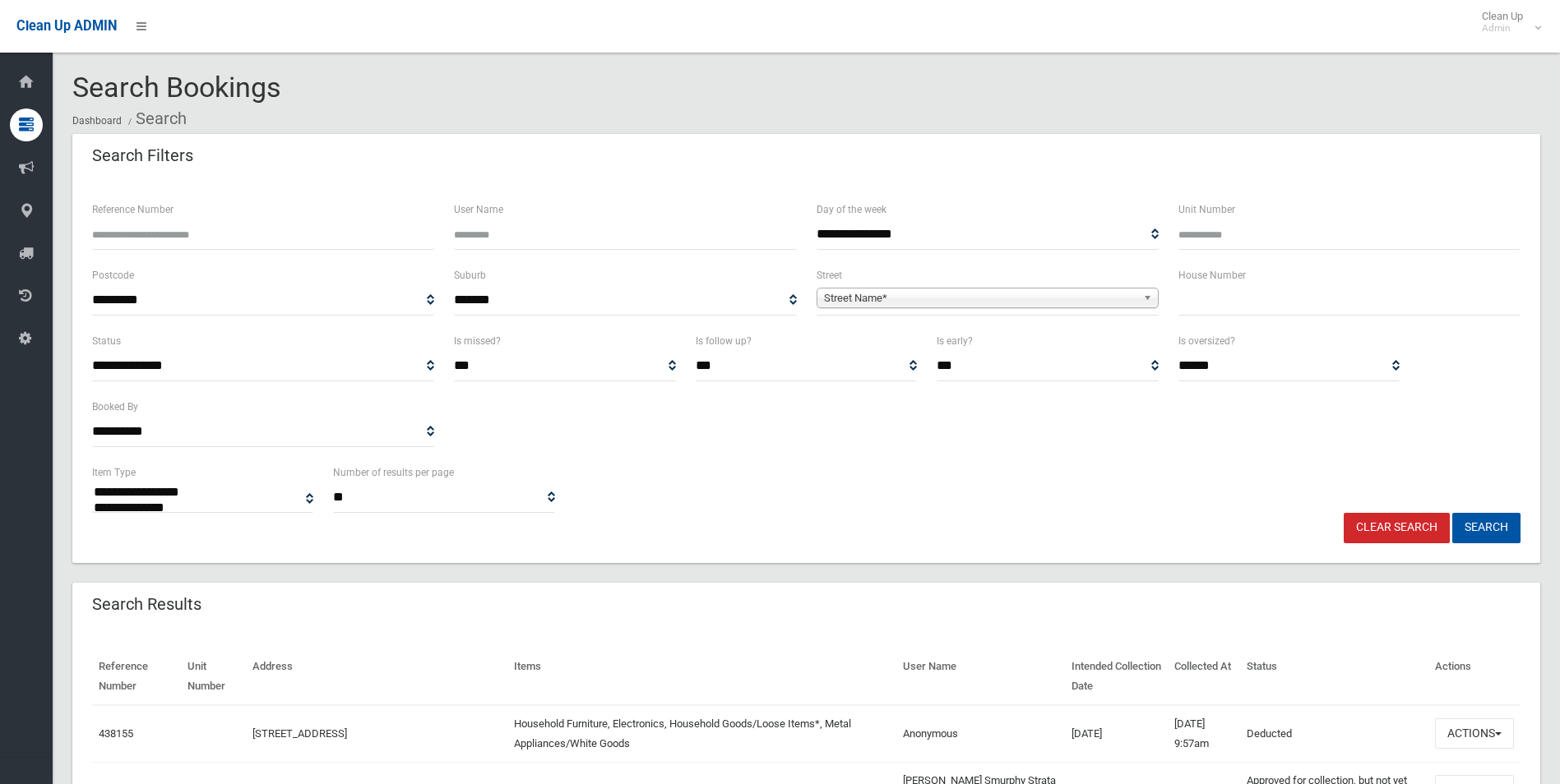
select select
click at [1203, 300] on input "text" at bounding box center [1349, 300] width 342 height 31
type input "*"
click at [872, 296] on span "Street Name*" at bounding box center [980, 298] width 312 height 20
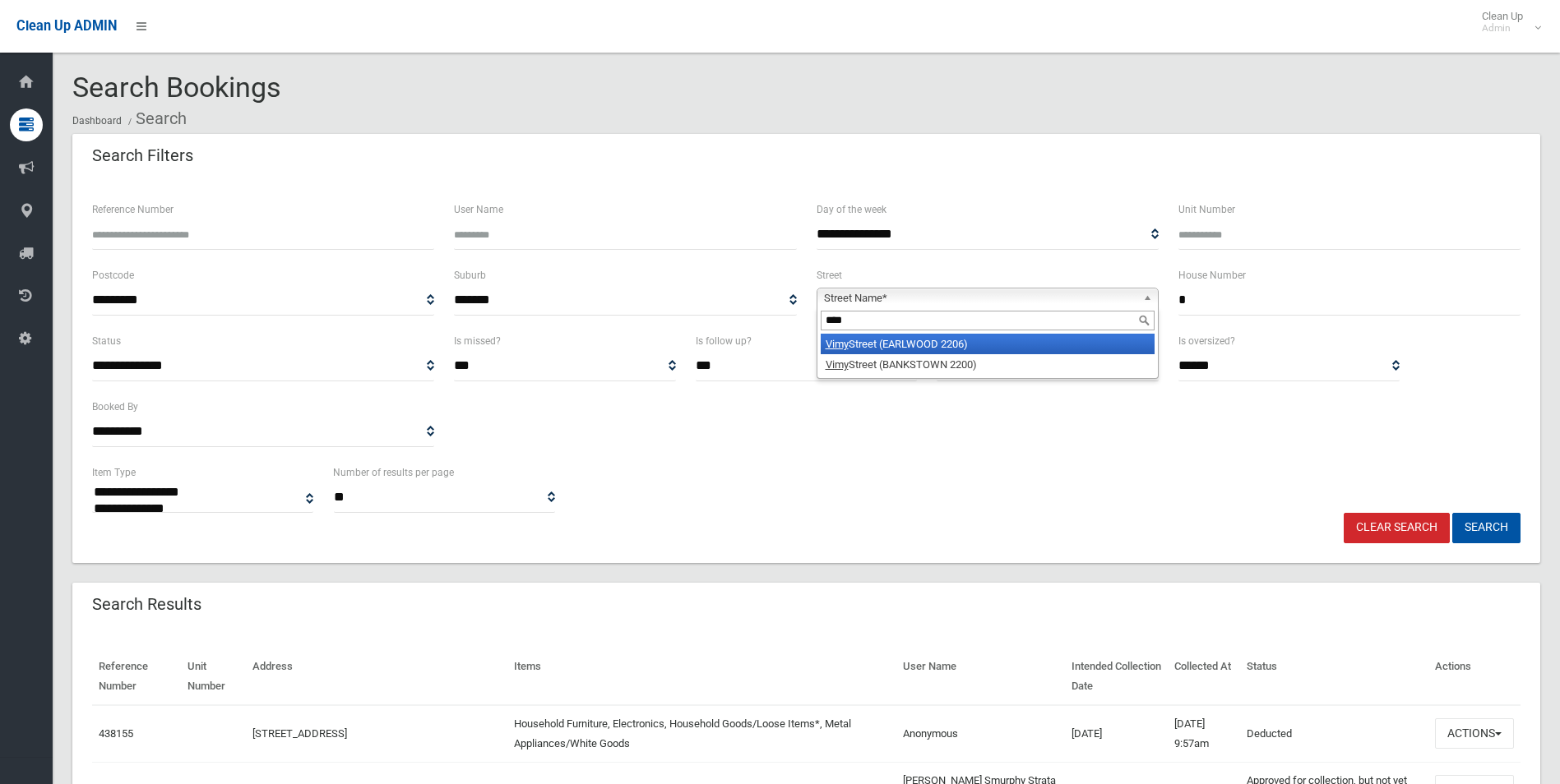
type input "****"
click at [890, 345] on li "Vimy Street (EARLWOOD 2206)" at bounding box center [987, 344] width 334 height 21
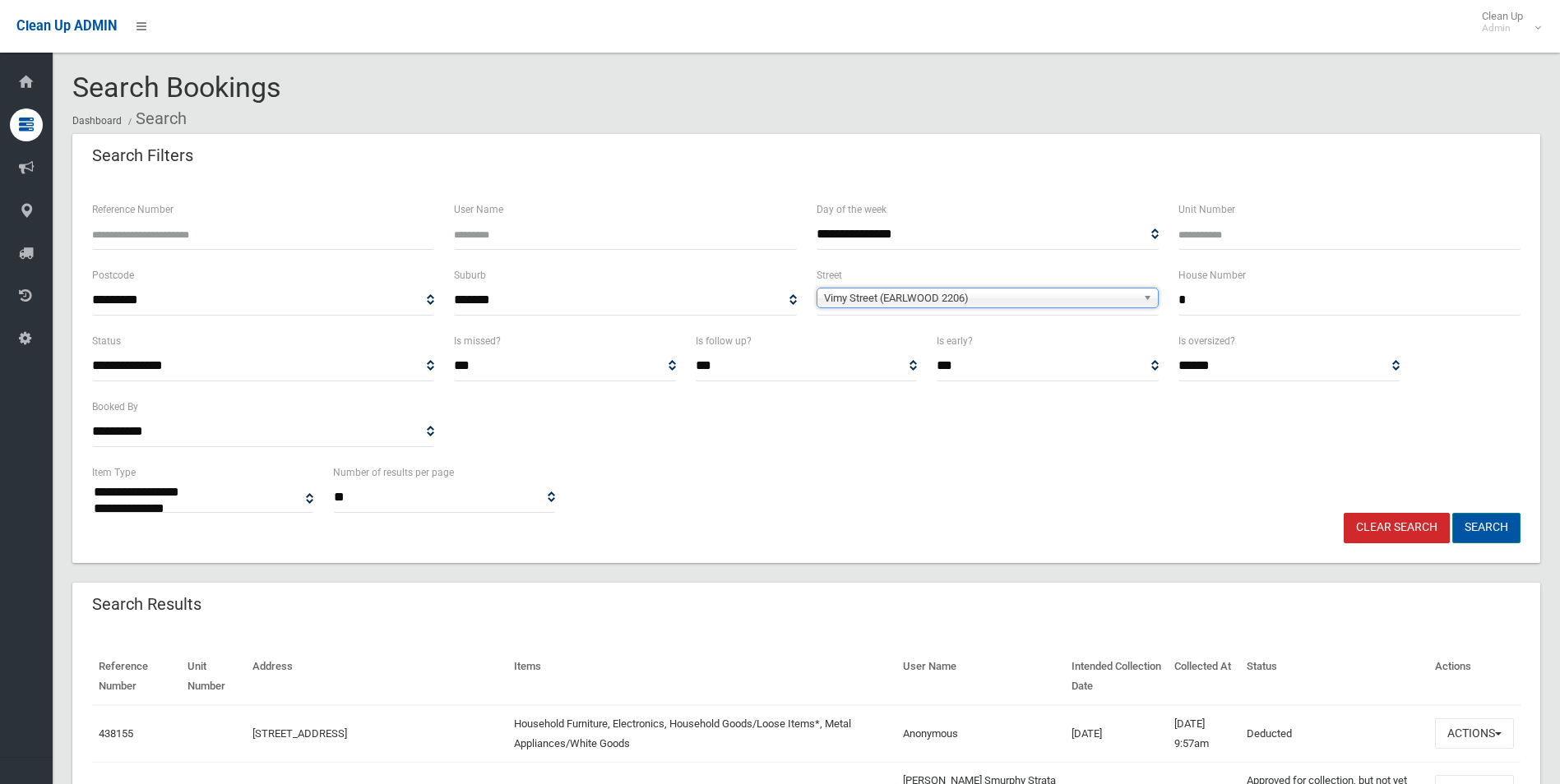
click at [1488, 523] on button "Search" at bounding box center [1486, 528] width 68 height 31
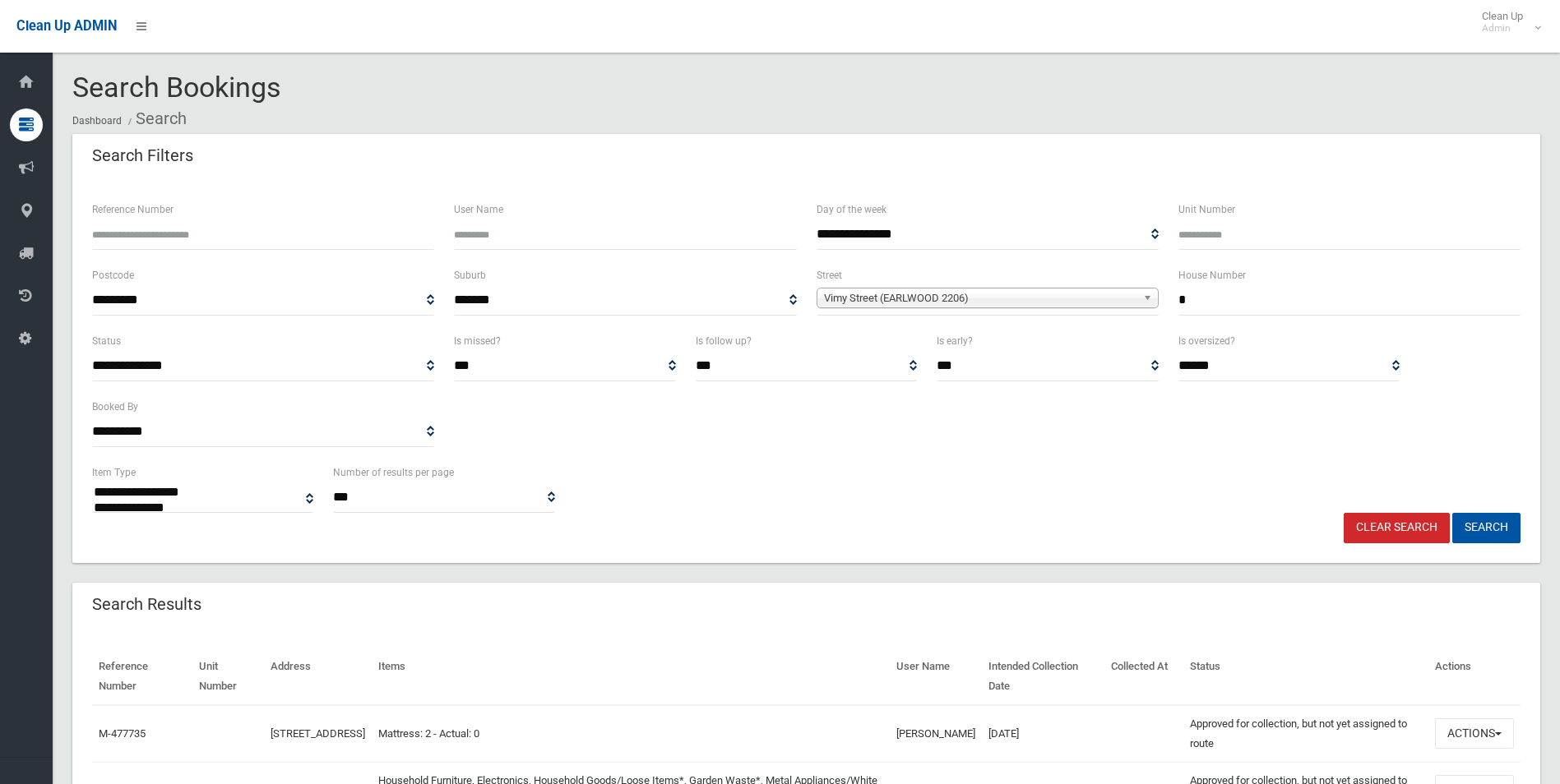
select select
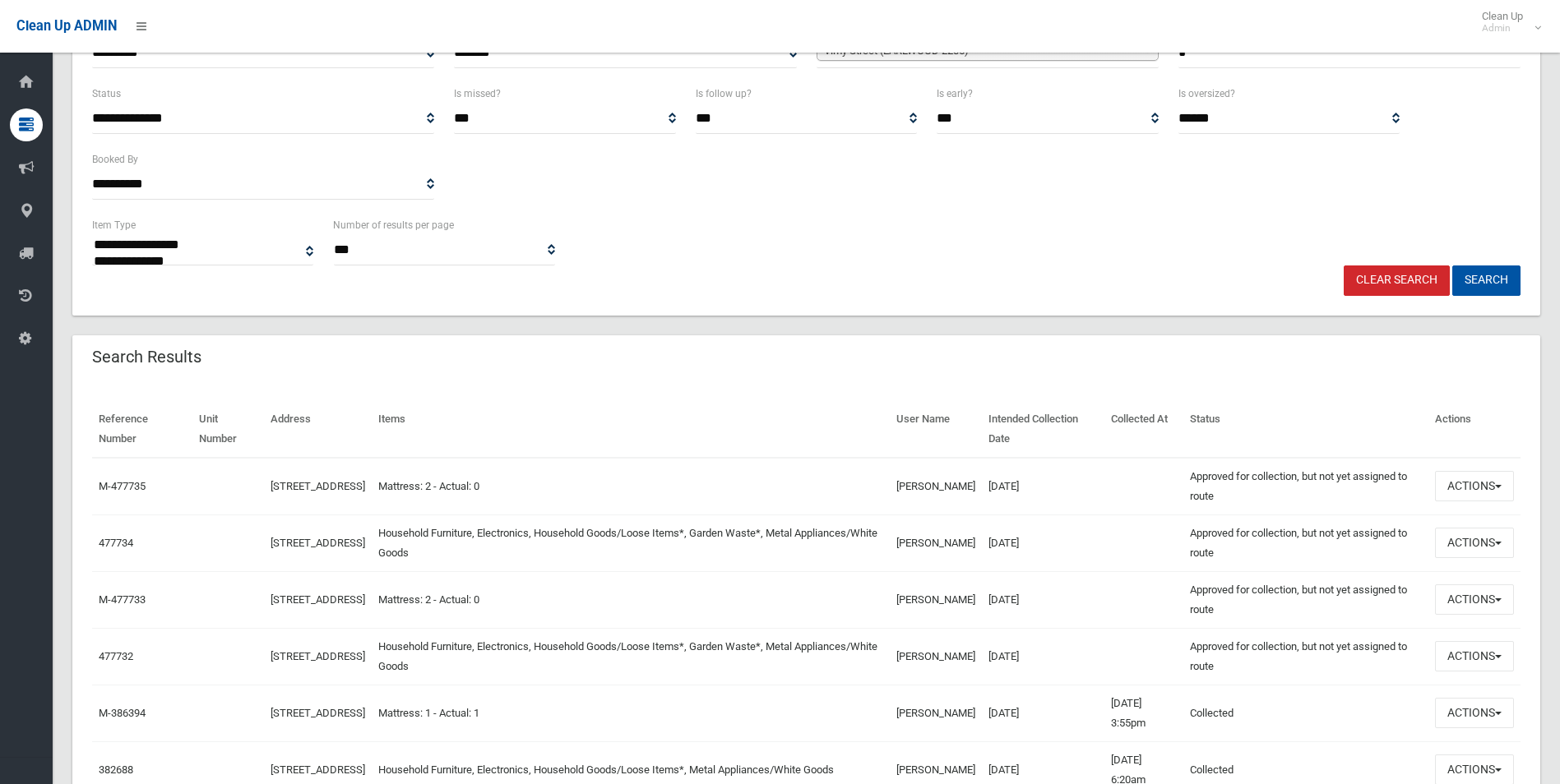
scroll to position [255, 0]
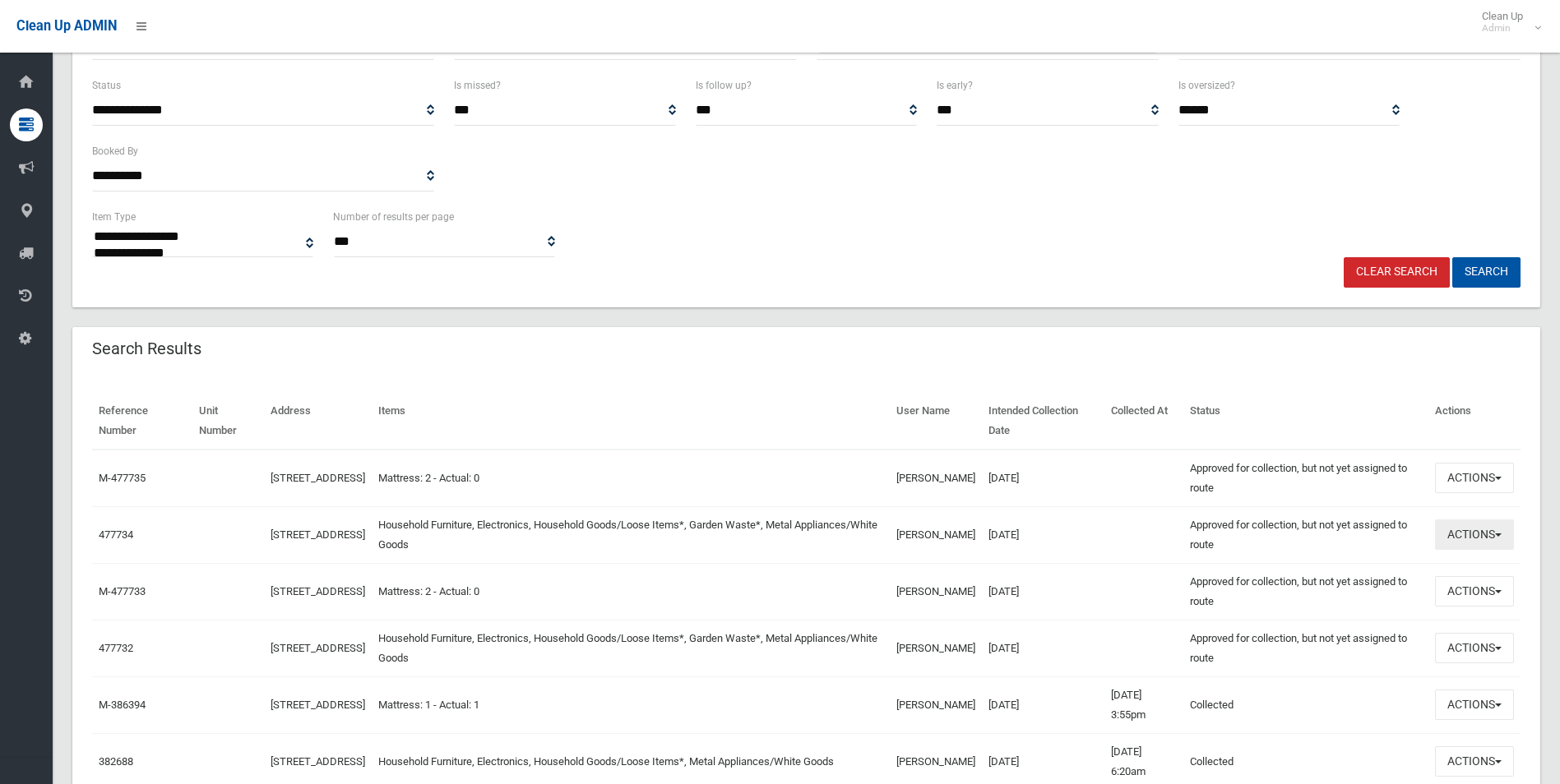
click at [1485, 533] on button "Actions" at bounding box center [1474, 534] width 79 height 31
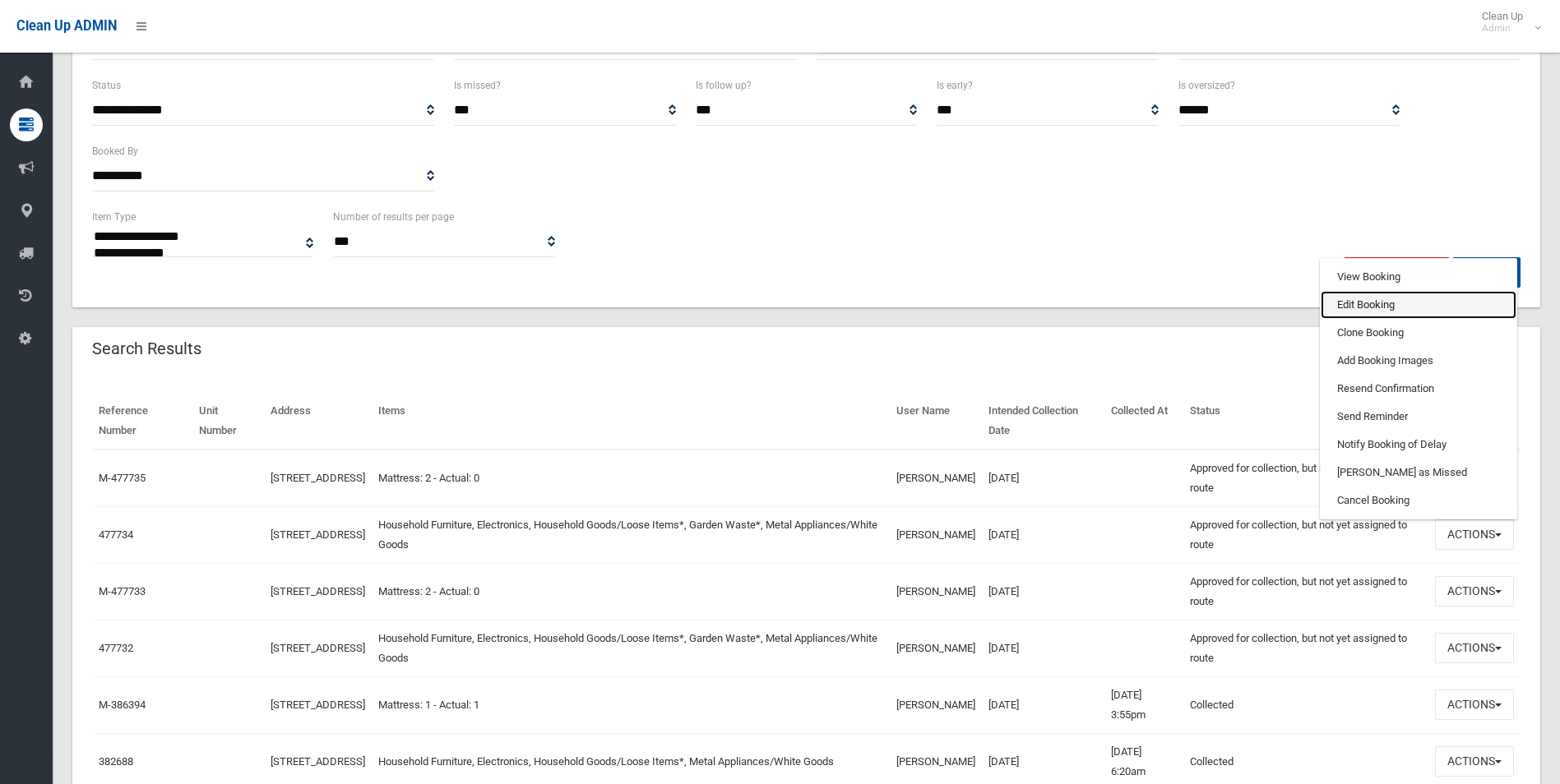
click at [1375, 305] on link "Edit Booking" at bounding box center [1418, 305] width 196 height 28
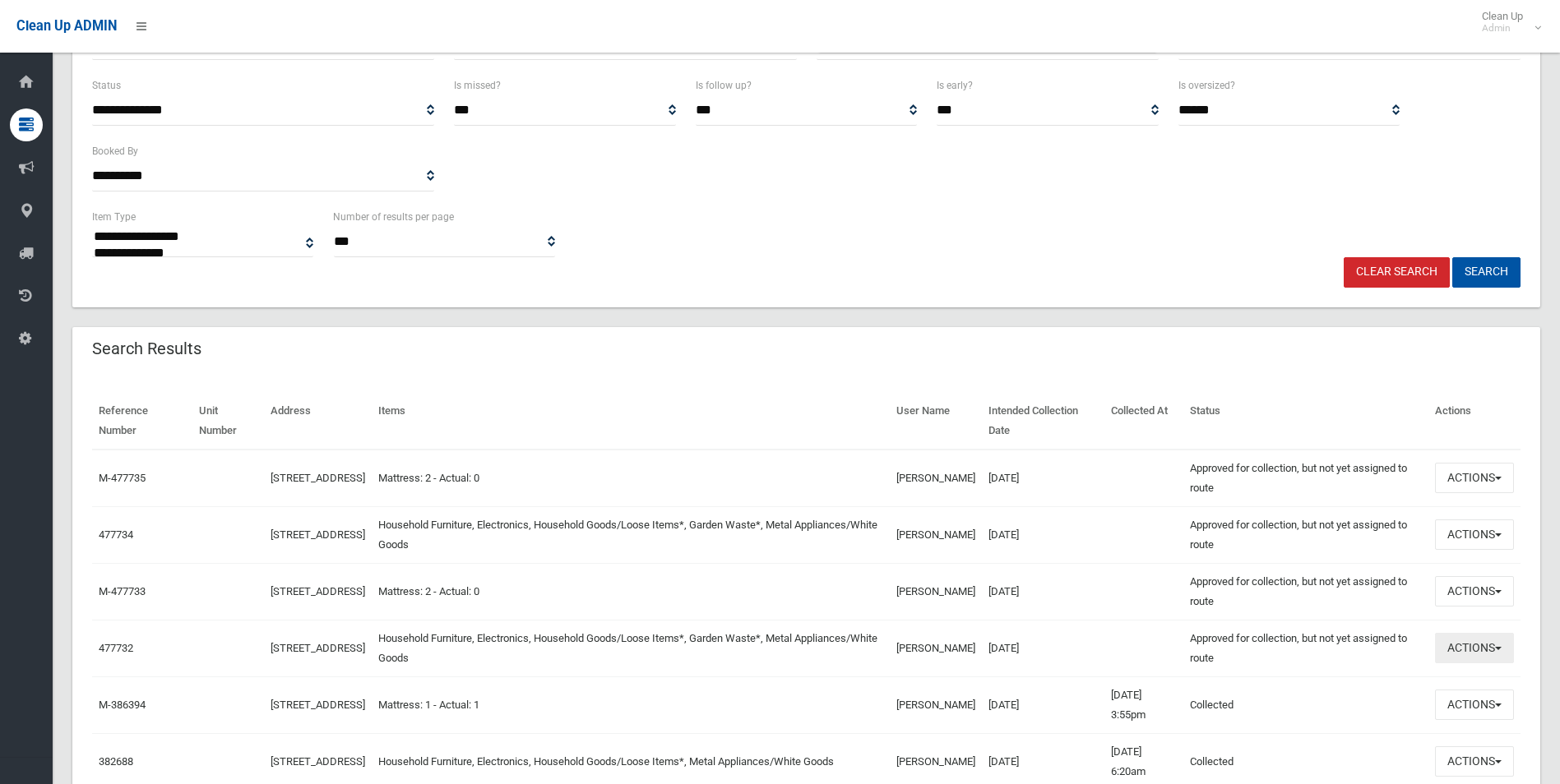
click at [1470, 647] on button "Actions" at bounding box center [1474, 648] width 79 height 31
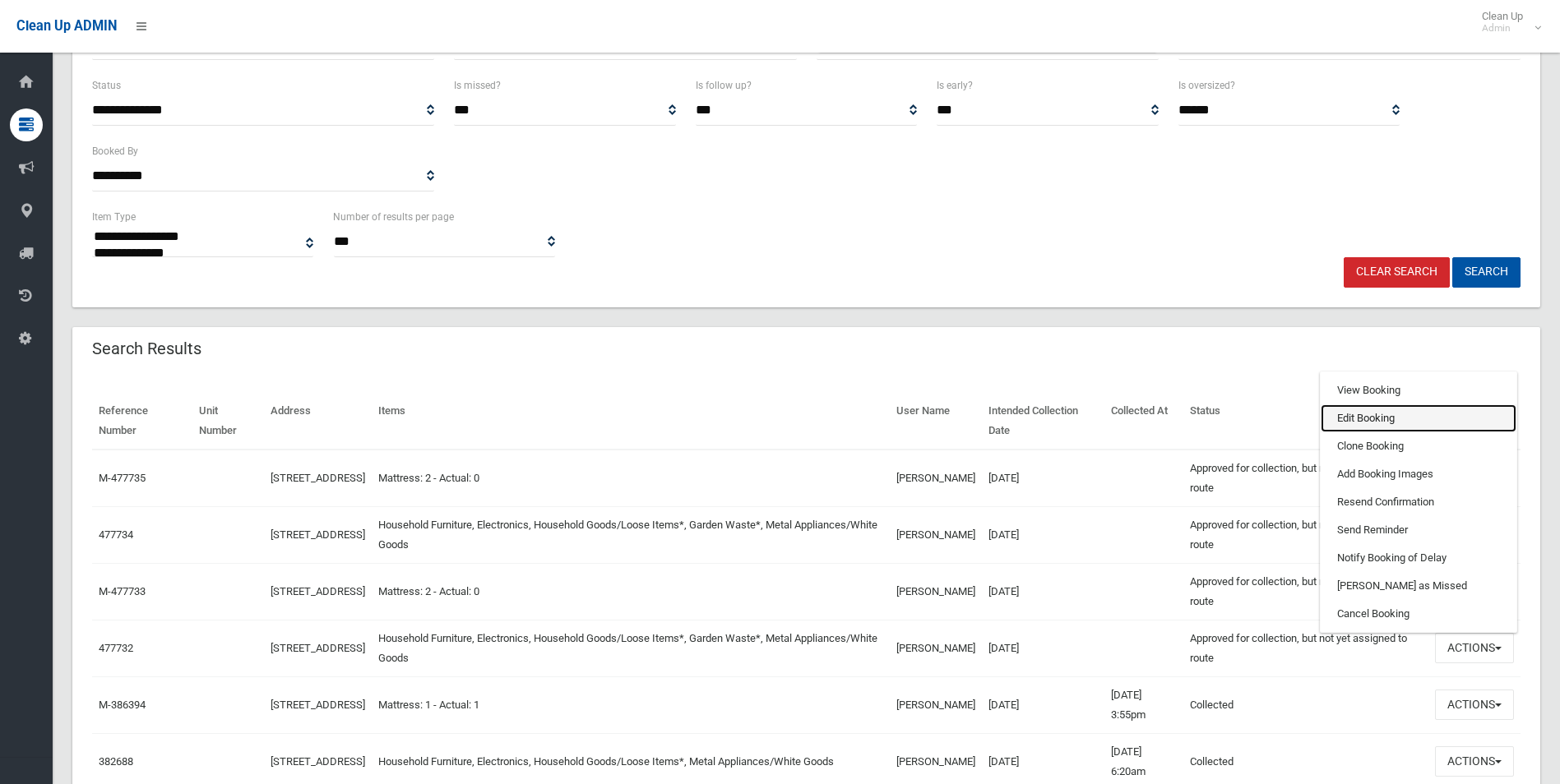
click at [1346, 415] on link "Edit Booking" at bounding box center [1418, 419] width 196 height 28
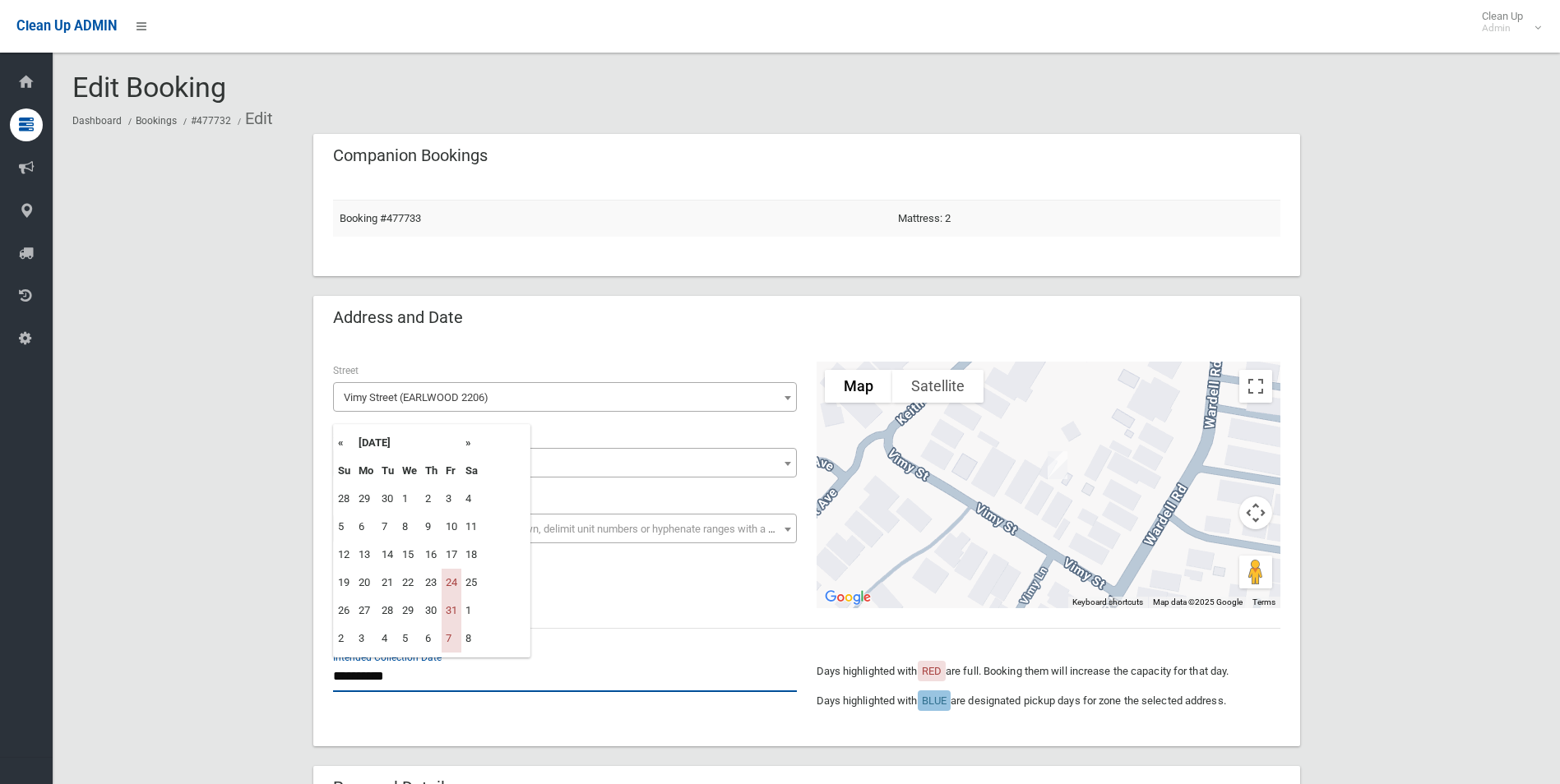
click at [400, 678] on input "**********" at bounding box center [564, 677] width 463 height 31
click at [452, 640] on td "7" at bounding box center [451, 639] width 20 height 28
type input "**********"
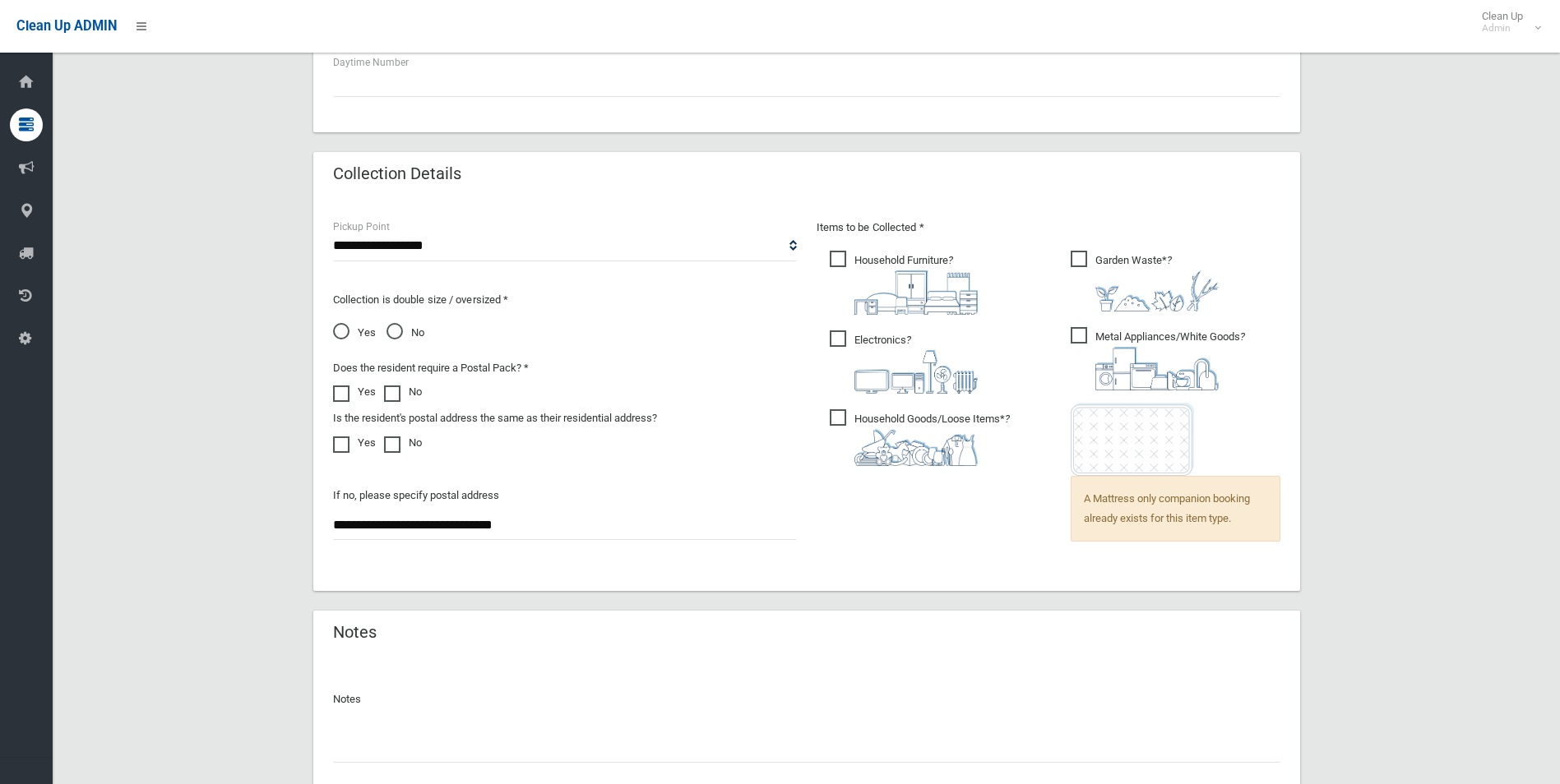
scroll to position [994, 0]
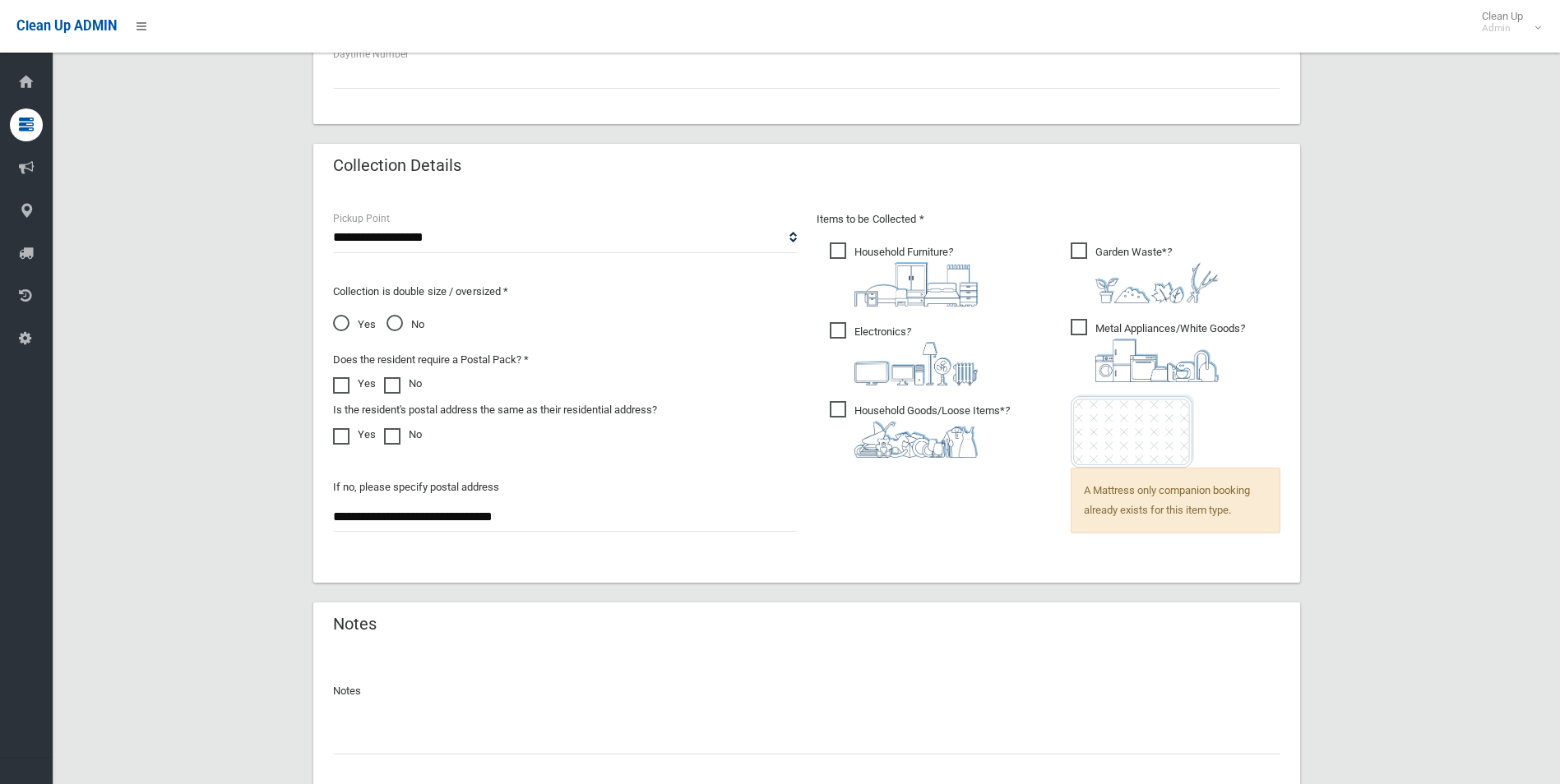
click at [1139, 498] on span "A Mattress only companion booking already exists for this item type." at bounding box center [1175, 501] width 210 height 66
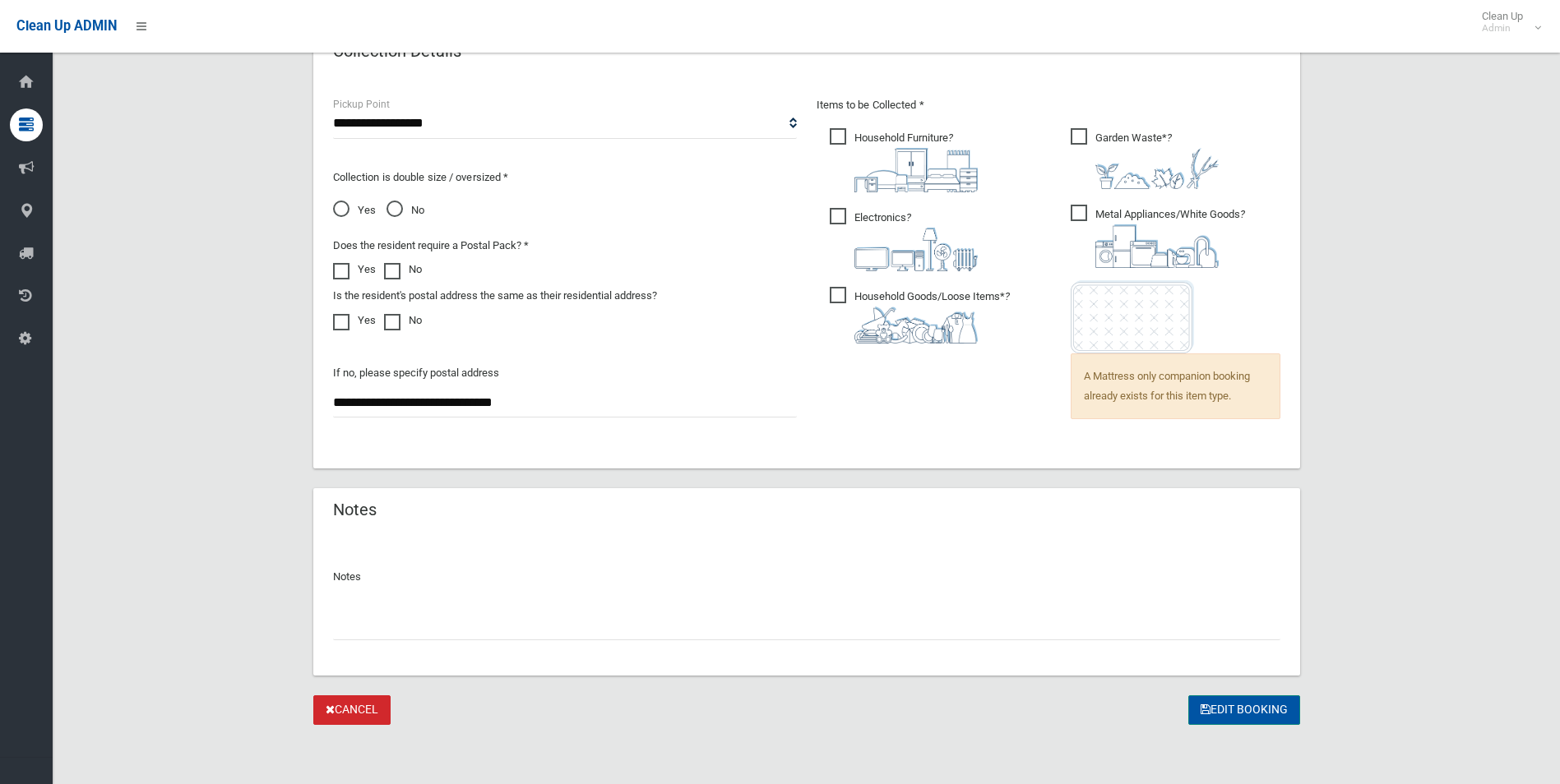
click at [1216, 708] on button "Edit Booking" at bounding box center [1244, 710] width 112 height 31
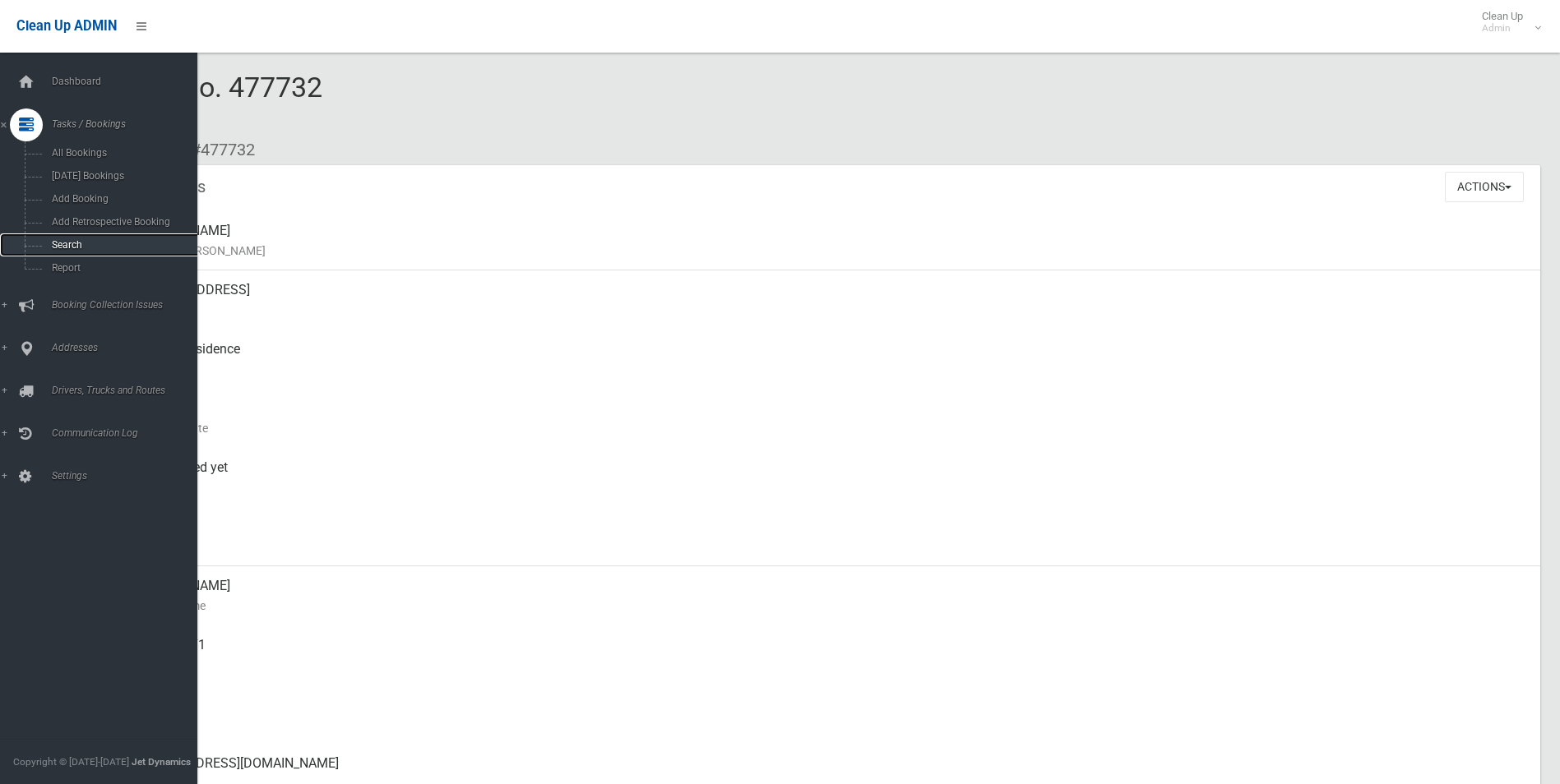
click at [71, 241] on span "Search" at bounding box center [121, 245] width 149 height 11
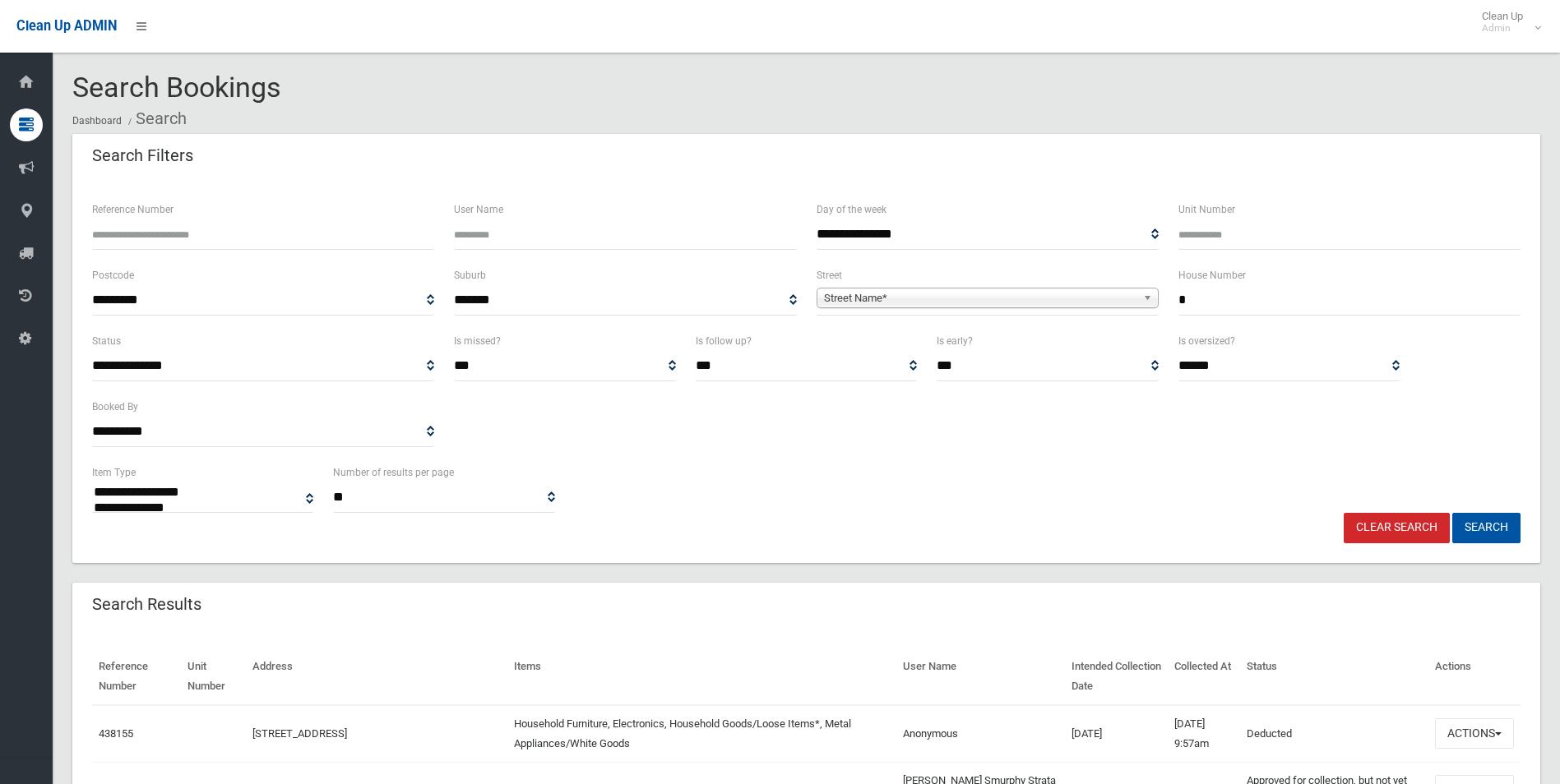
select select
type input "*"
click at [895, 298] on span "Street Name*" at bounding box center [980, 298] width 312 height 20
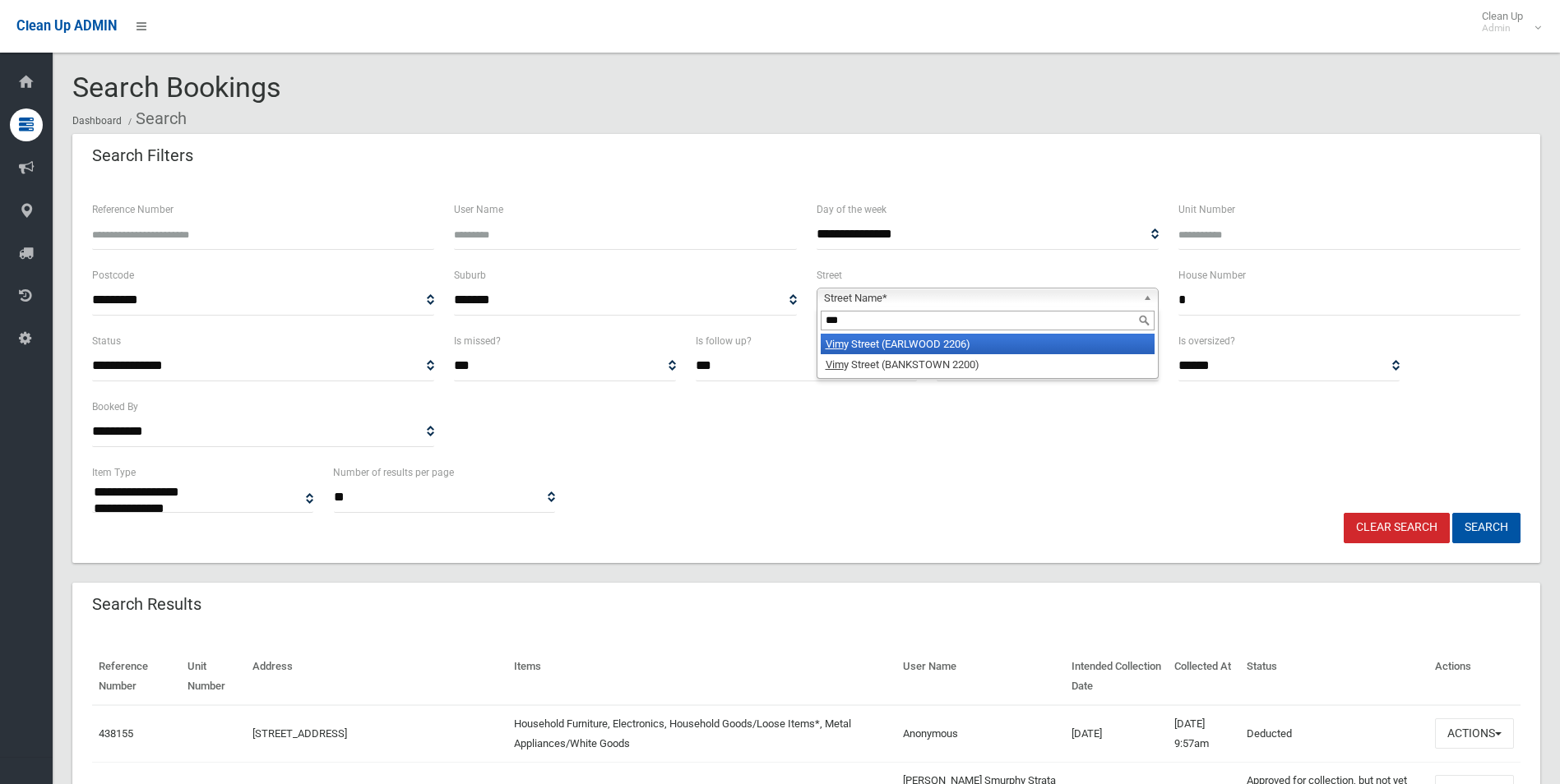
type input "****"
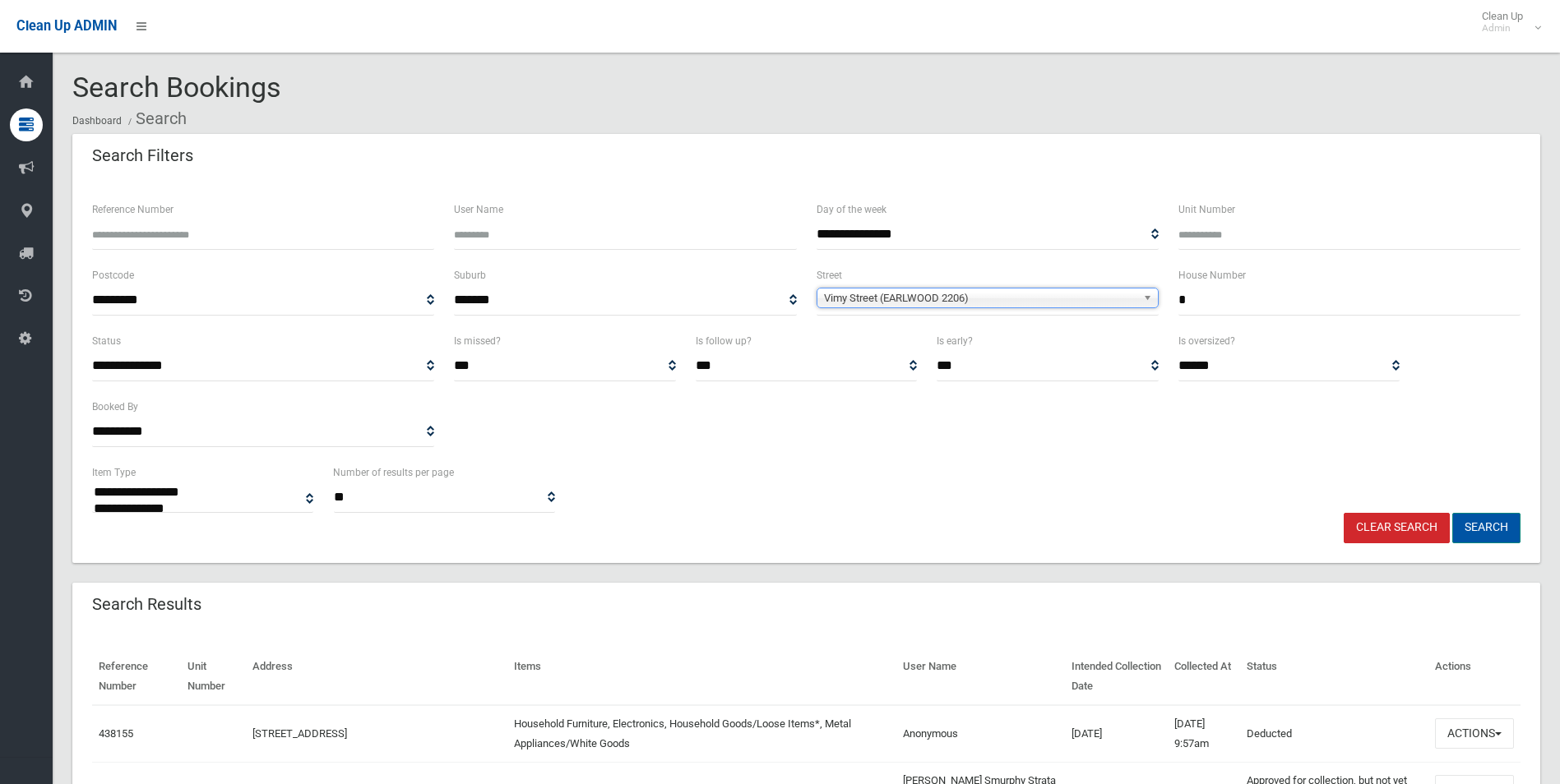
click at [1503, 528] on button "Search" at bounding box center [1486, 528] width 68 height 31
click at [1480, 528] on button "Search" at bounding box center [1486, 528] width 68 height 31
click at [1486, 528] on button "Search" at bounding box center [1486, 528] width 68 height 31
click at [1490, 525] on button "Search" at bounding box center [1486, 528] width 68 height 31
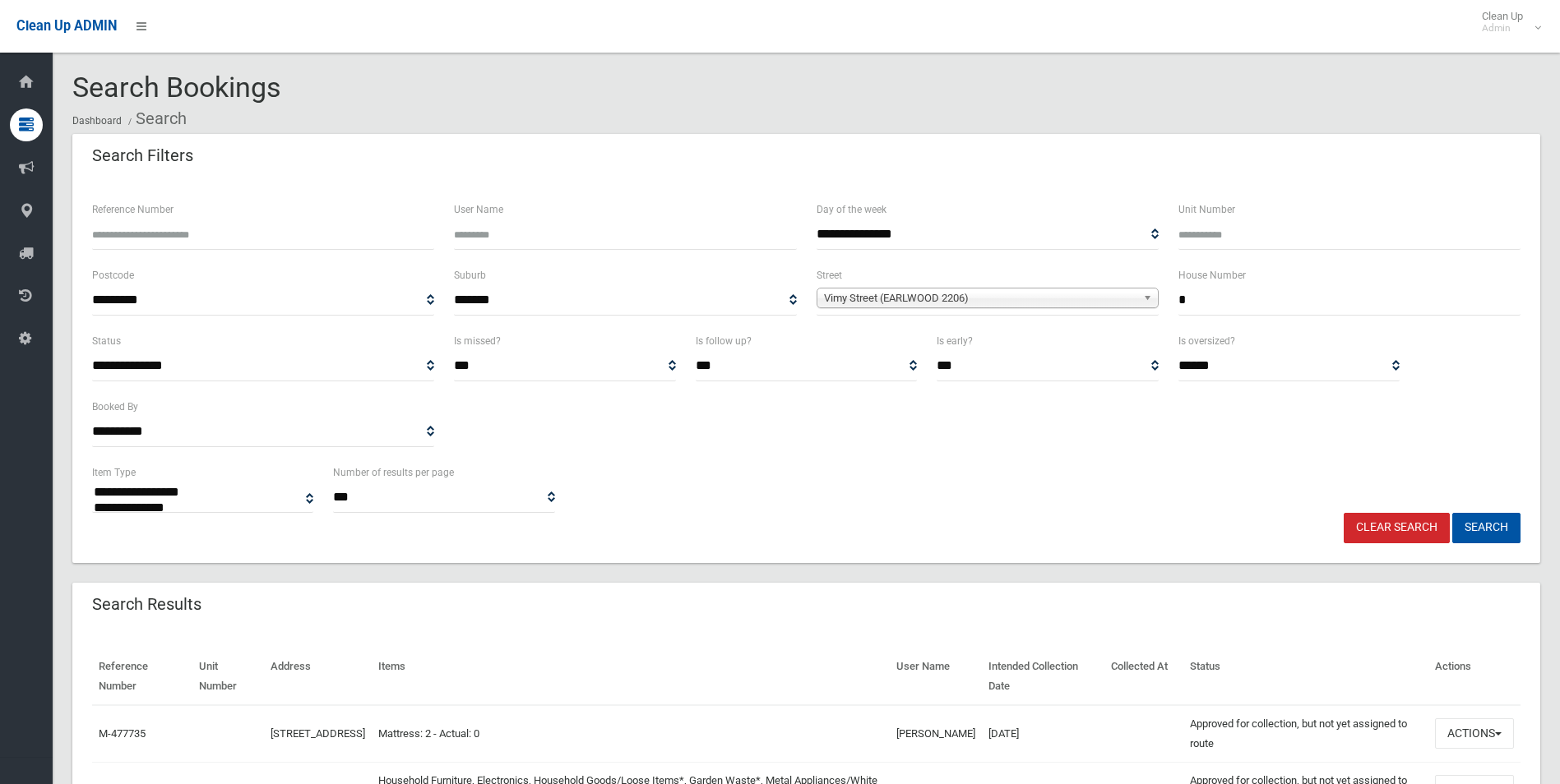
select select
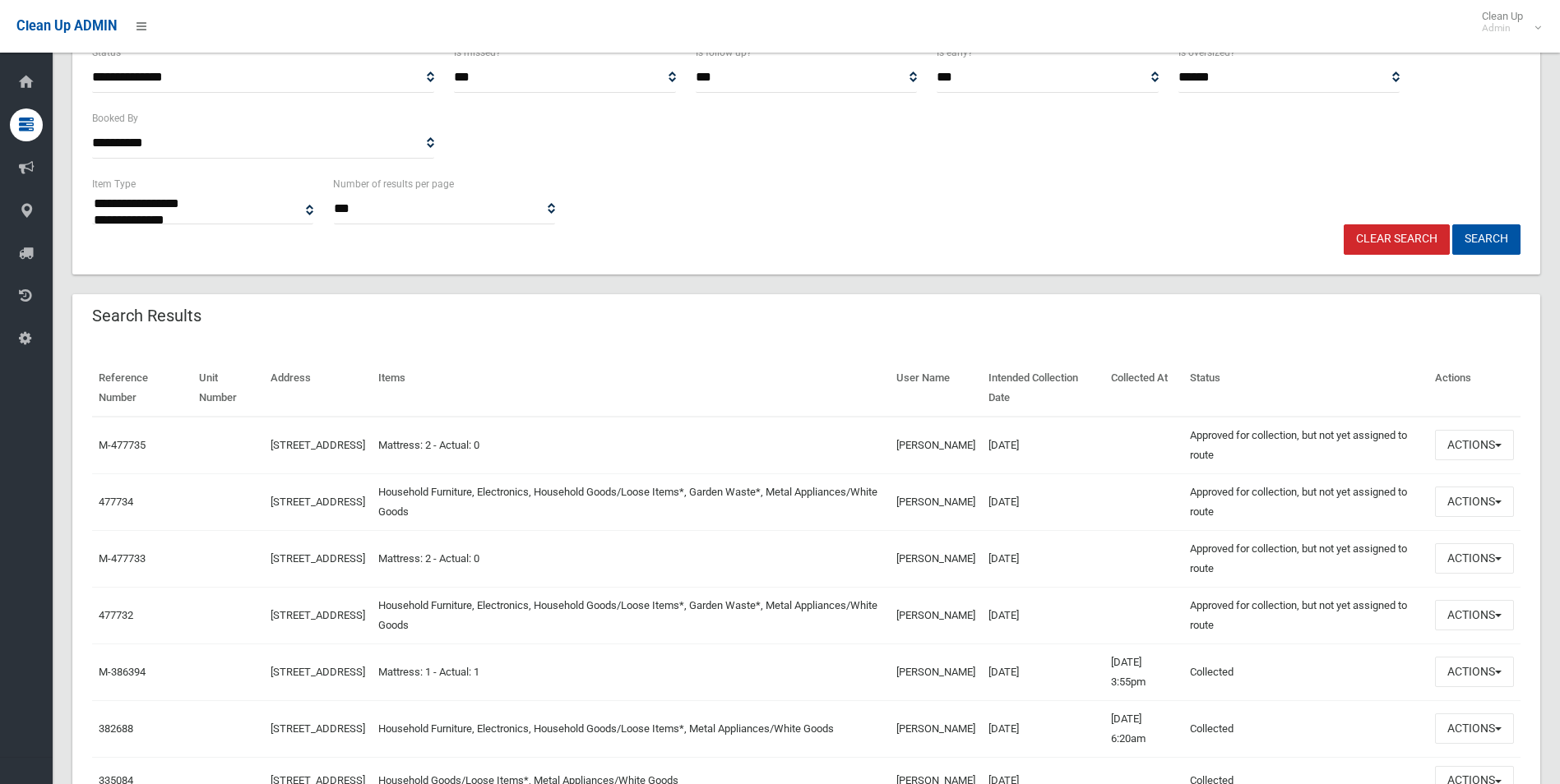
scroll to position [290, 0]
click at [1447, 613] on button "Actions" at bounding box center [1474, 613] width 79 height 31
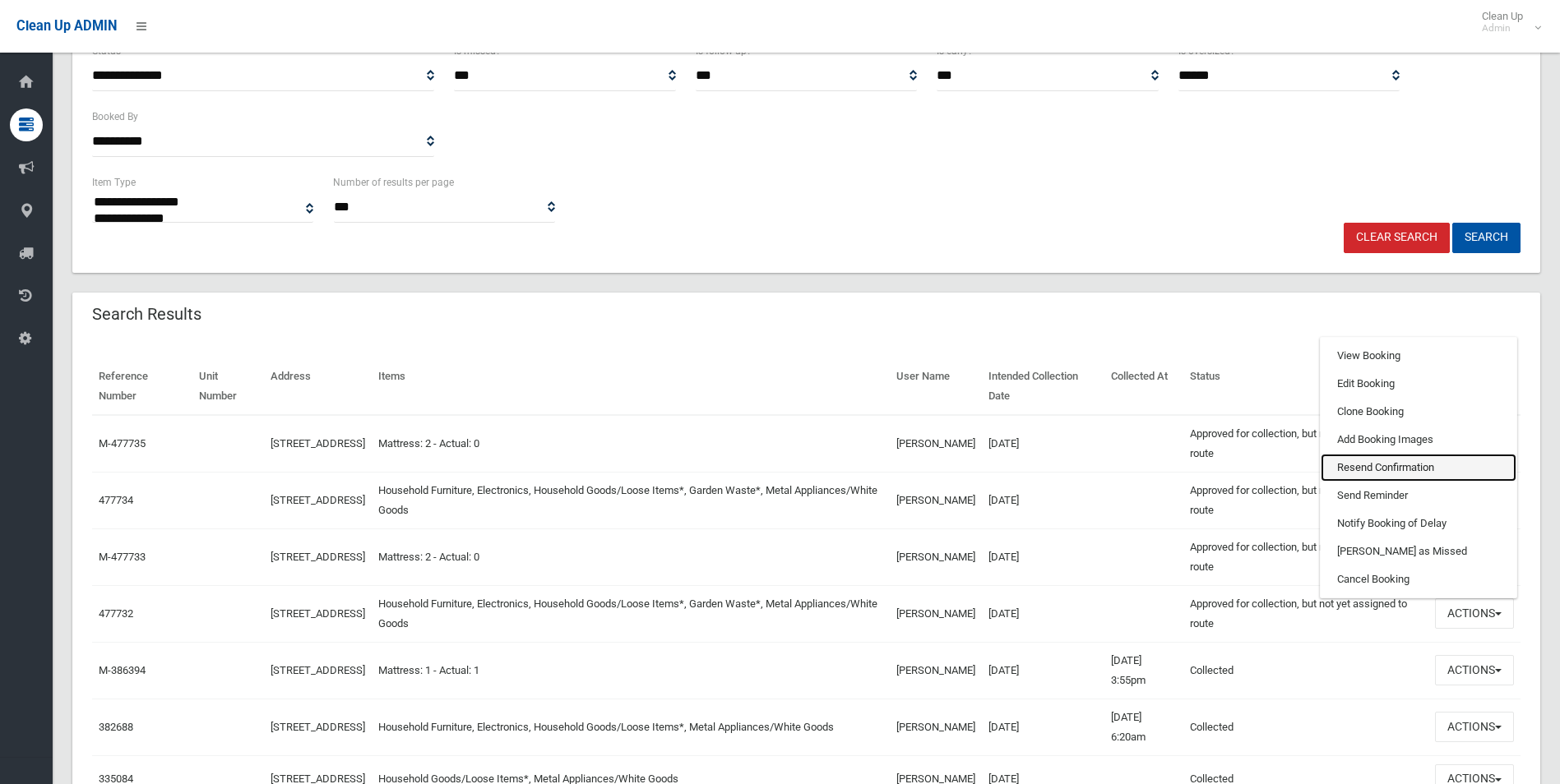
click at [1360, 469] on link "Resend Confirmation" at bounding box center [1418, 468] width 196 height 28
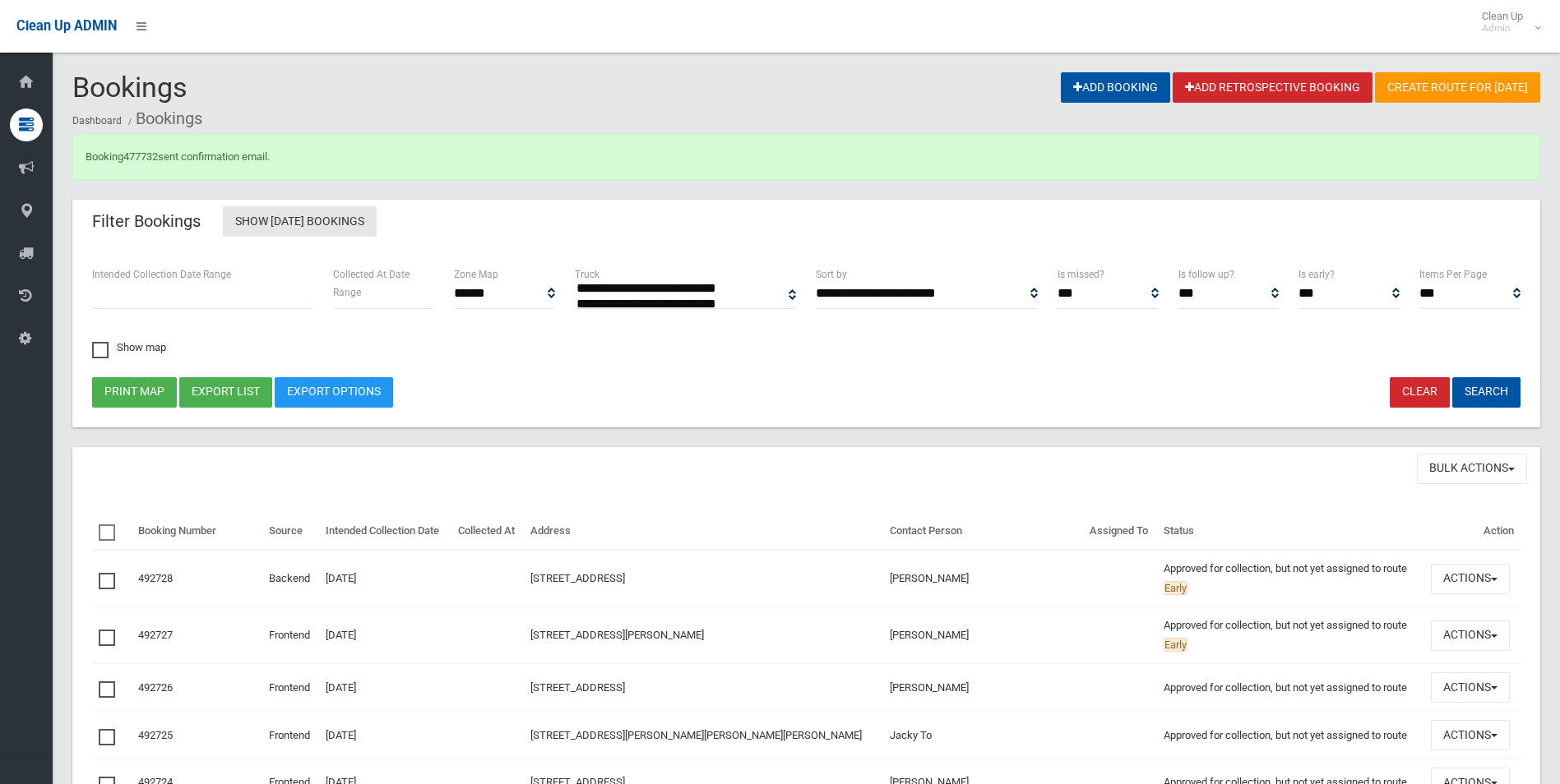
select select
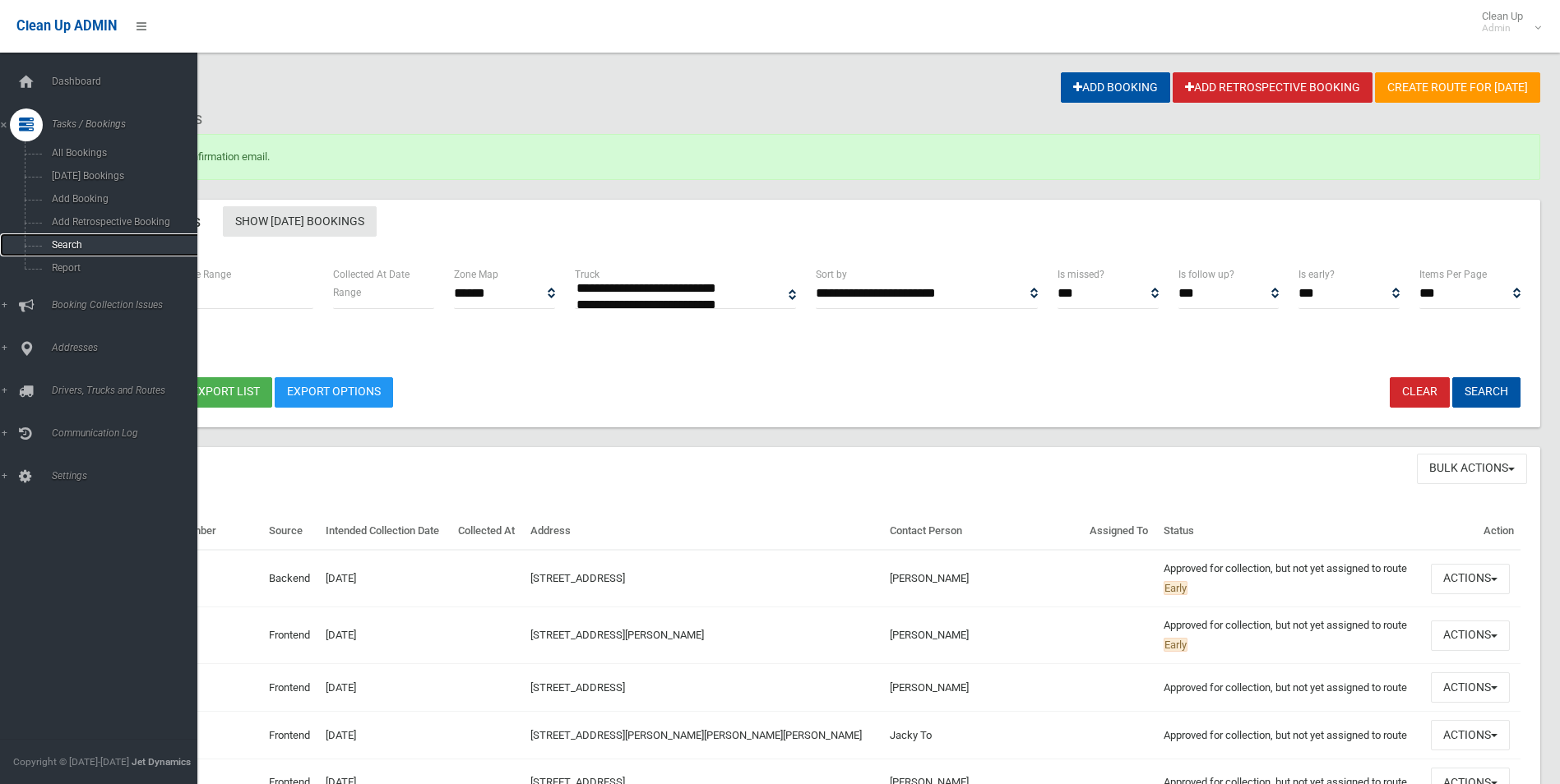
click at [62, 244] on span "Search" at bounding box center [121, 245] width 149 height 11
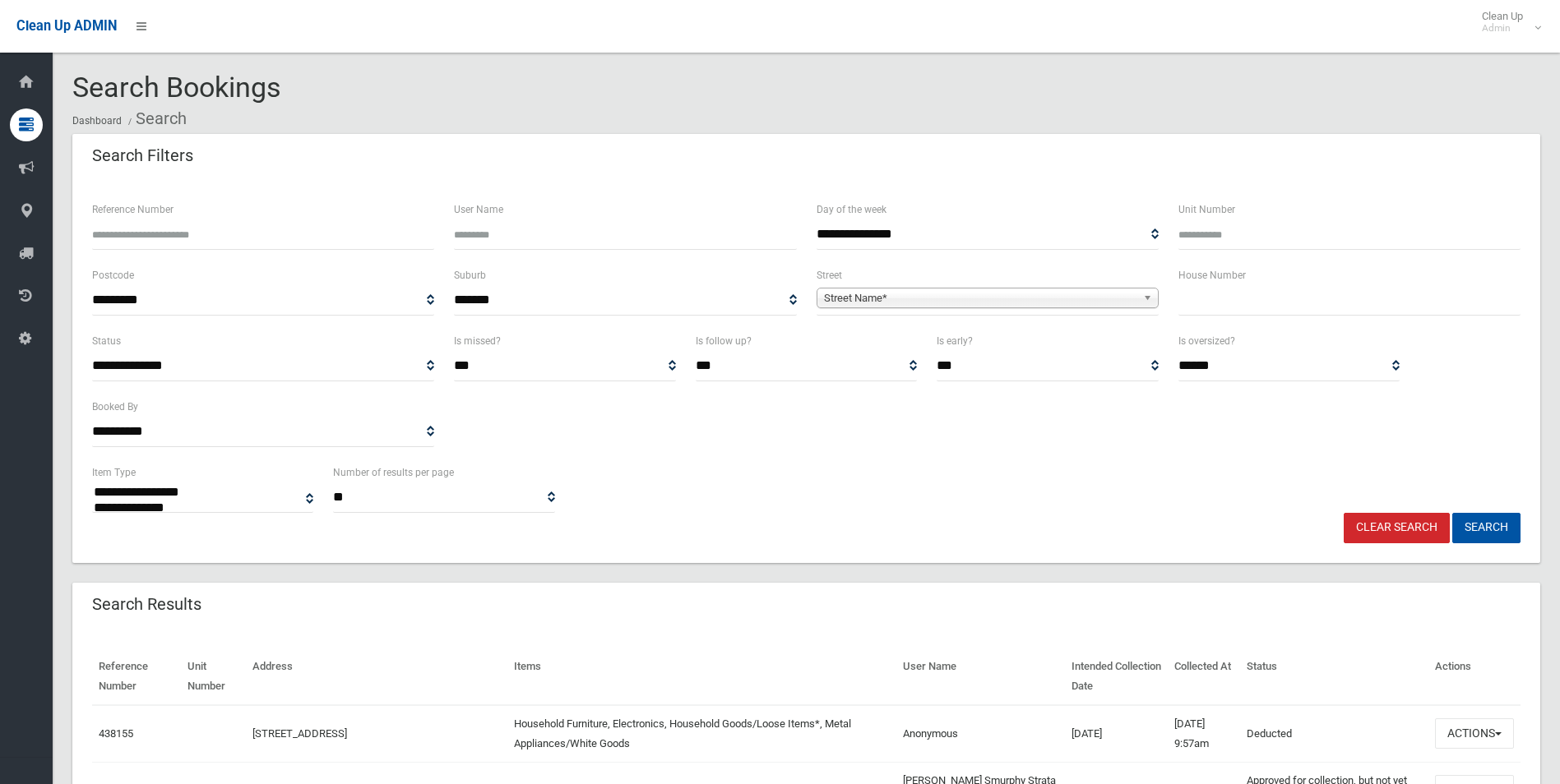
select select
click at [1208, 300] on input "text" at bounding box center [1349, 300] width 342 height 31
type input "*"
click at [902, 289] on span "Street Name*" at bounding box center [980, 298] width 312 height 20
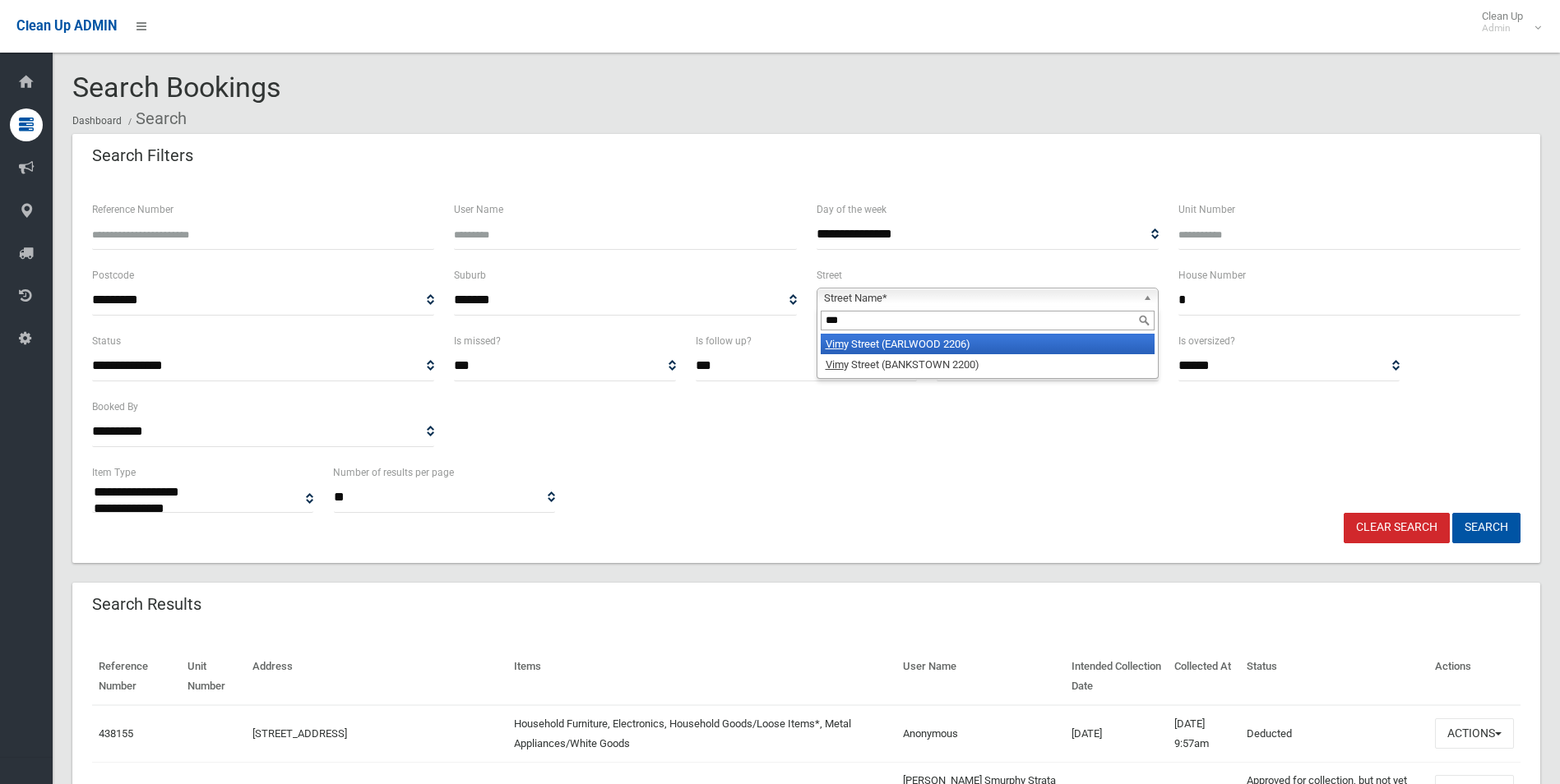
type input "****"
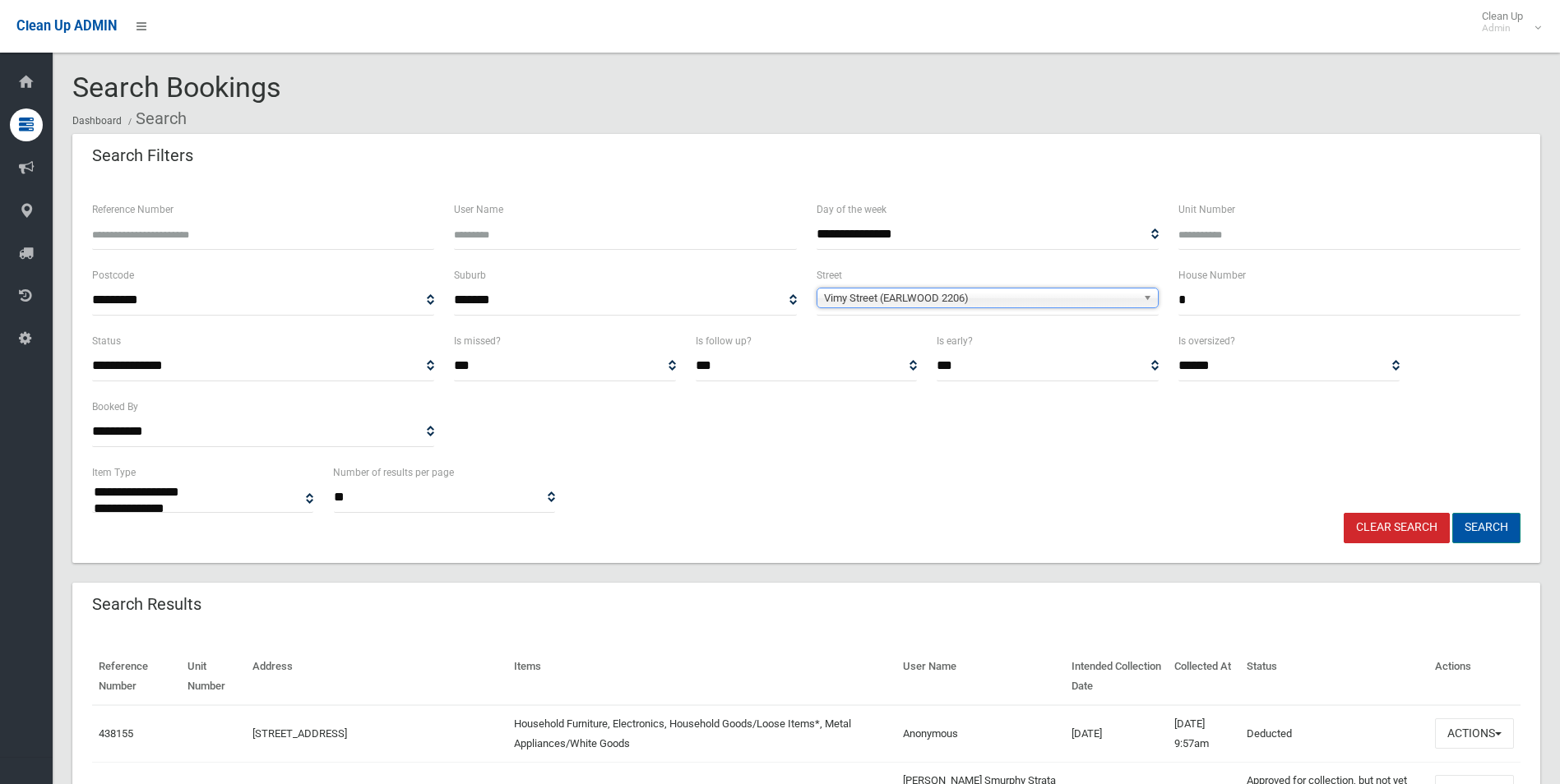
click at [1478, 530] on button "Search" at bounding box center [1486, 528] width 68 height 31
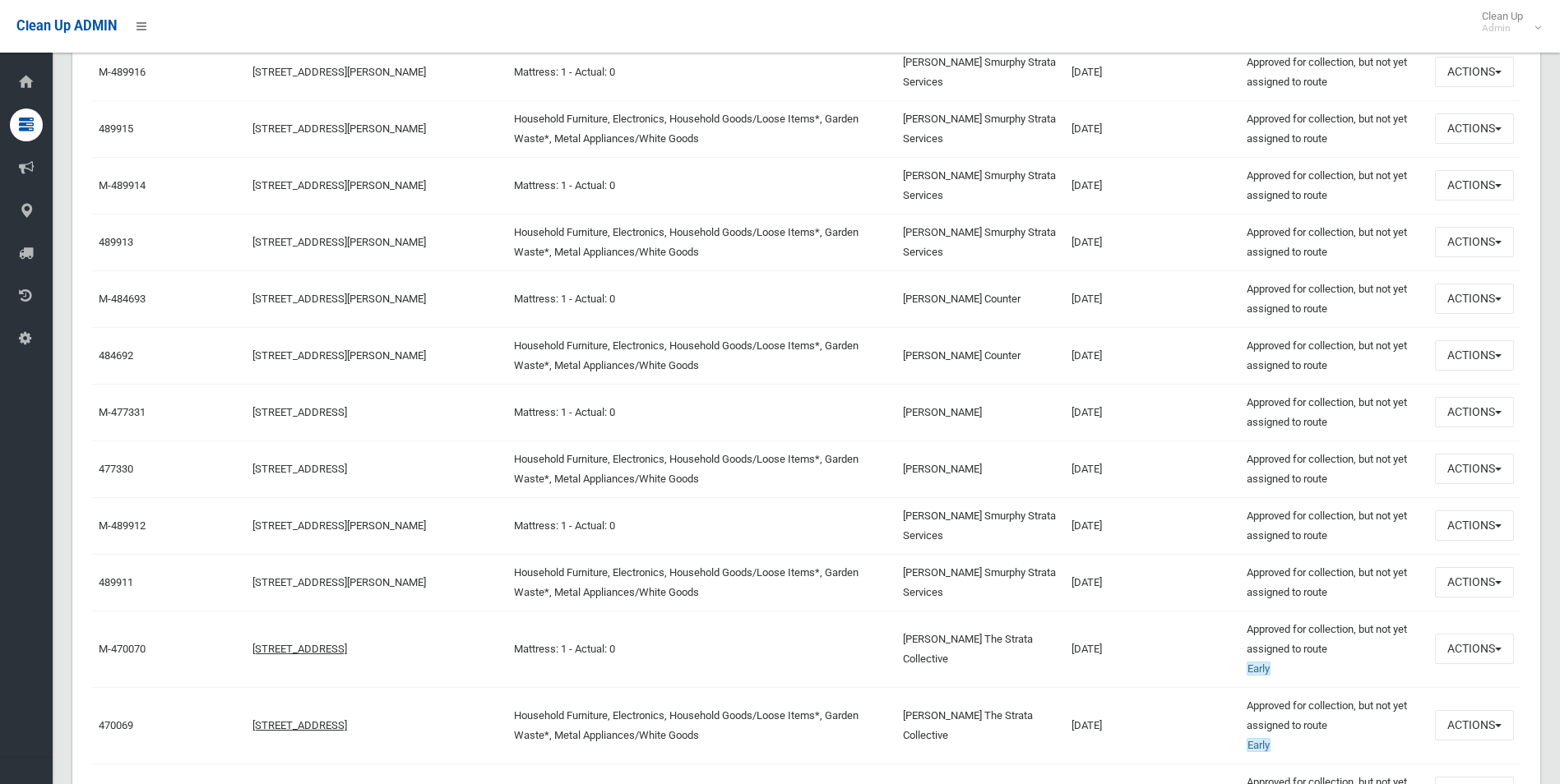
scroll to position [672, 0]
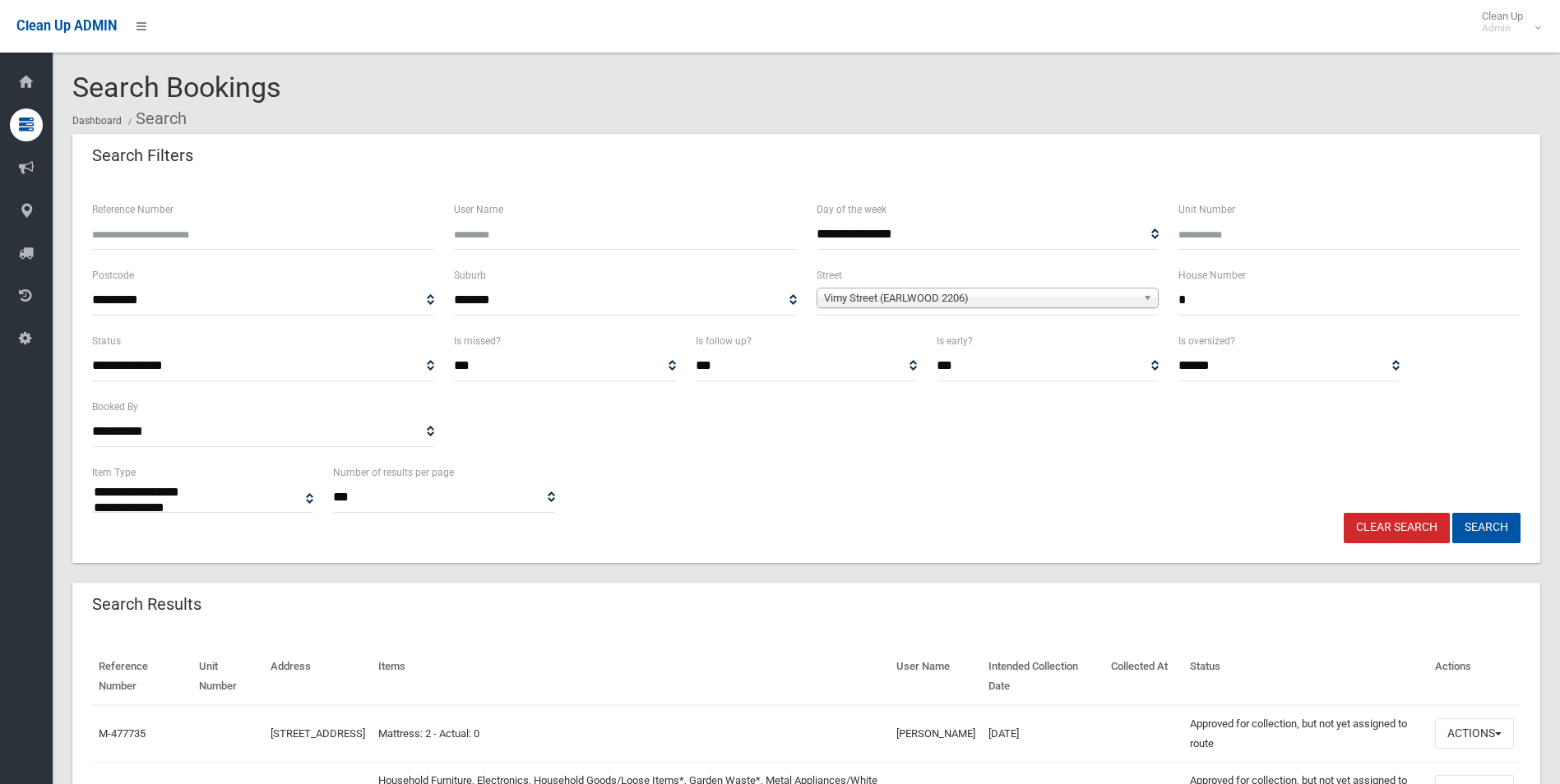
select select
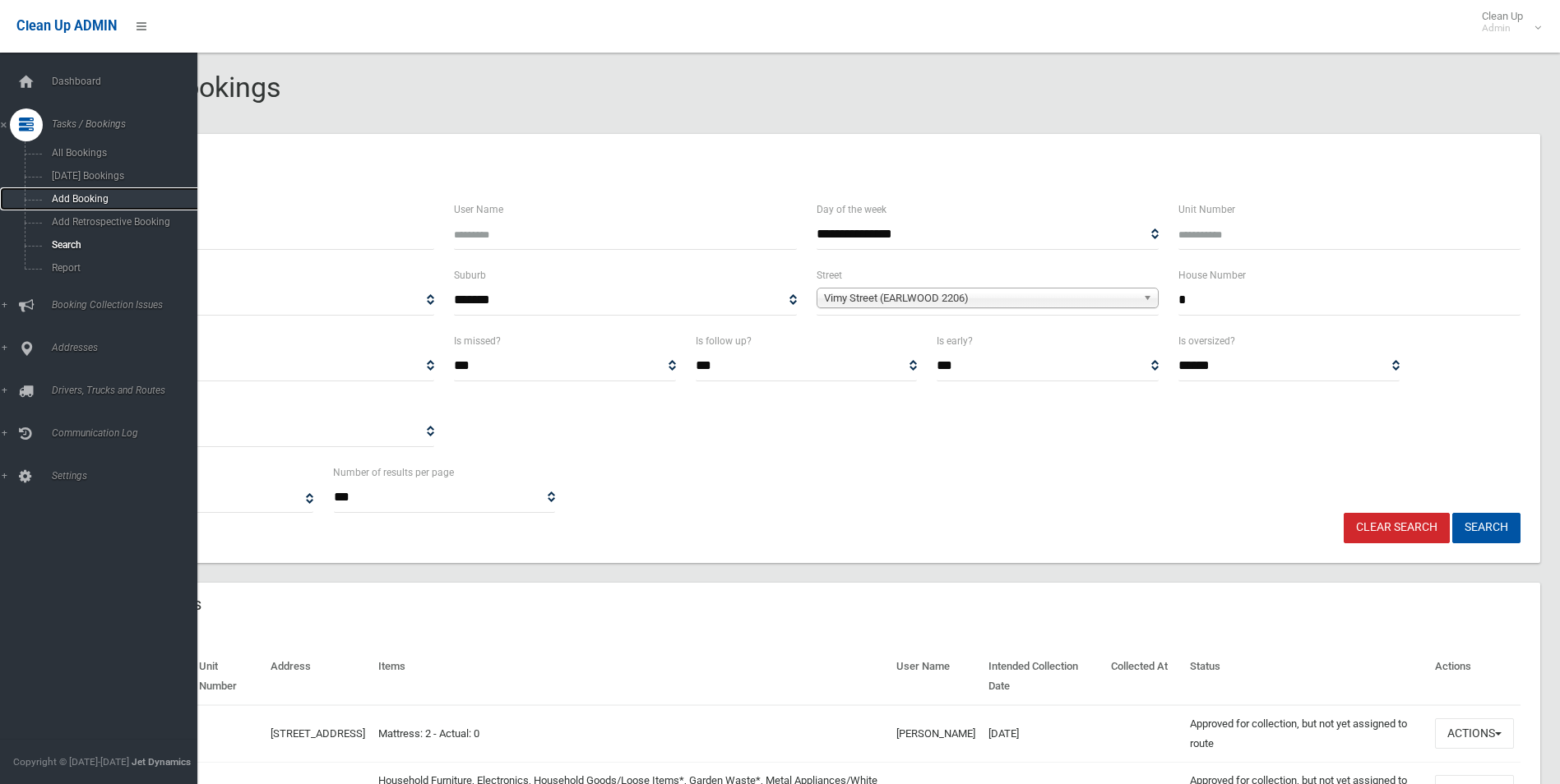
click at [71, 191] on link "Add Booking" at bounding box center [104, 199] width 210 height 23
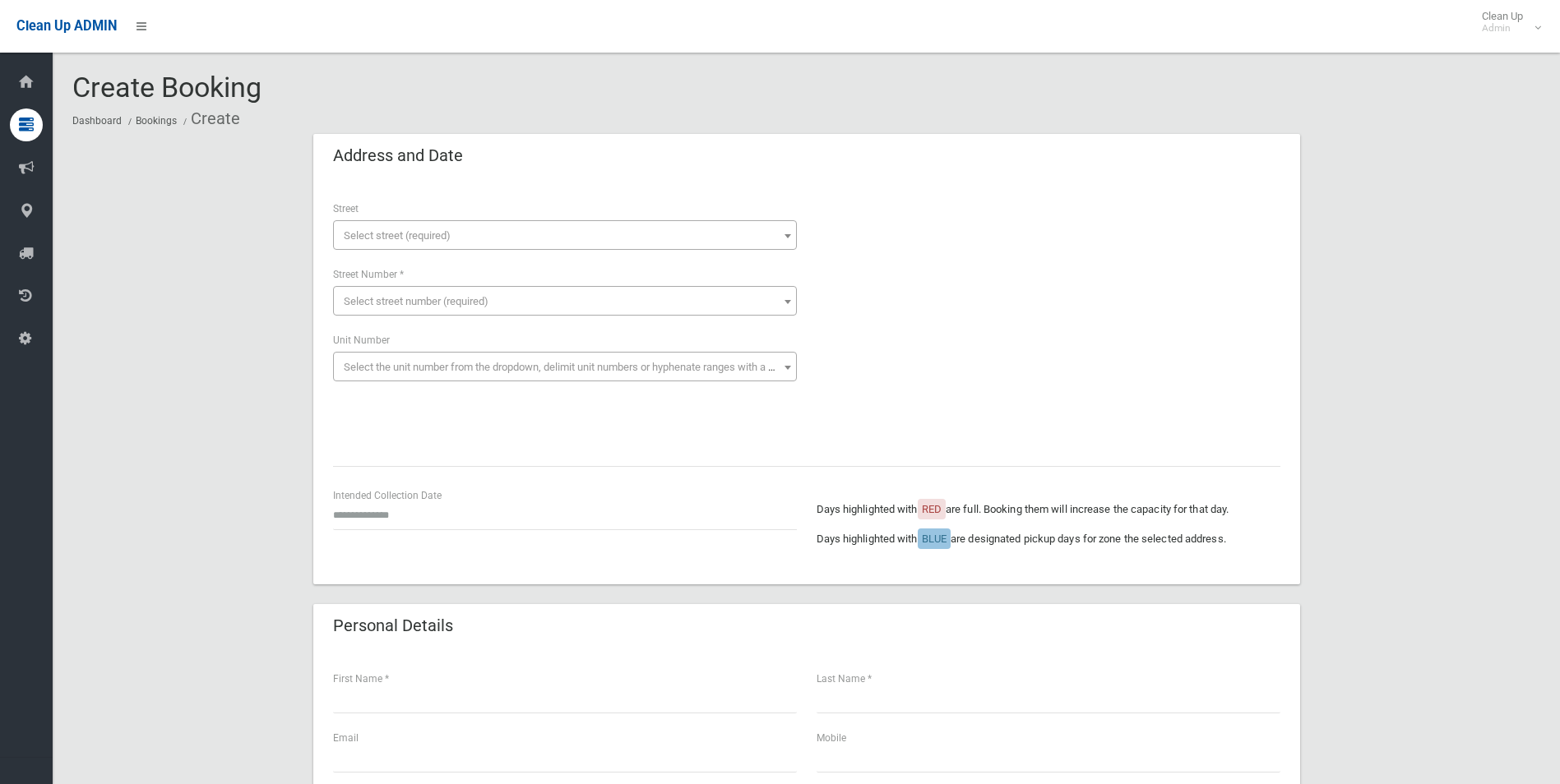
click at [375, 227] on span "Select street (required)" at bounding box center [565, 236] width 456 height 23
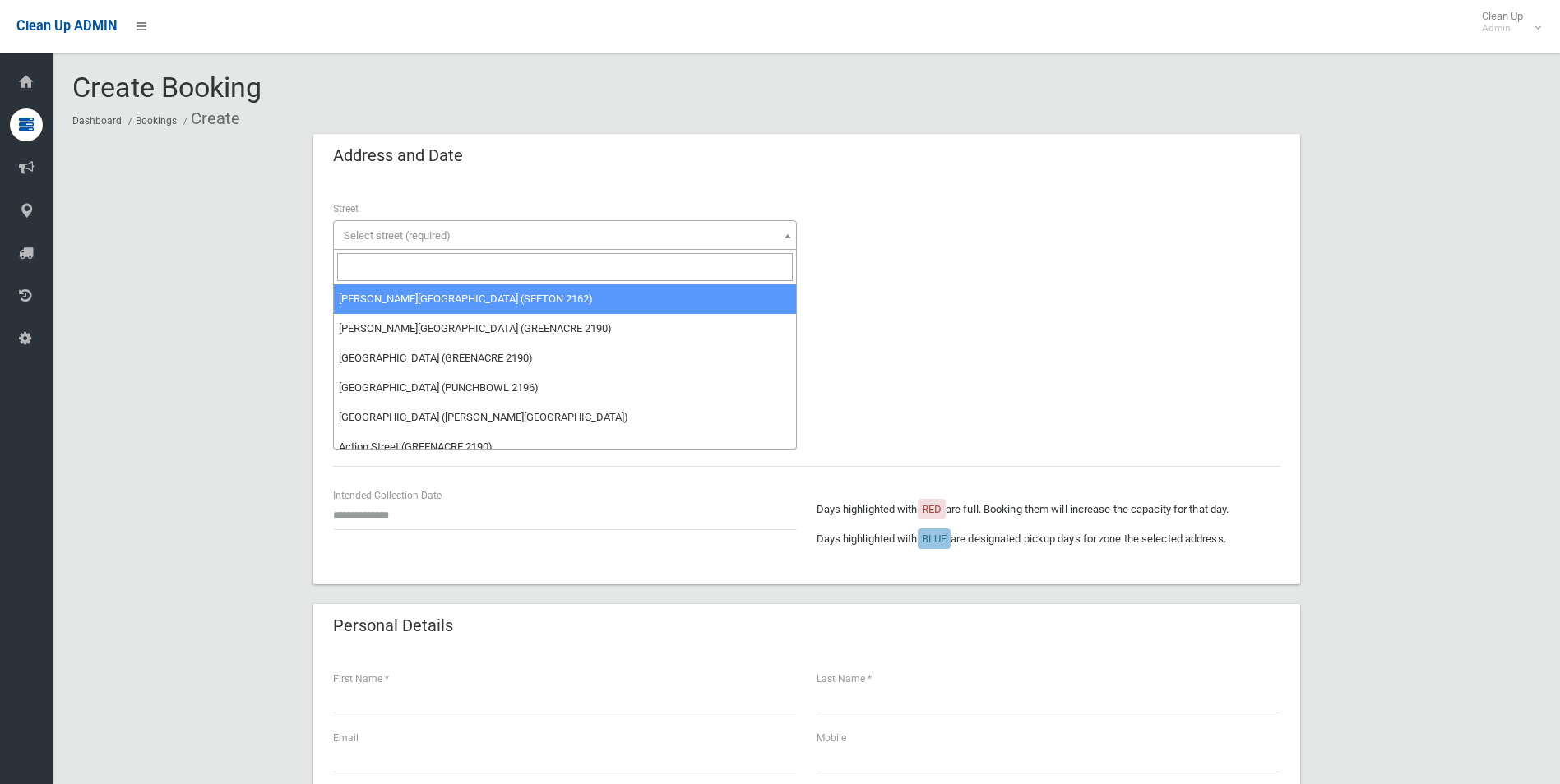
click at [364, 266] on input "search" at bounding box center [565, 268] width 456 height 28
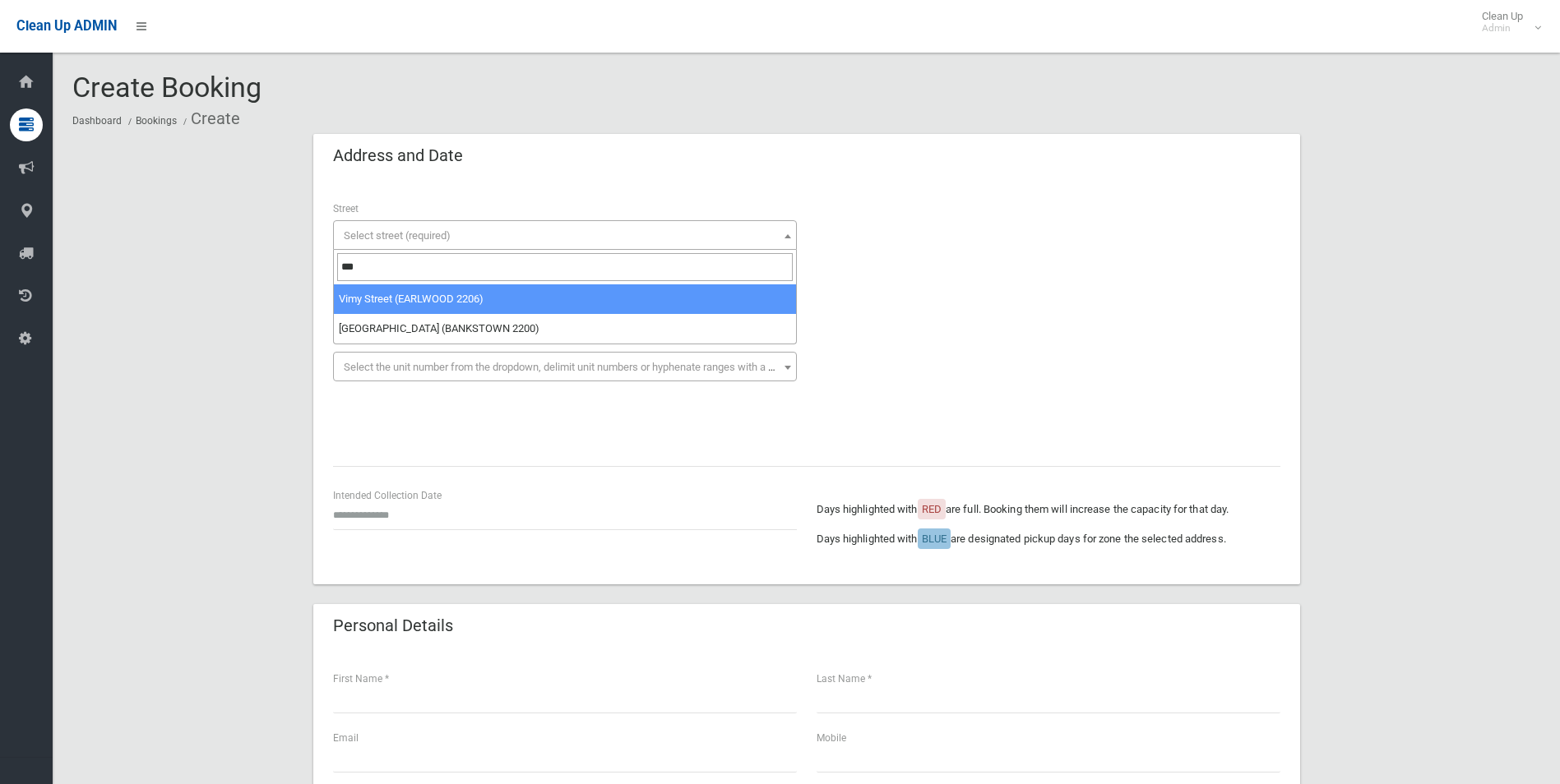
type input "***"
select select "***"
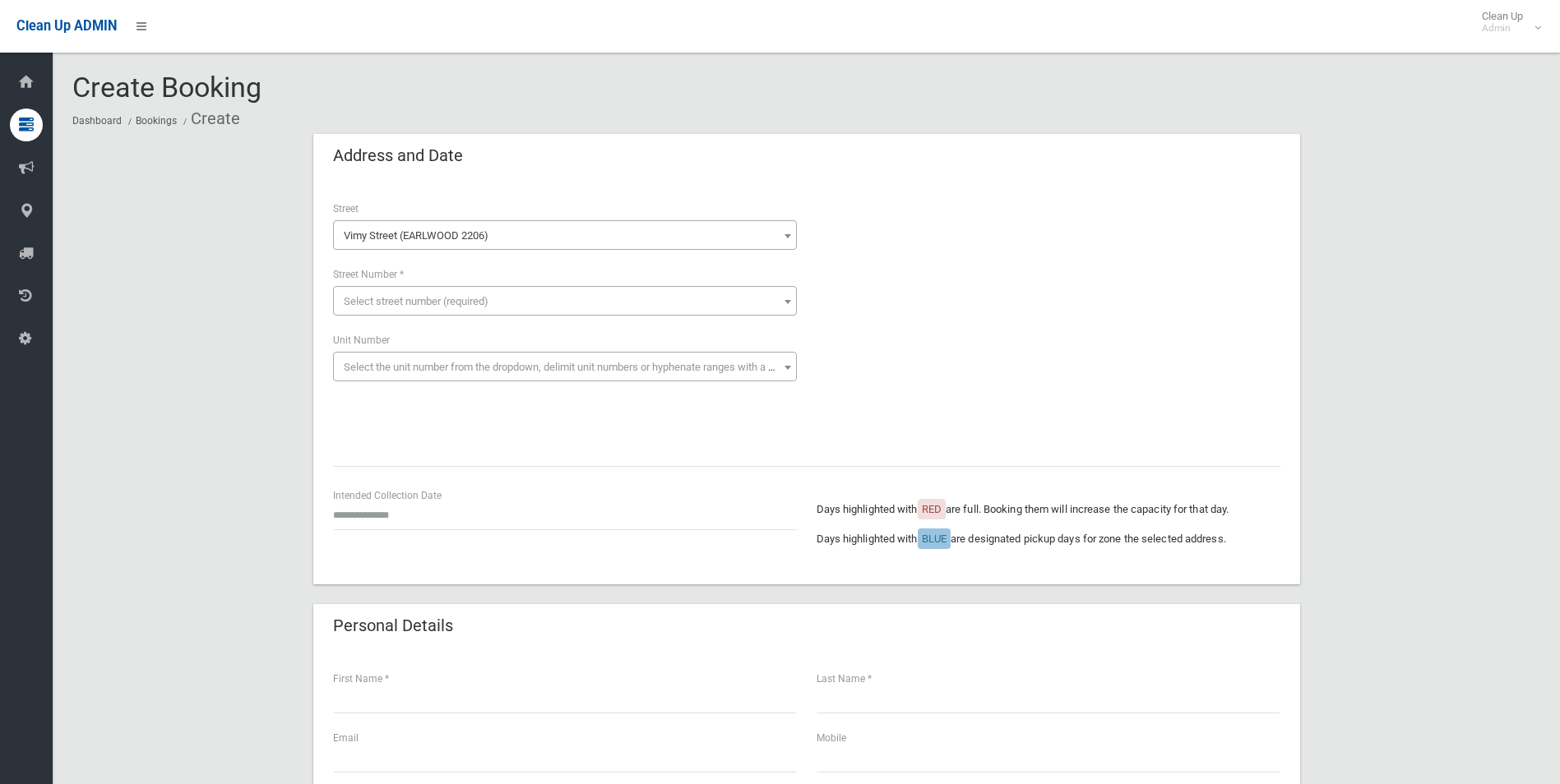
click at [369, 296] on span "Select street number (required)" at bounding box center [416, 301] width 145 height 12
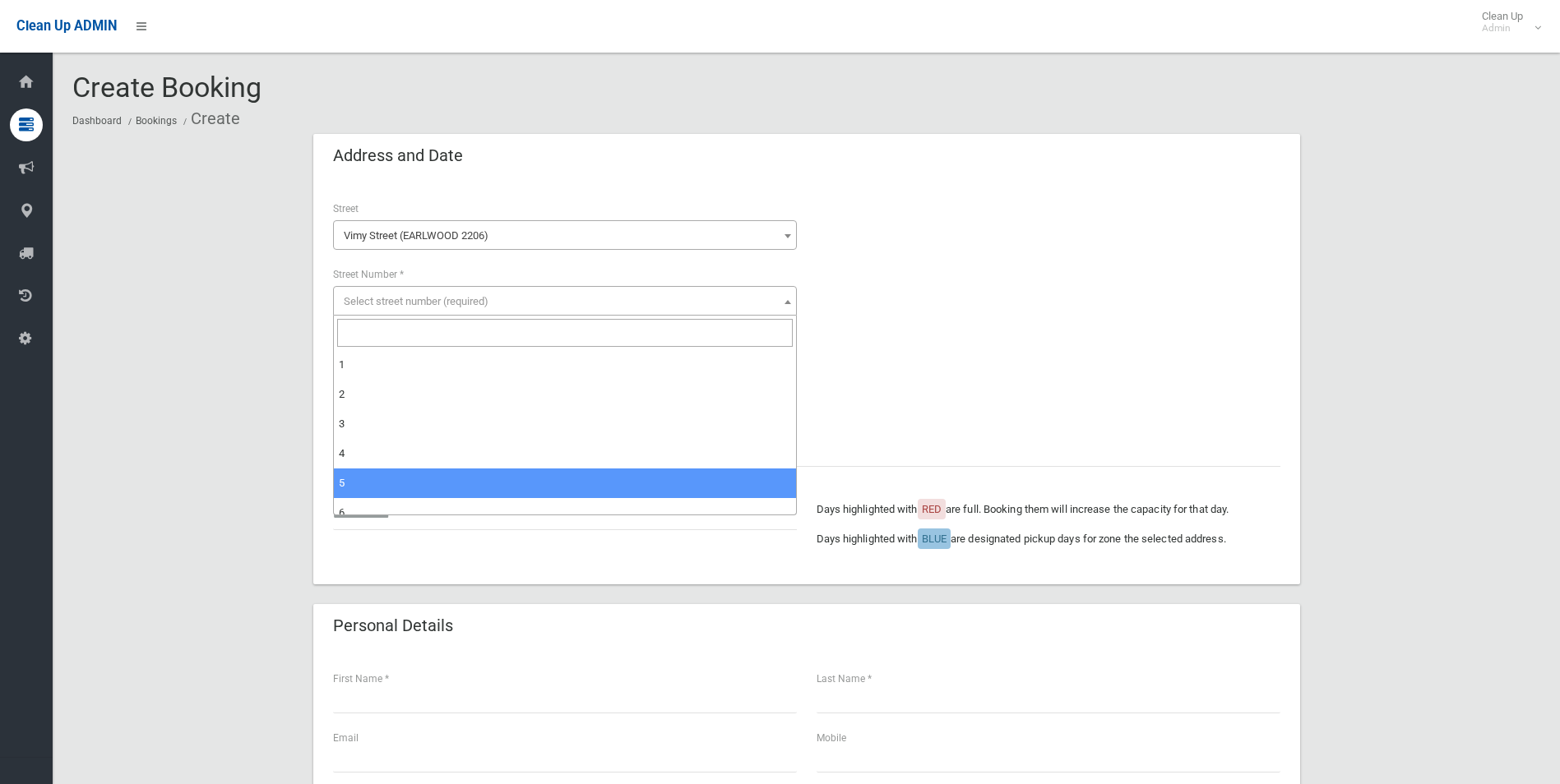
select select "*"
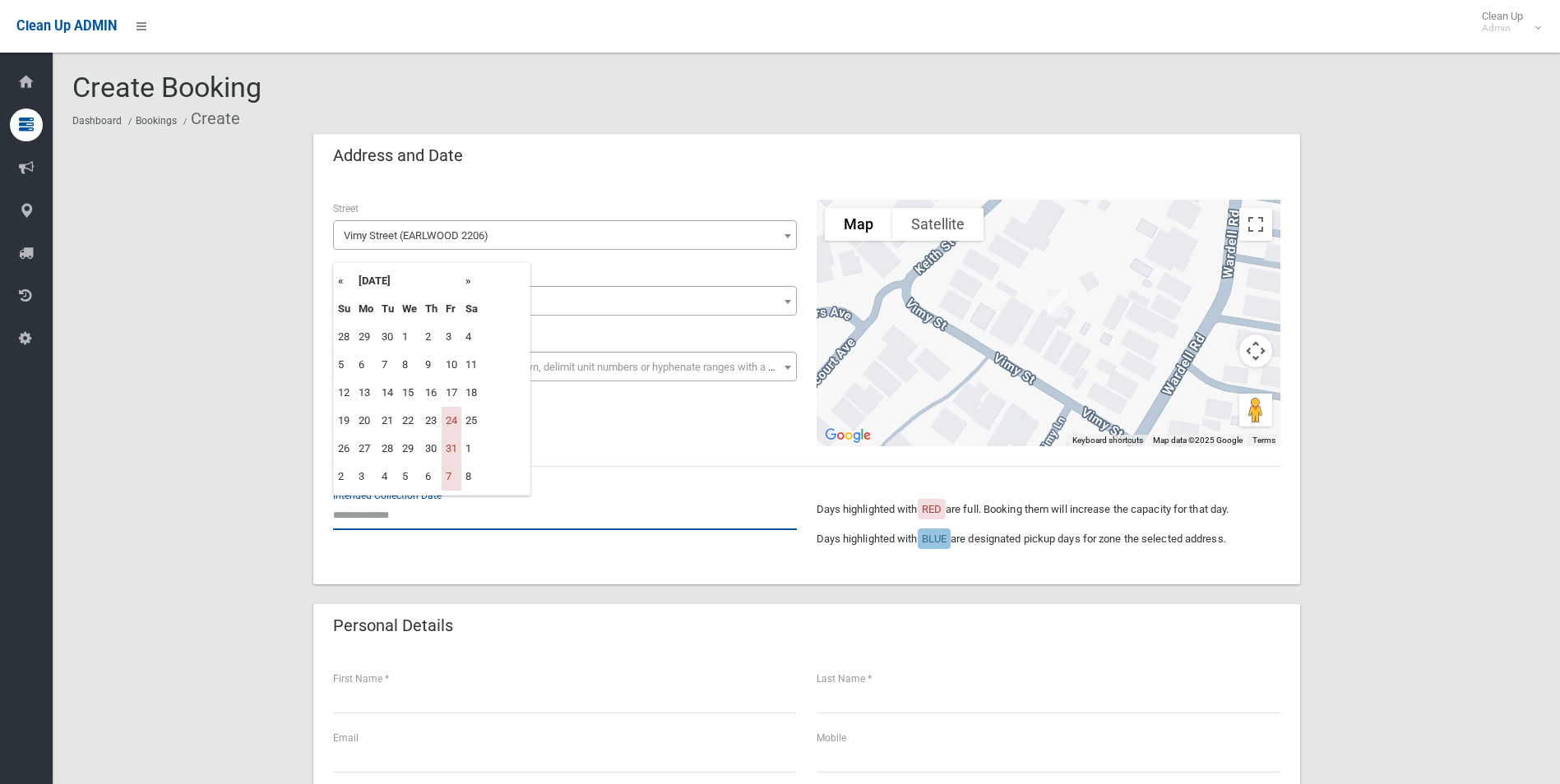
click at [373, 519] on input "text" at bounding box center [564, 515] width 463 height 31
click at [470, 276] on th "»" at bounding box center [472, 282] width 21 height 28
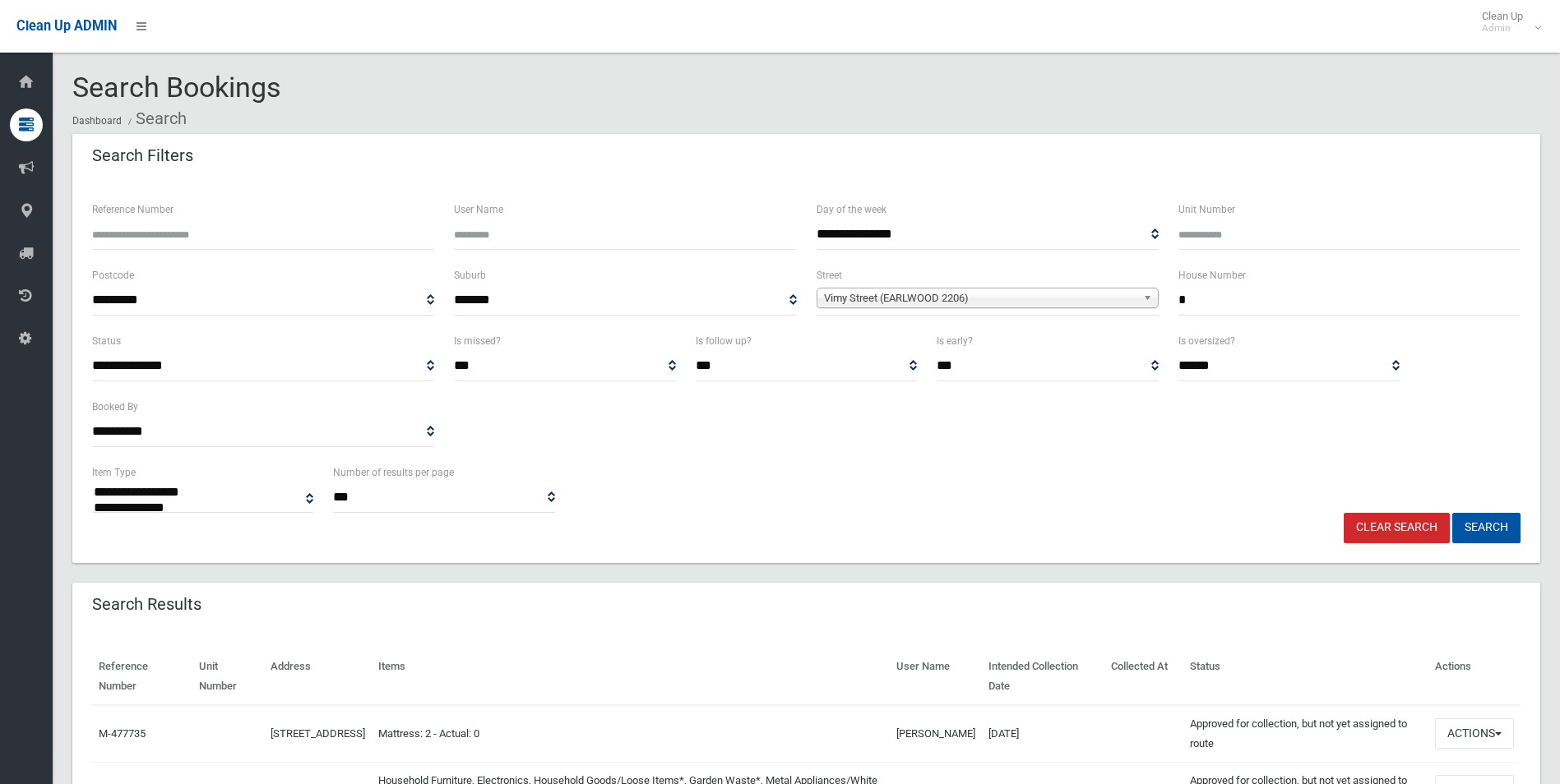
select select
